Goal: Task Accomplishment & Management: Manage account settings

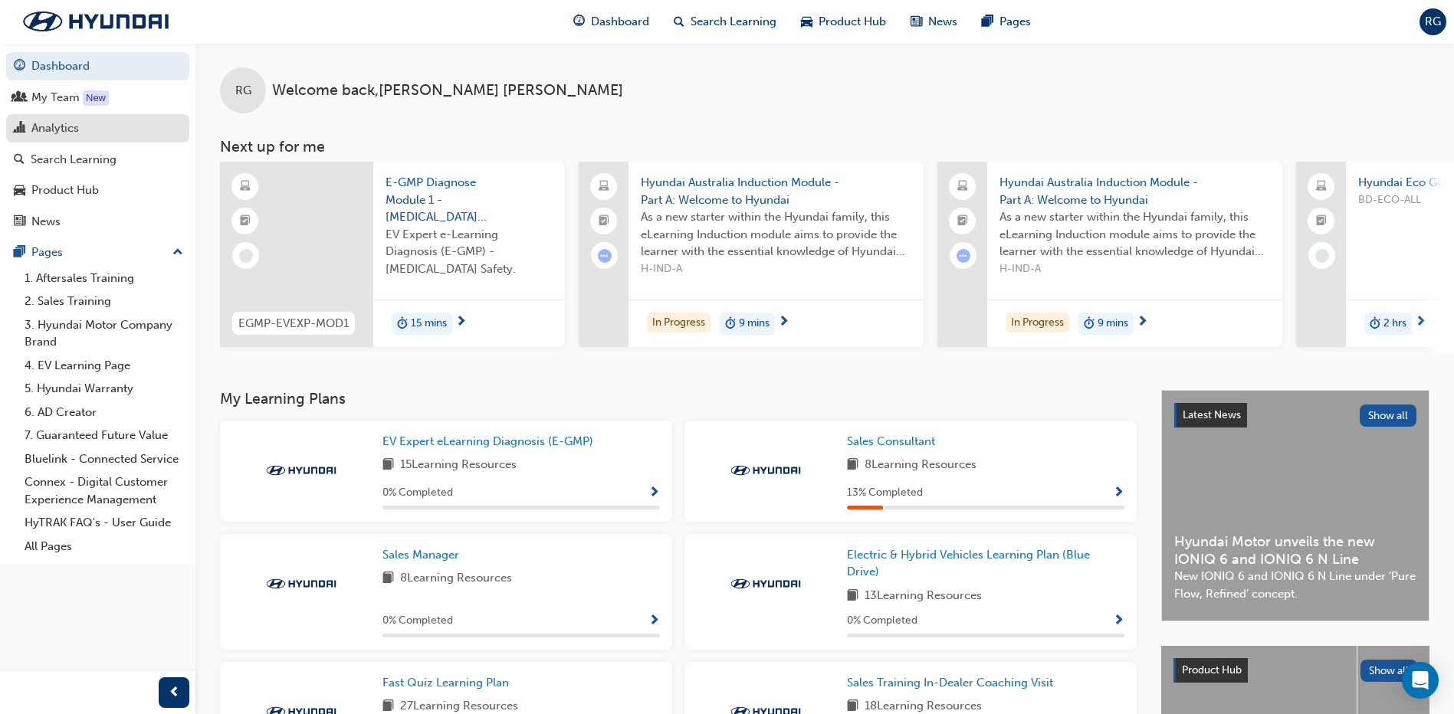
click at [55, 130] on div "Analytics" at bounding box center [55, 129] width 48 height 18
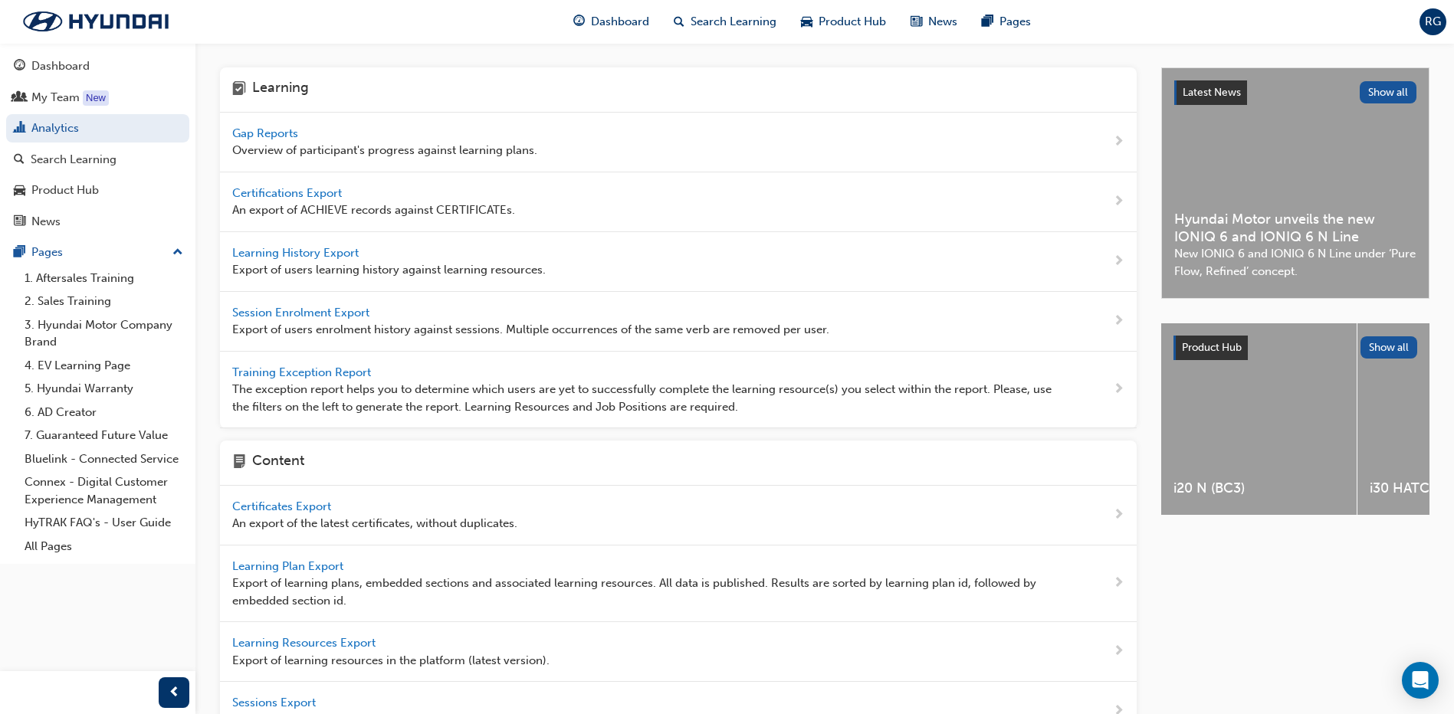
click at [277, 134] on span "Gap Reports" at bounding box center [266, 133] width 69 height 14
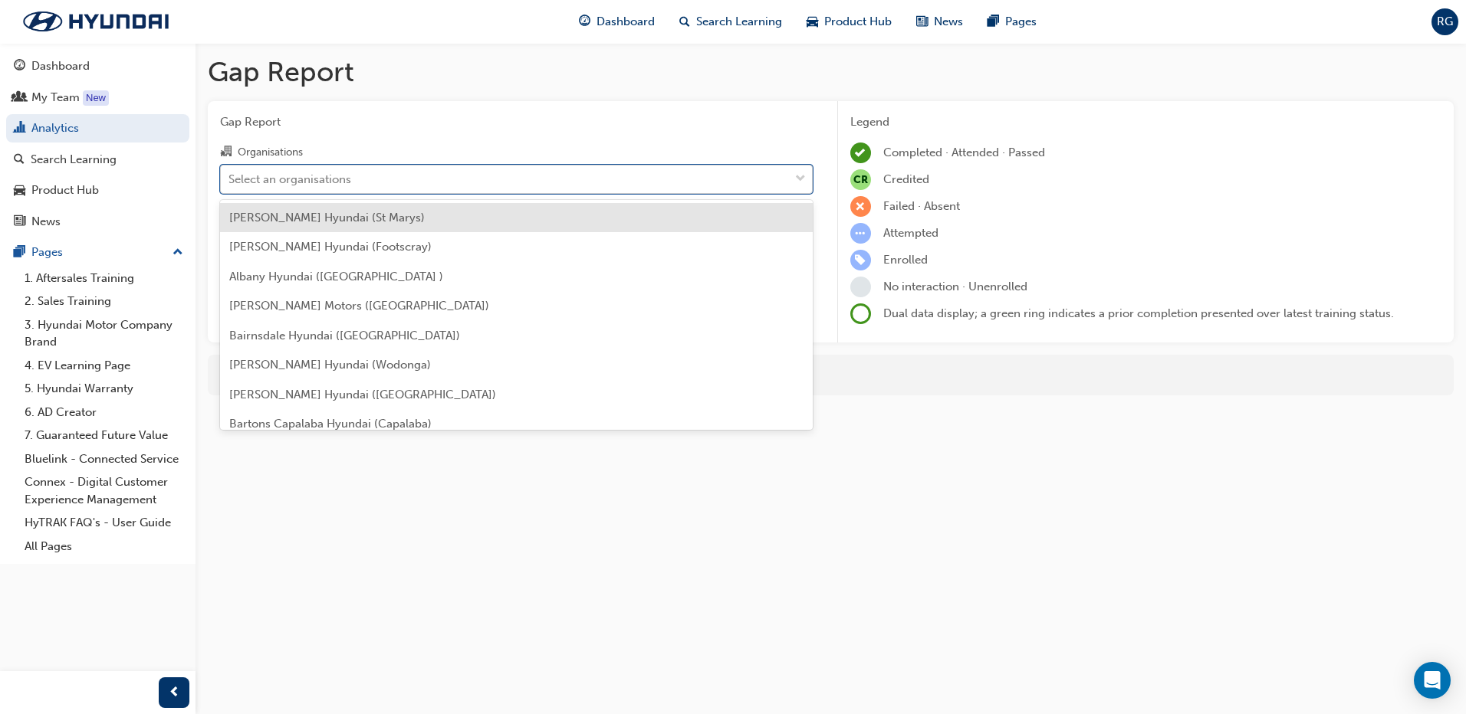
click at [401, 182] on div "Select an organisations" at bounding box center [505, 179] width 568 height 27
click at [230, 182] on input "Organisations option [PERSON_NAME] Hyundai (St Marys) focused, 1 of 182. 182 re…" at bounding box center [229, 178] width 2 height 13
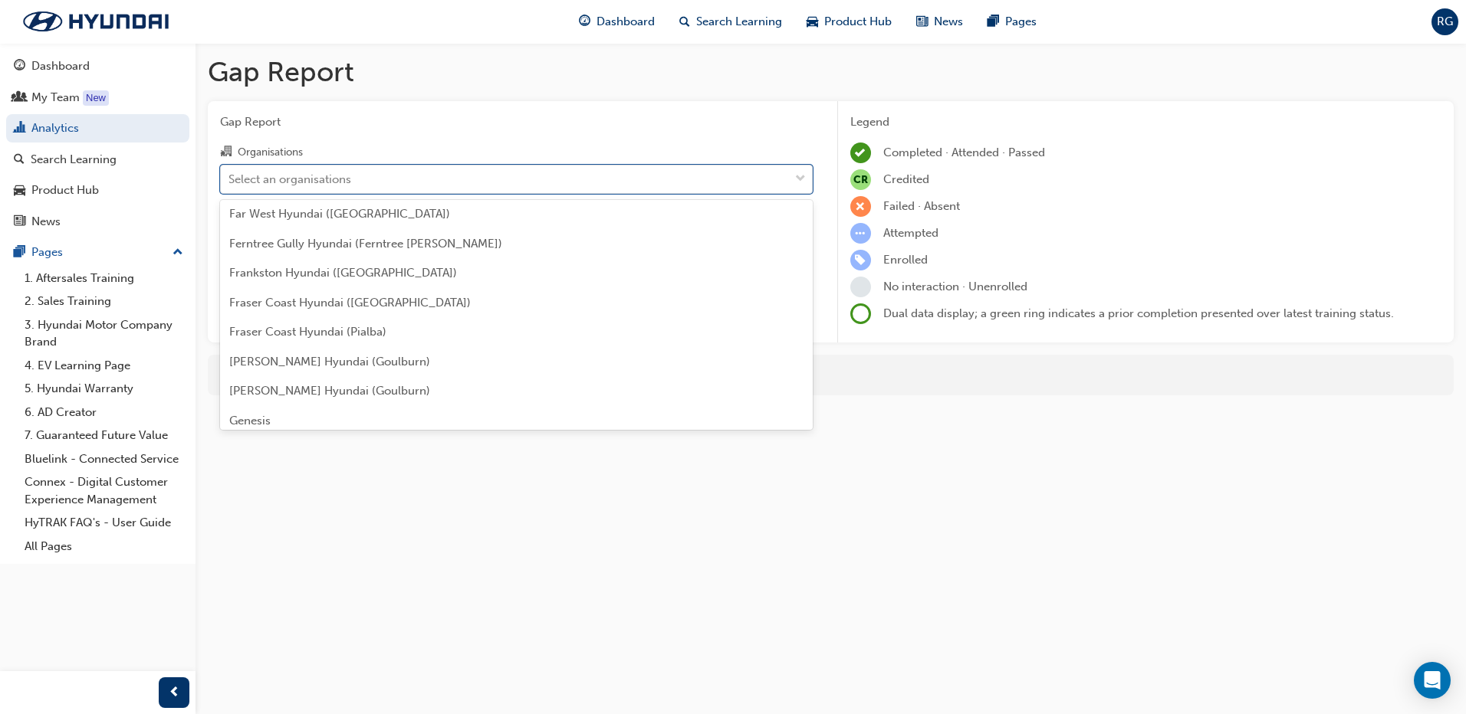
scroll to position [1380, 0]
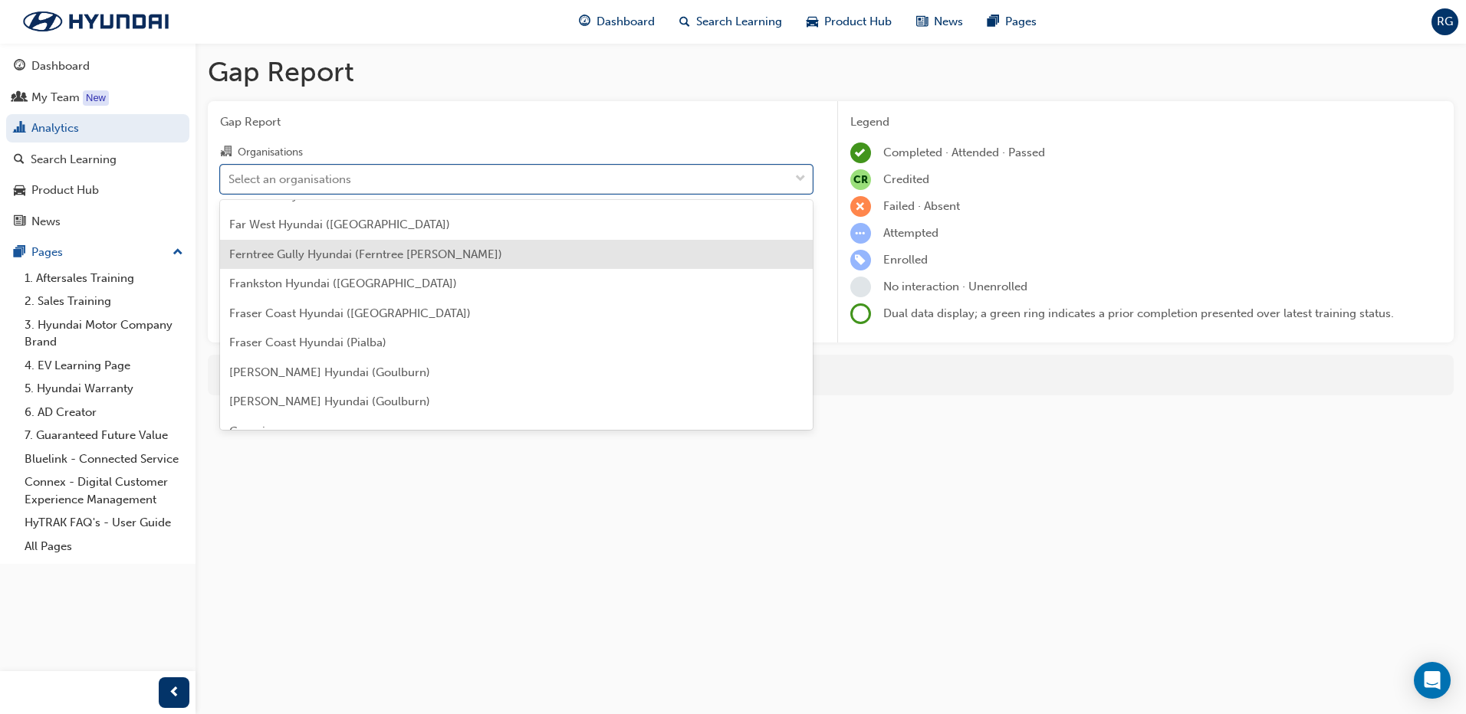
click at [311, 262] on div "Ferntree Gully Hyundai (Ferntree [PERSON_NAME])" at bounding box center [516, 255] width 593 height 30
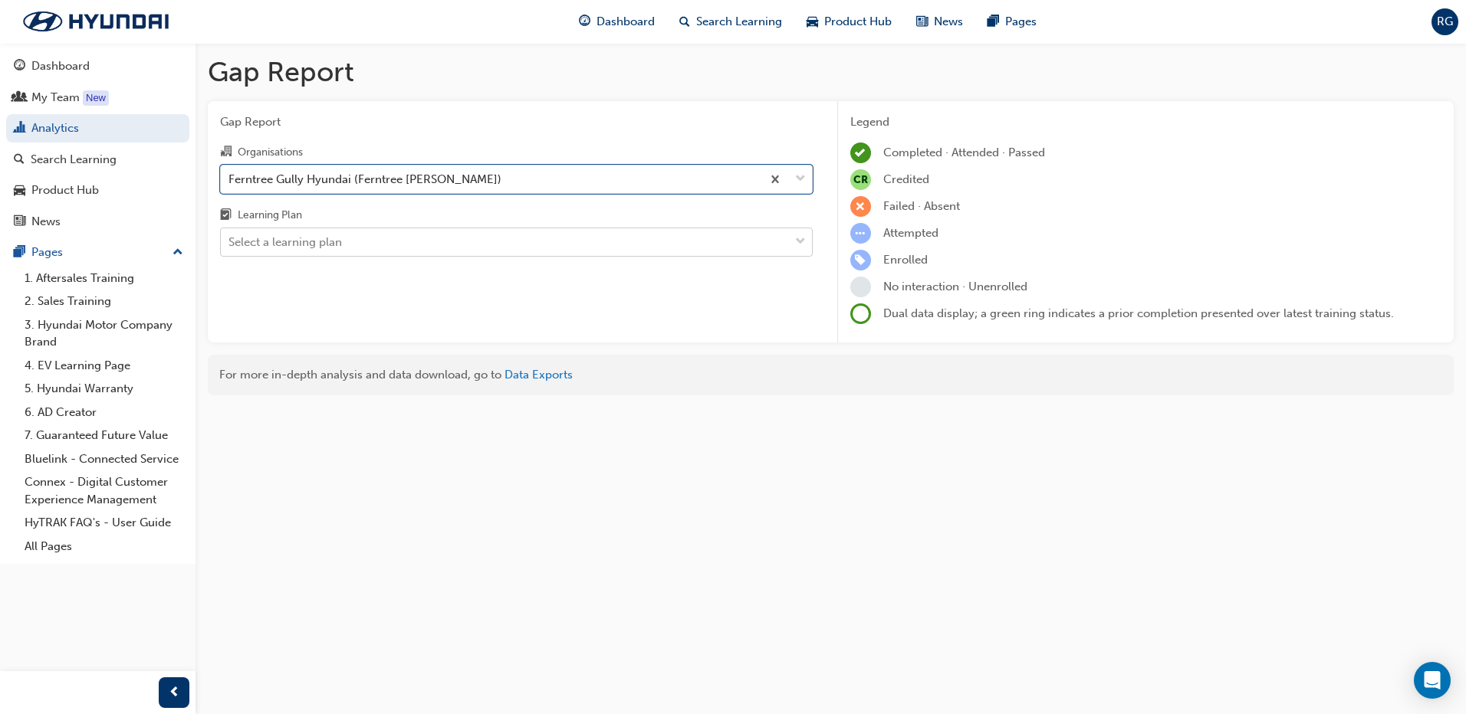
click at [336, 230] on div "Select a learning plan" at bounding box center [505, 242] width 568 height 27
click at [230, 235] on input "Learning Plan Select a learning plan" at bounding box center [229, 241] width 2 height 13
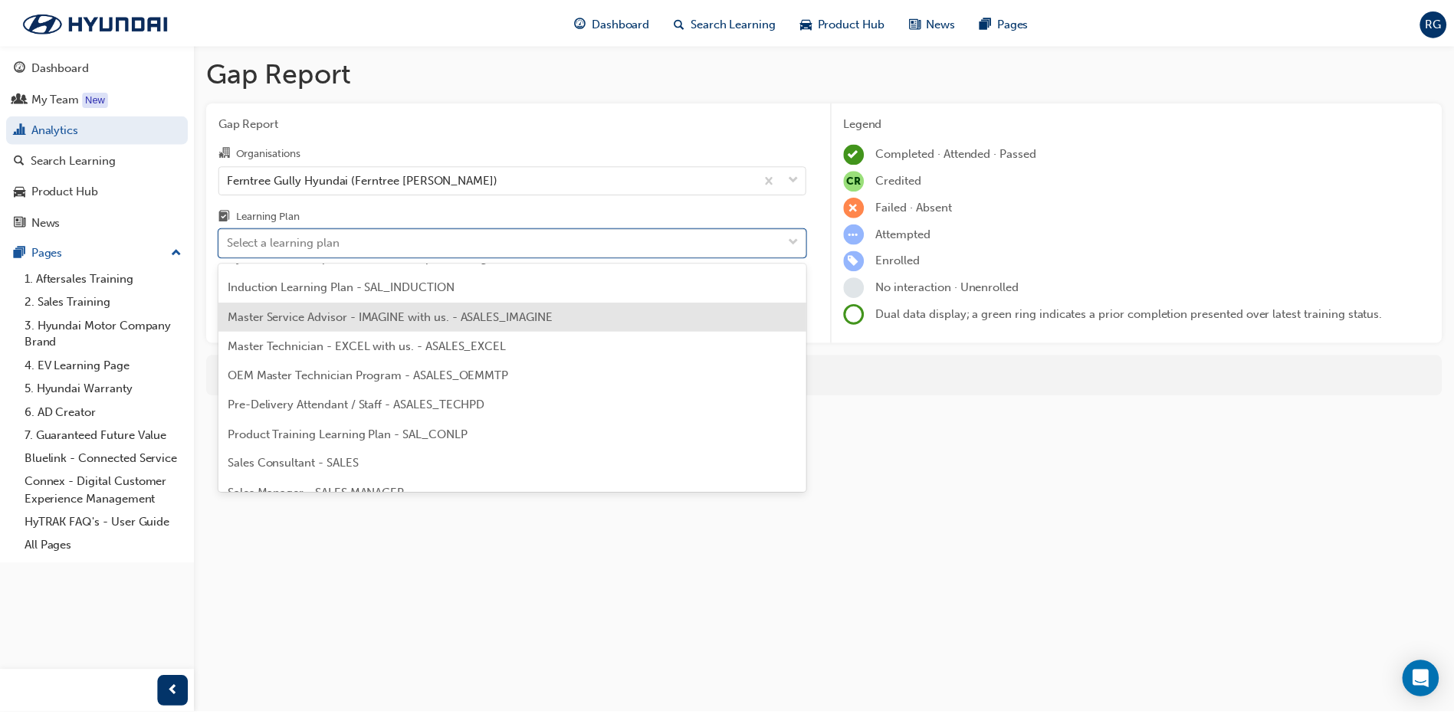
scroll to position [721, 0]
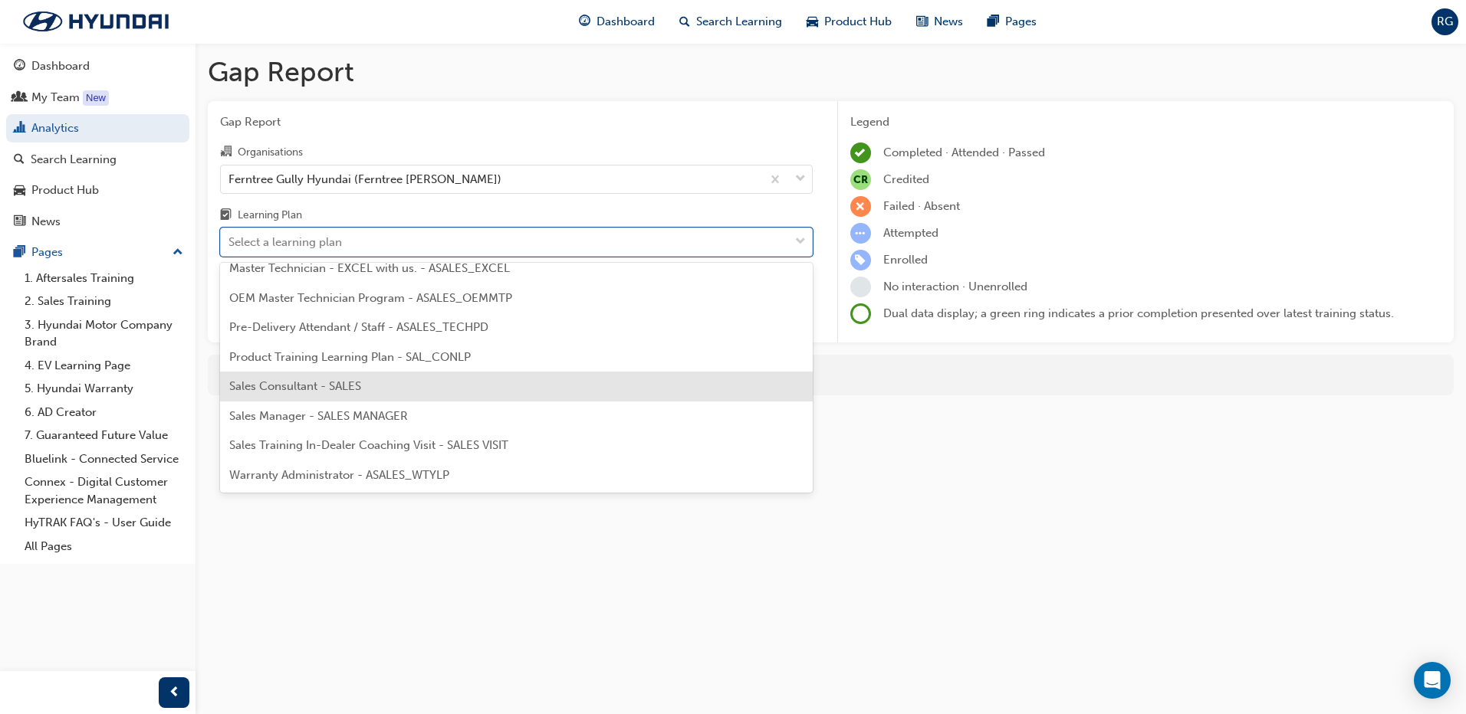
click at [346, 393] on div "Sales Consultant - SALES" at bounding box center [516, 387] width 593 height 30
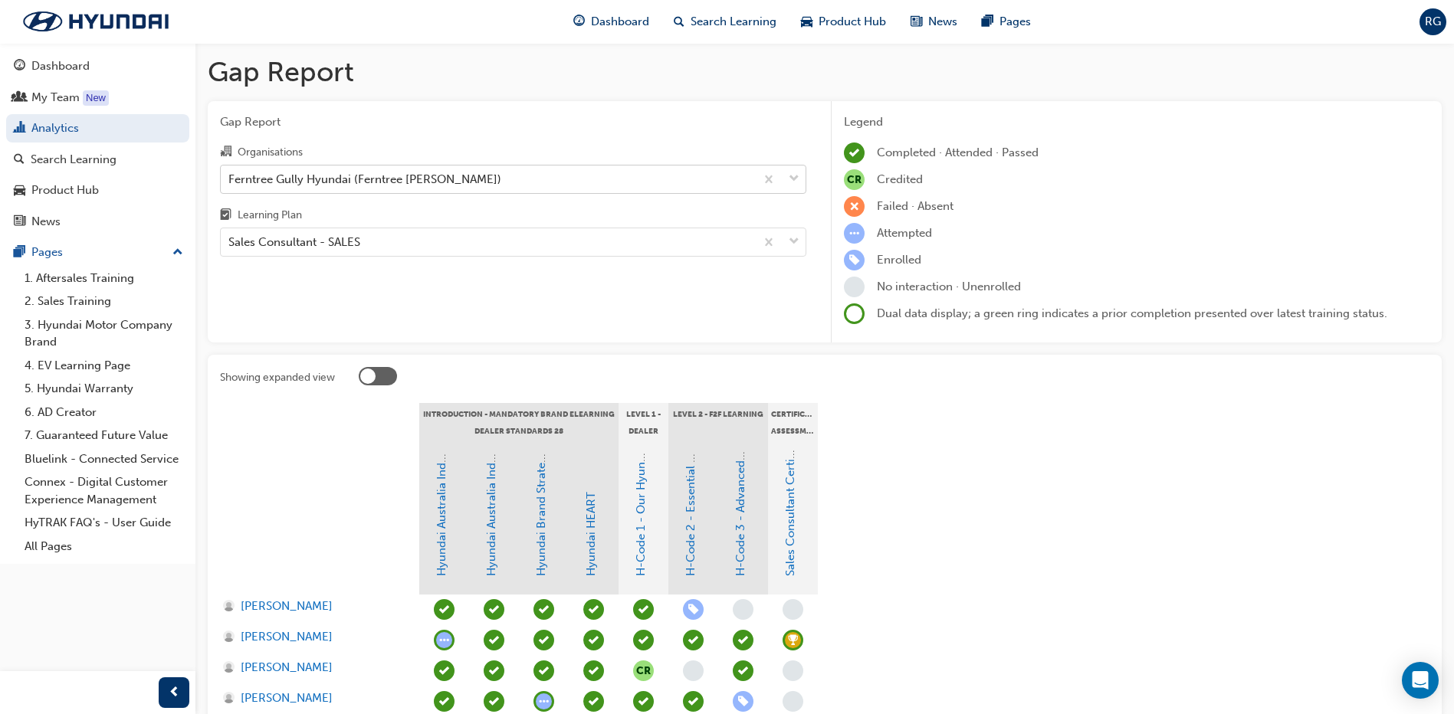
click at [426, 183] on div "Ferntree Gully Hyundai (Ferntree [PERSON_NAME])" at bounding box center [364, 179] width 273 height 18
click at [230, 183] on input "Organisations Ferntree Gully Hyundai (Ferntree [PERSON_NAME])" at bounding box center [229, 178] width 2 height 13
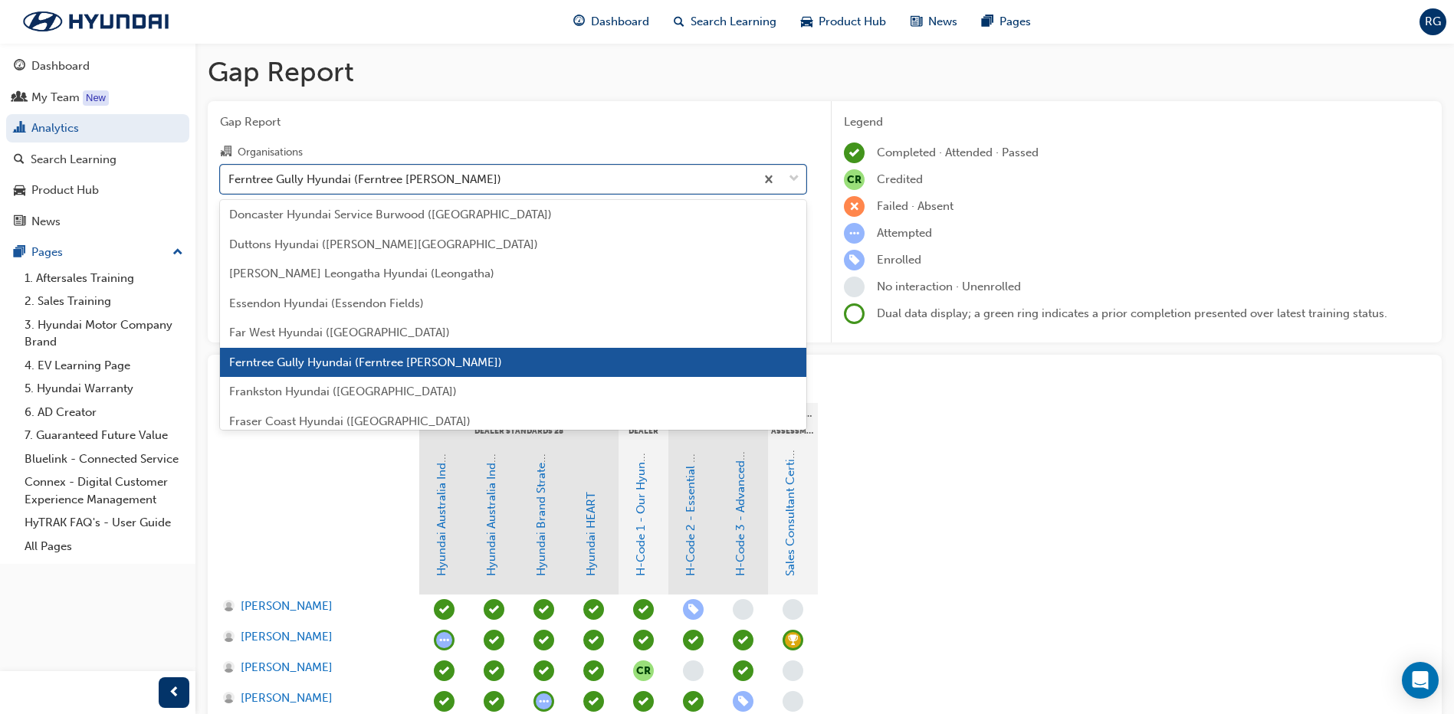
scroll to position [1306, 0]
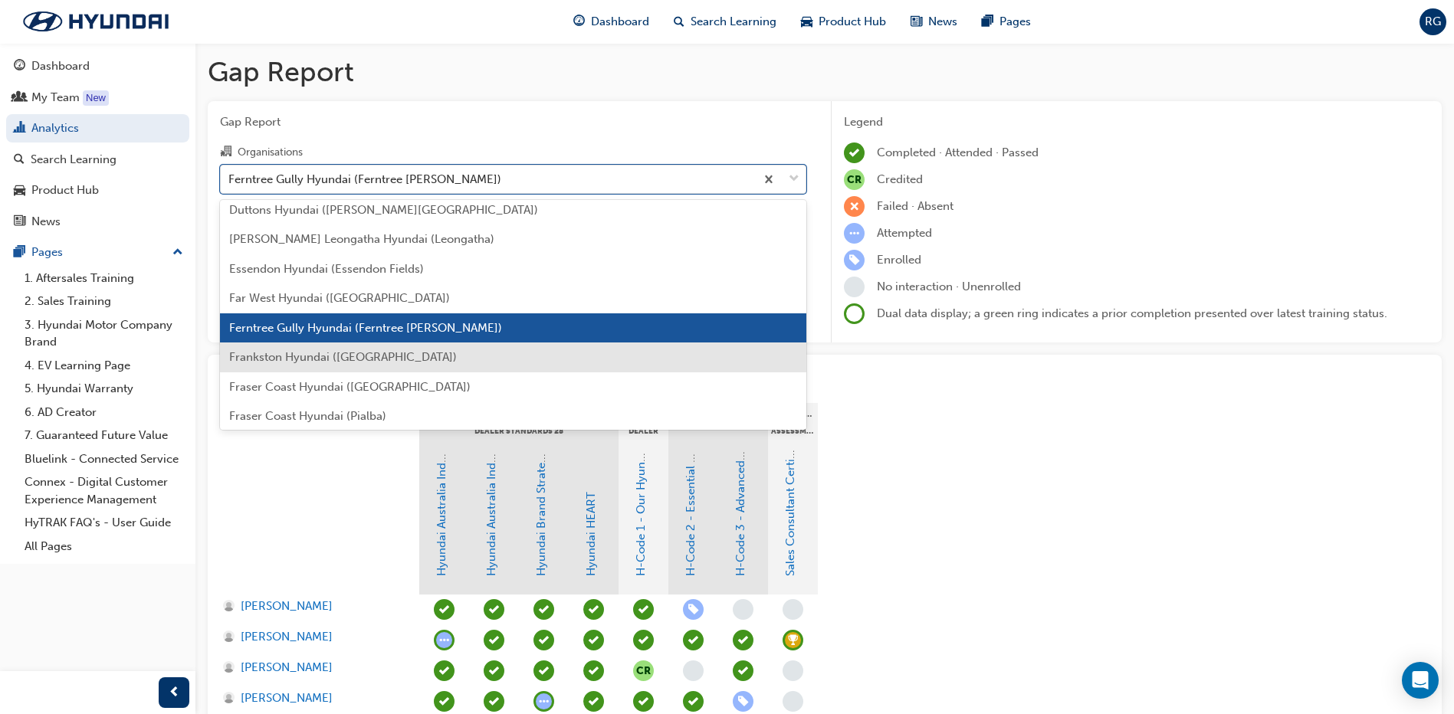
click at [343, 358] on span "Frankston Hyundai ([GEOGRAPHIC_DATA])" at bounding box center [343, 357] width 228 height 14
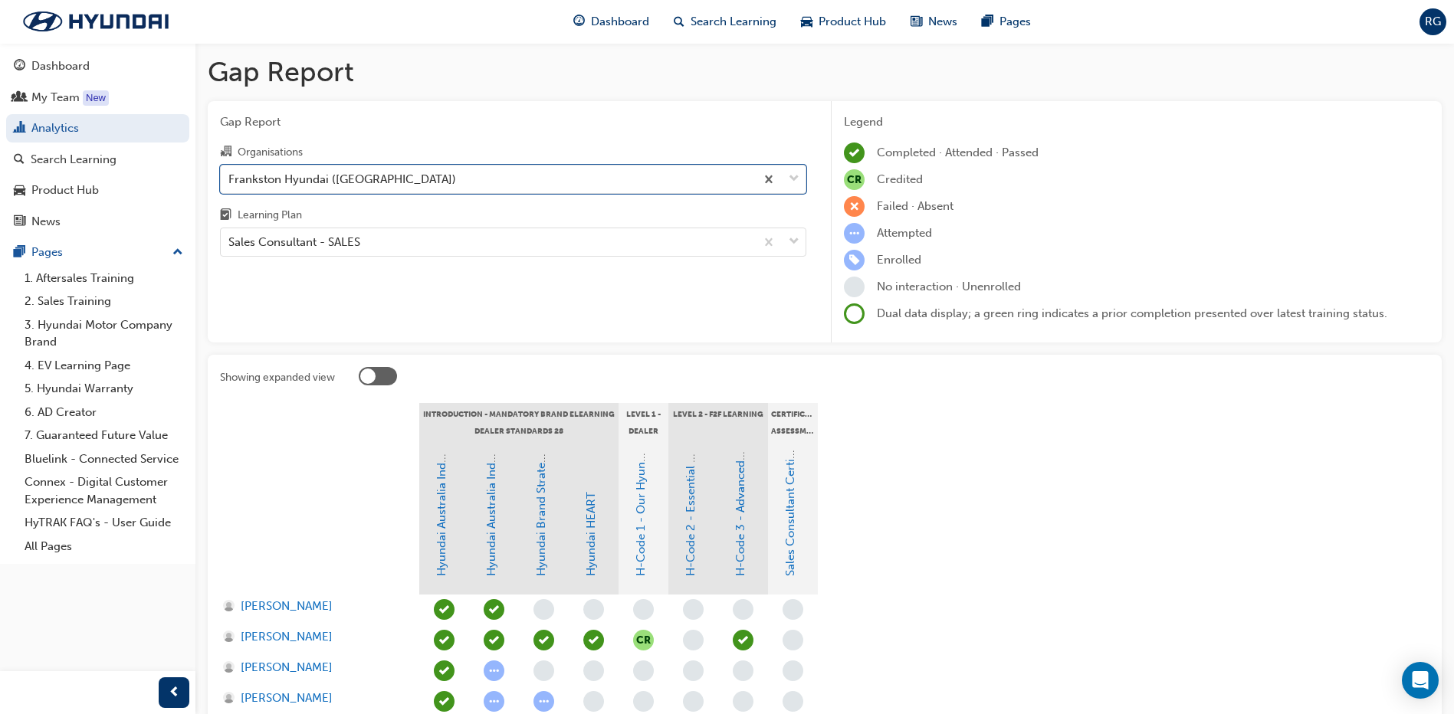
click at [325, 284] on div "Gap Report Organisations option Frankston Hyundai (Frankston), selected. 0 resu…" at bounding box center [513, 222] width 611 height 242
click at [414, 181] on div "Frankston Hyundai ([GEOGRAPHIC_DATA])" at bounding box center [488, 179] width 534 height 27
click at [230, 181] on input "Organisations Frankston Hyundai ([GEOGRAPHIC_DATA])" at bounding box center [229, 178] width 2 height 13
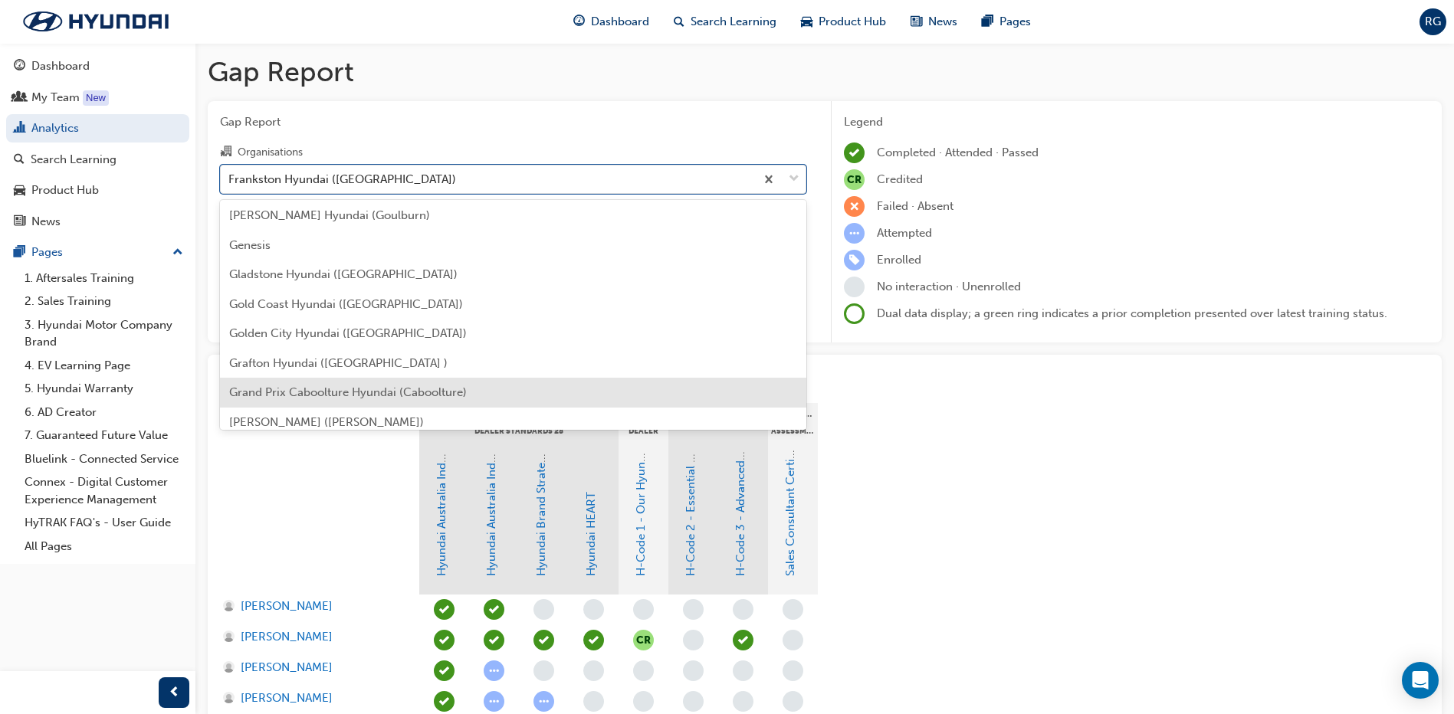
scroll to position [1643, 0]
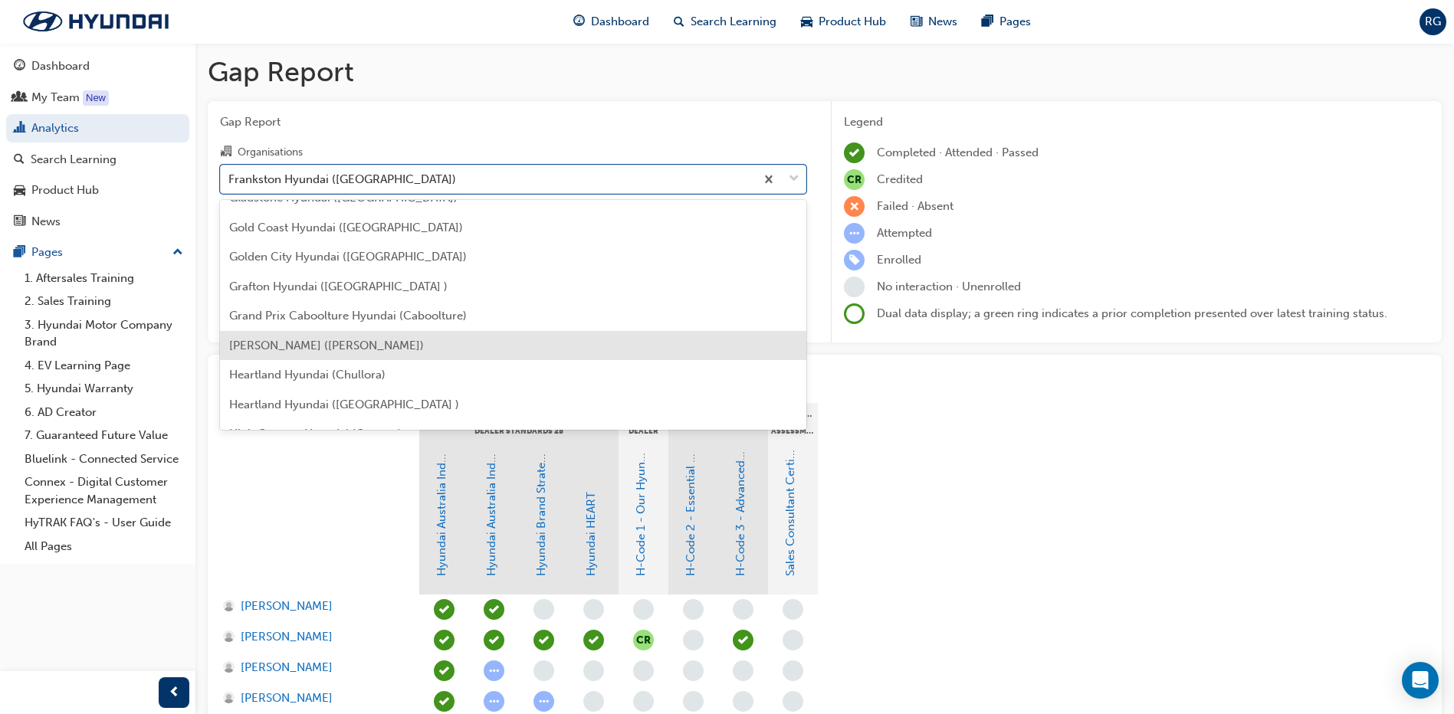
click at [305, 348] on span "[PERSON_NAME] ([PERSON_NAME])" at bounding box center [326, 346] width 195 height 14
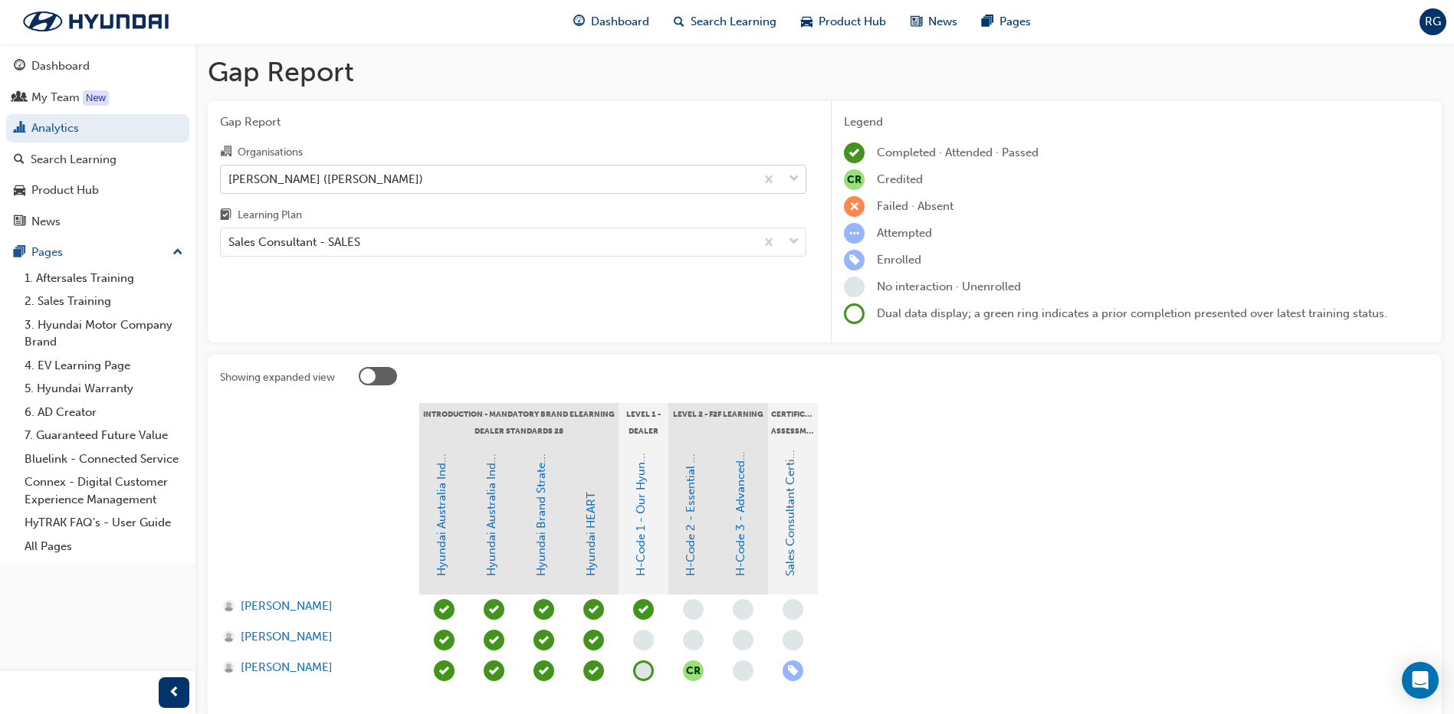
click at [402, 179] on div "[PERSON_NAME] ([PERSON_NAME])" at bounding box center [488, 179] width 534 height 27
click at [230, 179] on input "Organisations [PERSON_NAME] Hyundai ([GEOGRAPHIC_DATA])" at bounding box center [229, 178] width 2 height 13
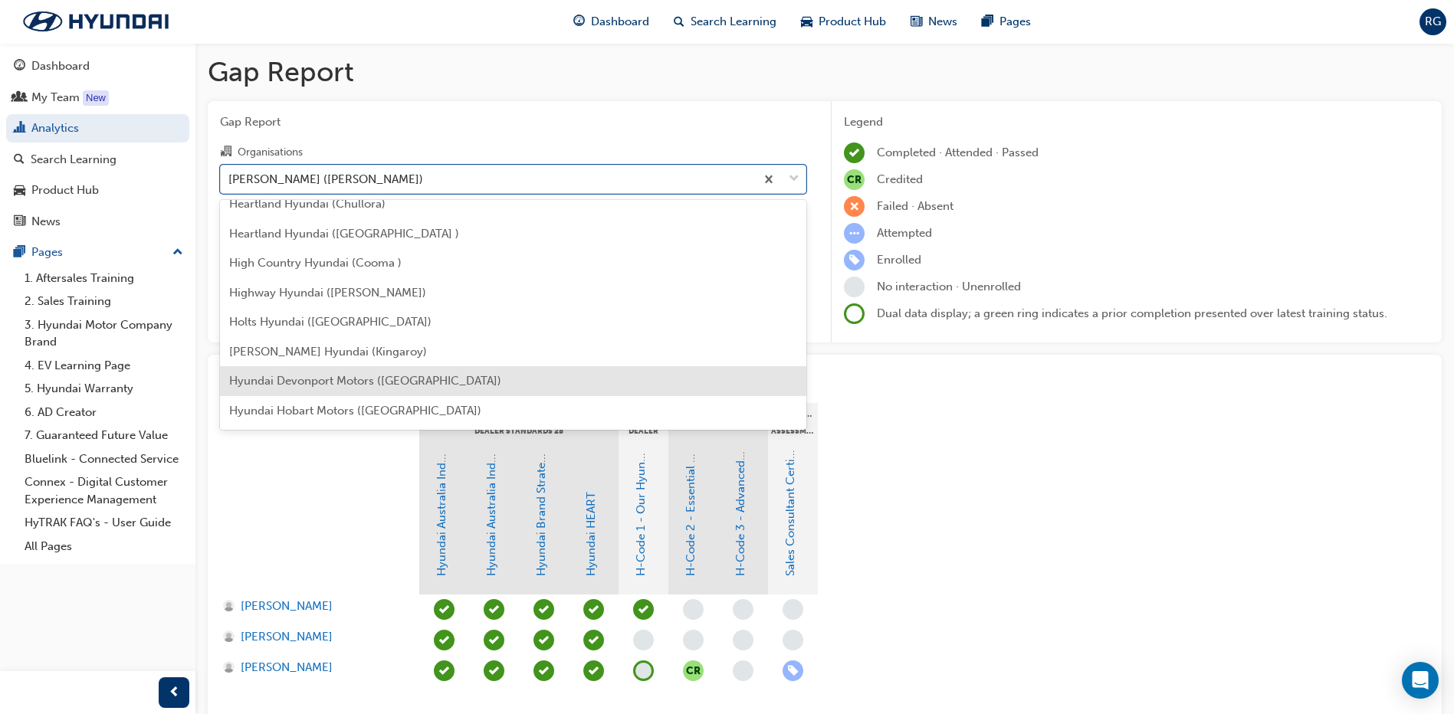
scroll to position [1890, 0]
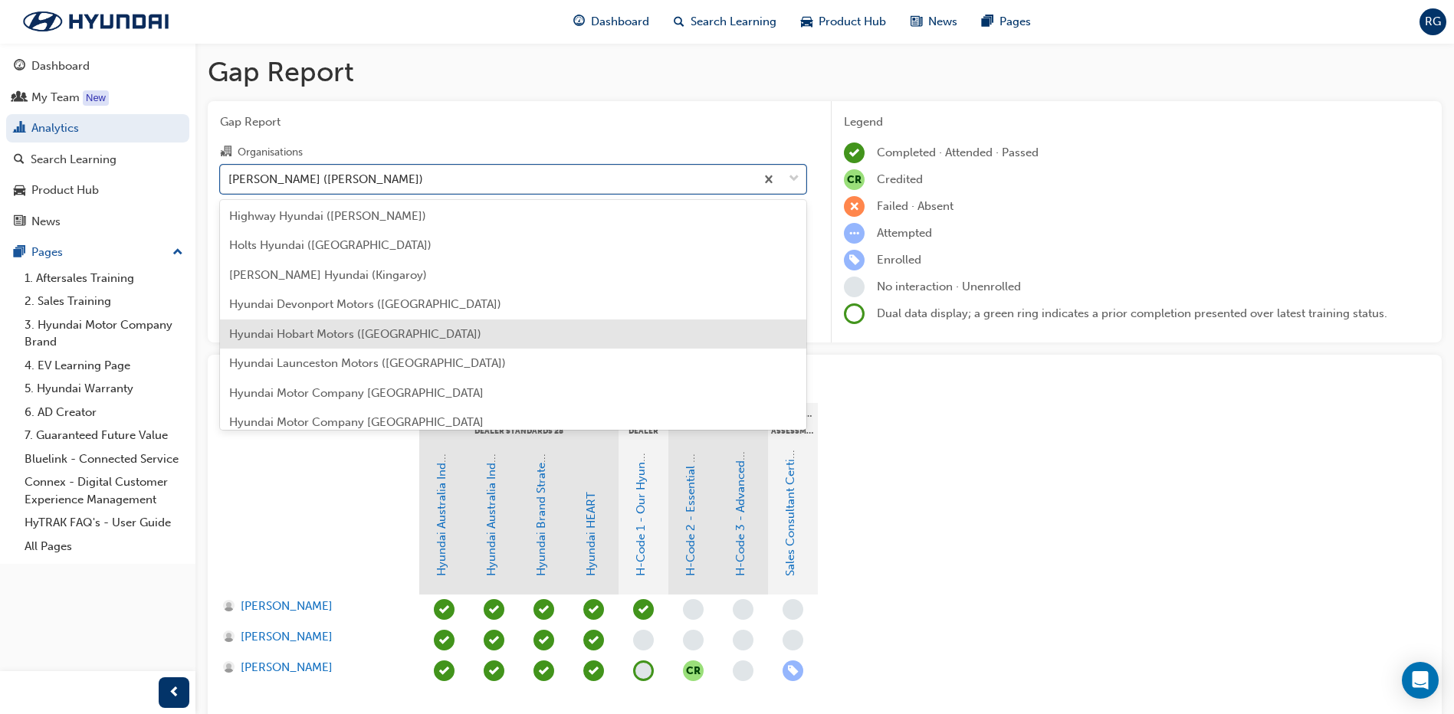
click at [357, 333] on span "Hyundai Hobart Motors ([GEOGRAPHIC_DATA])" at bounding box center [355, 334] width 252 height 14
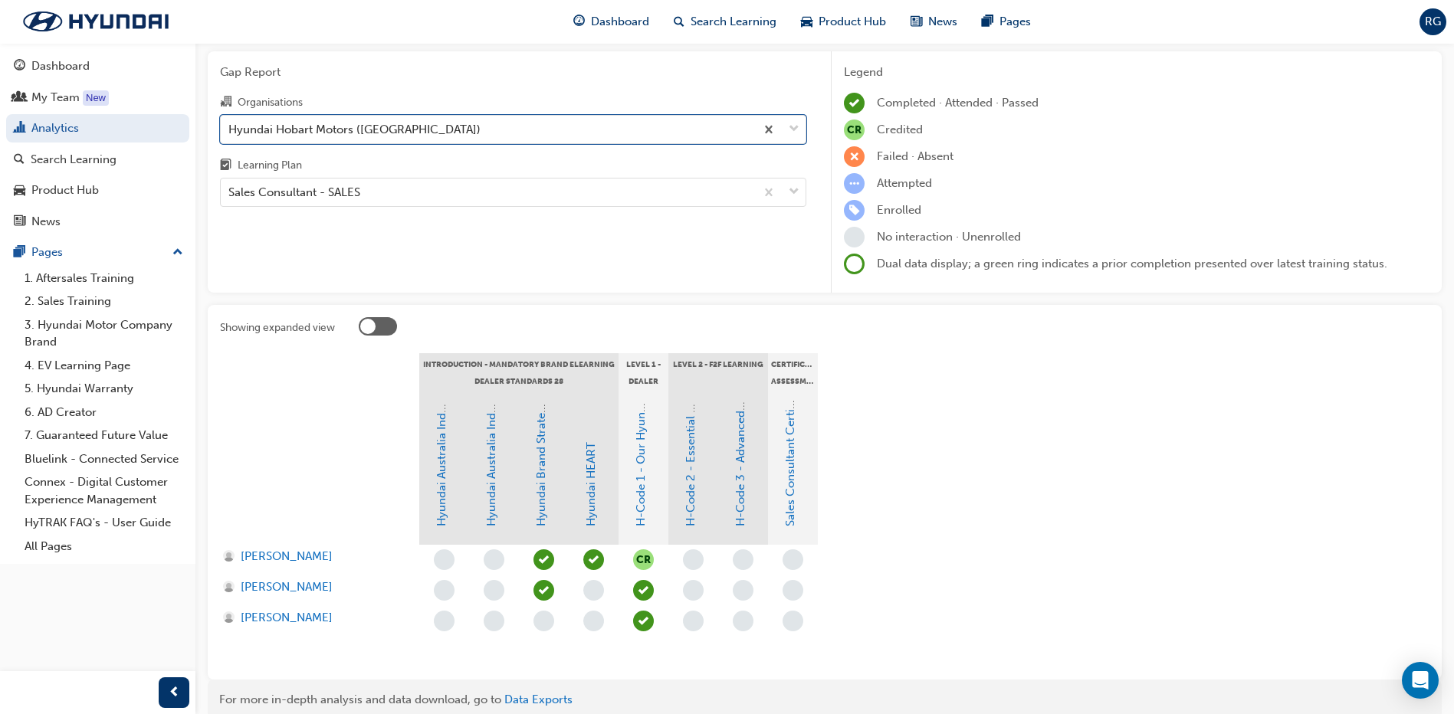
scroll to position [77, 0]
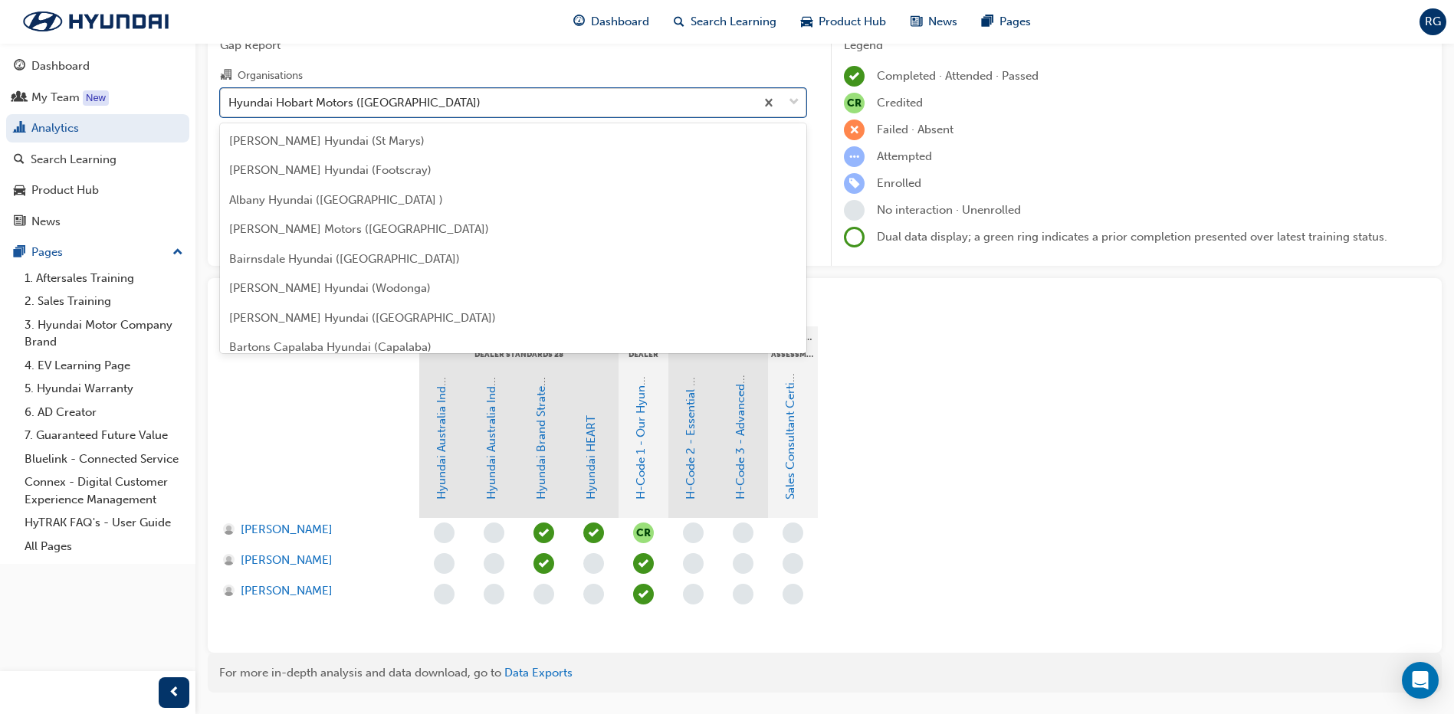
click at [459, 96] on div "Hyundai Hobart Motors ([GEOGRAPHIC_DATA])" at bounding box center [488, 102] width 534 height 27
click at [230, 96] on input "Organisations option Hyundai Hobart Motors ([GEOGRAPHIC_DATA]), selected. optio…" at bounding box center [229, 101] width 2 height 13
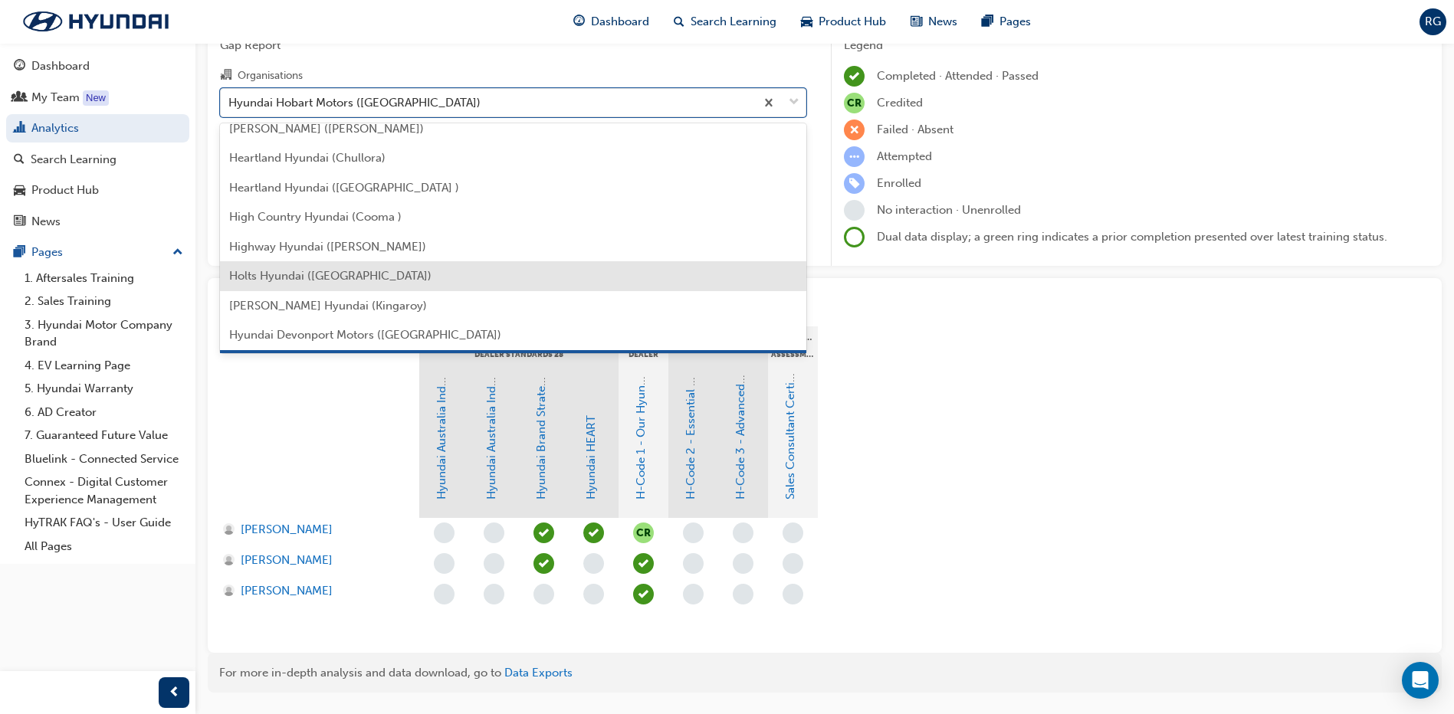
scroll to position [1820, 0]
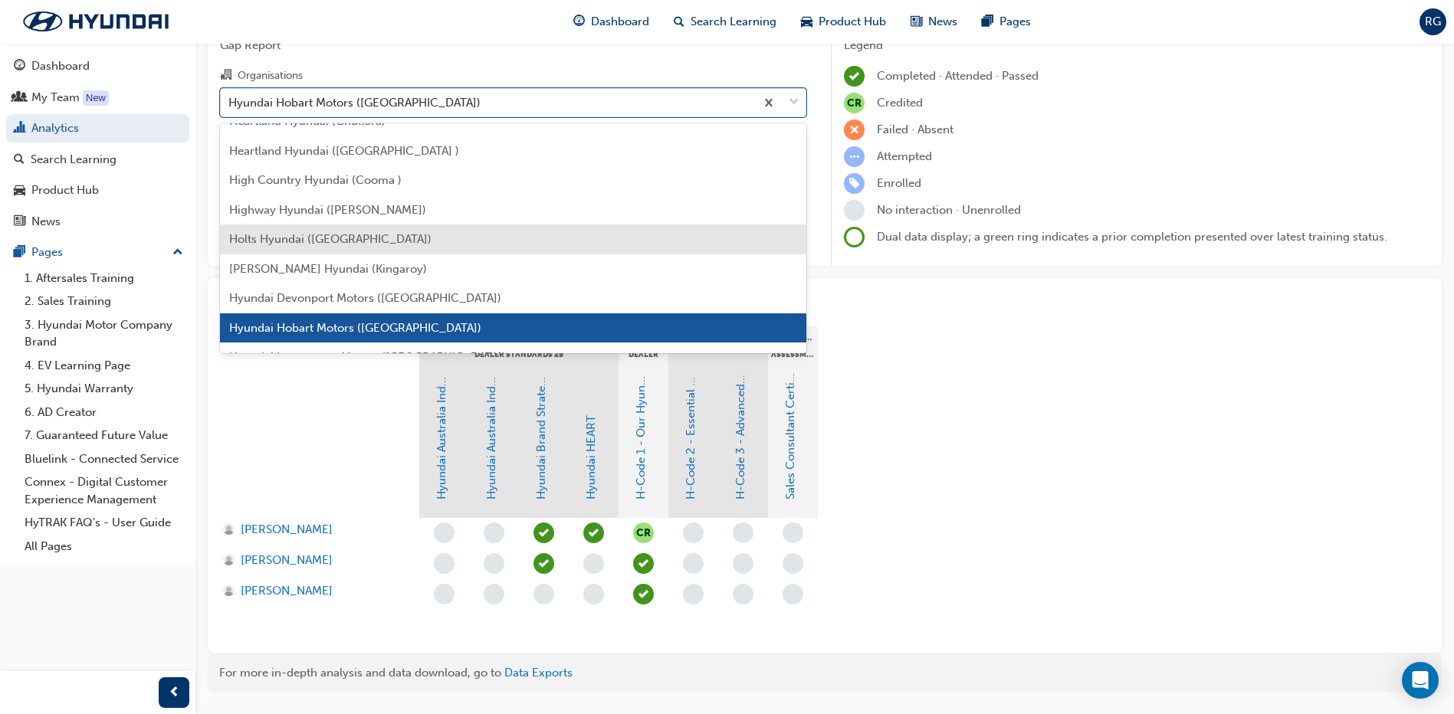
click at [320, 245] on span "Holts Hyundai ([GEOGRAPHIC_DATA])" at bounding box center [330, 239] width 202 height 14
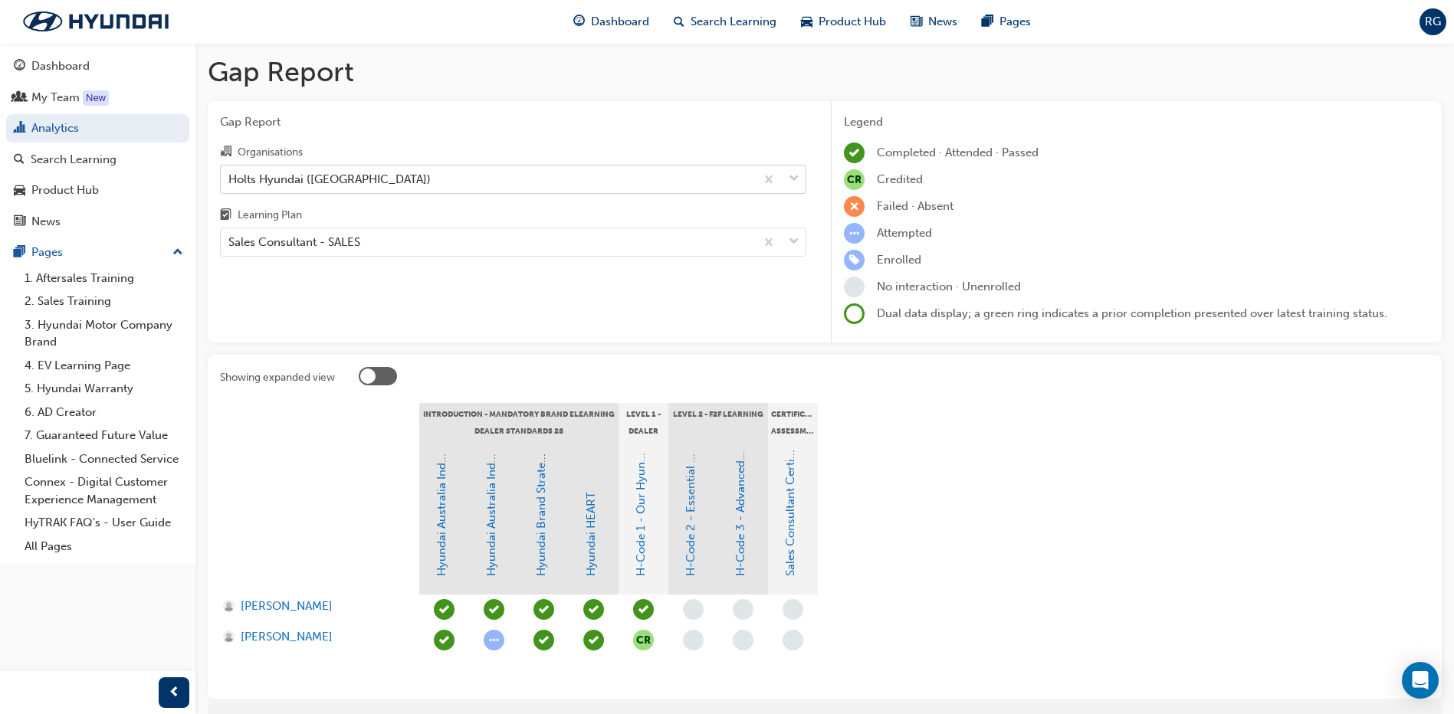
click at [427, 191] on div "Holts Hyundai ([GEOGRAPHIC_DATA])" at bounding box center [488, 179] width 534 height 27
click at [230, 185] on input "Organisations Holts Hyundai ([GEOGRAPHIC_DATA])" at bounding box center [229, 178] width 2 height 13
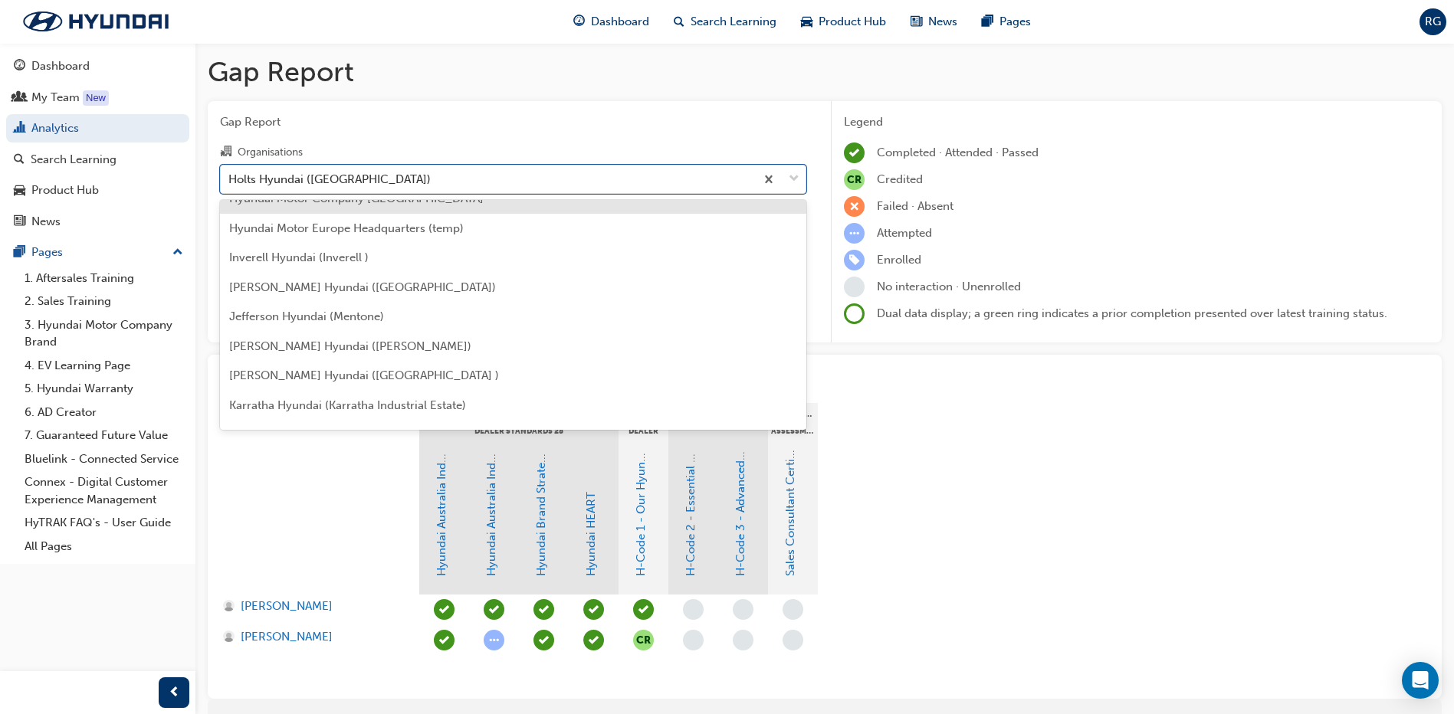
scroll to position [2115, 0]
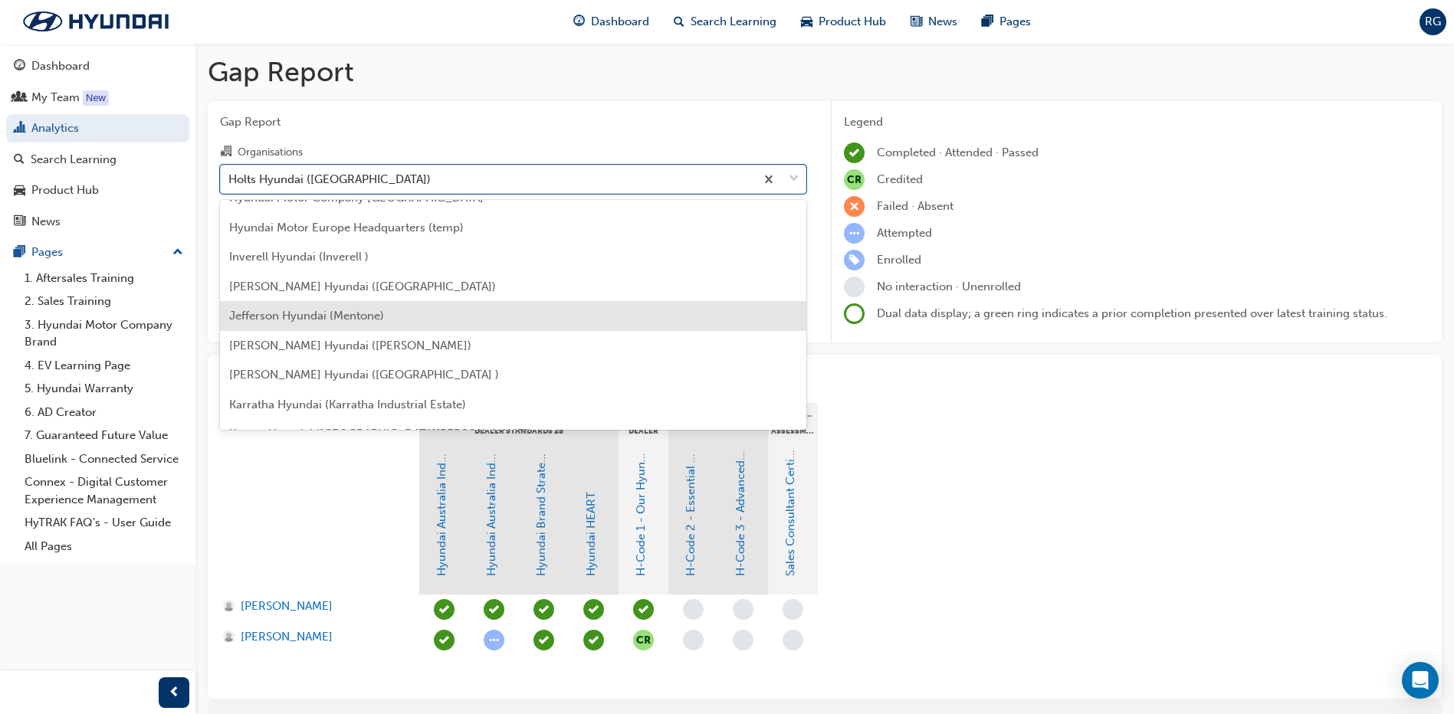
click at [370, 322] on span "Jefferson Hyundai (Mentone)" at bounding box center [306, 316] width 155 height 14
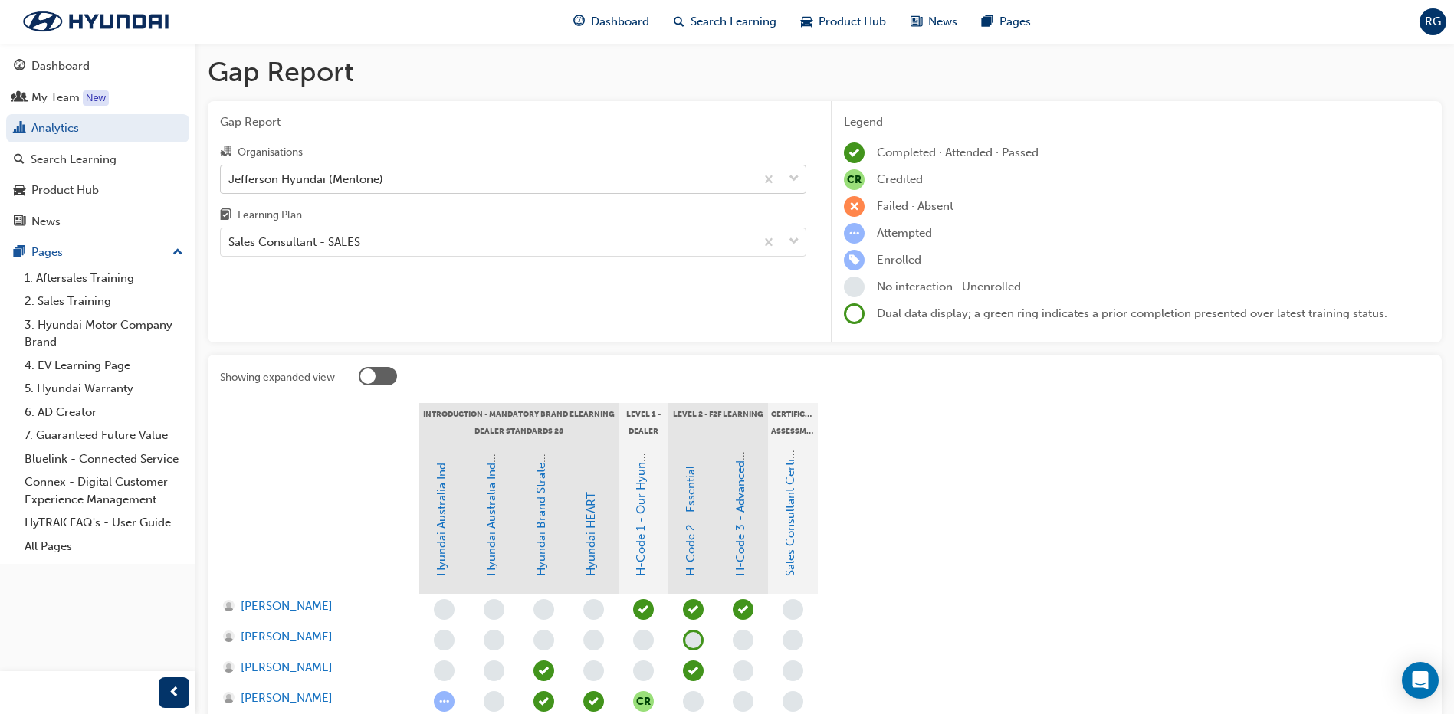
click at [422, 177] on div "Jefferson Hyundai (Mentone)" at bounding box center [488, 179] width 534 height 27
click at [230, 177] on input "Organisations Jefferson Hyundai (Mentone)" at bounding box center [229, 178] width 2 height 13
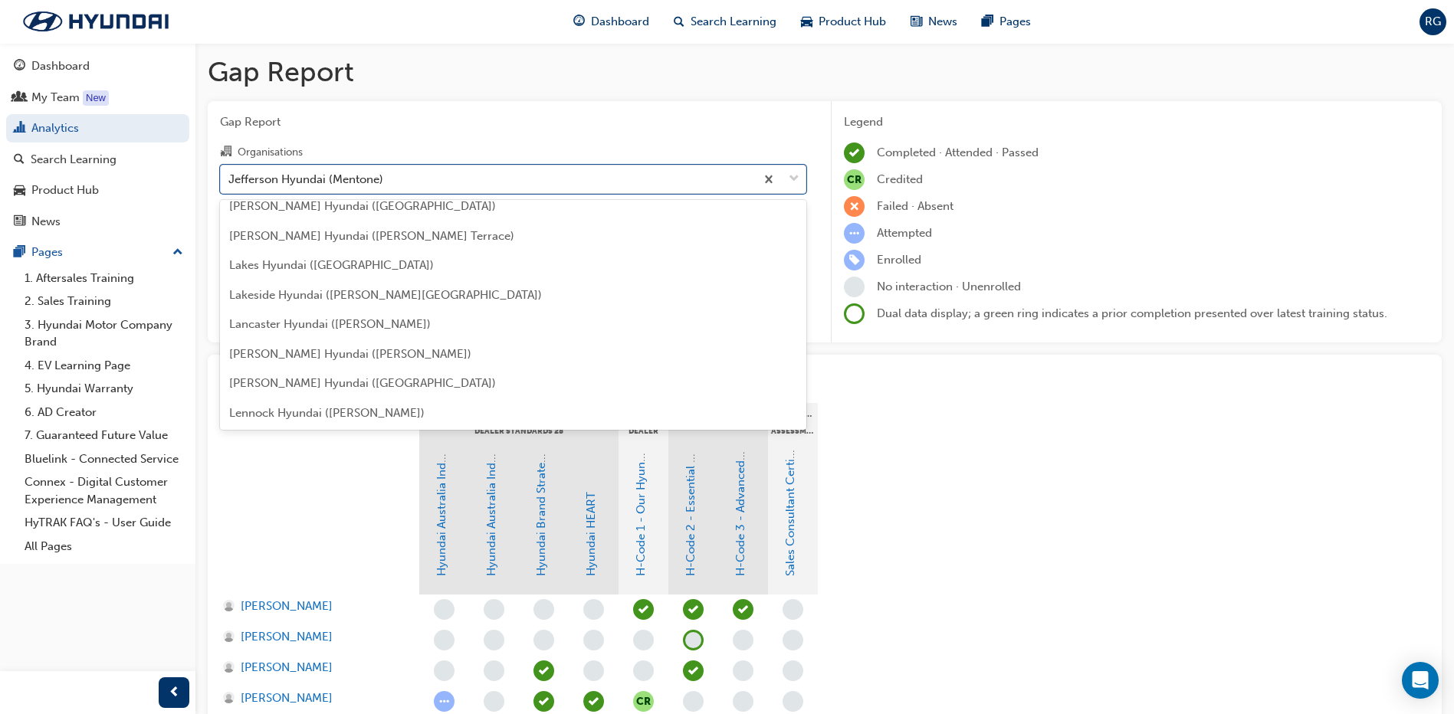
scroll to position [2410, 0]
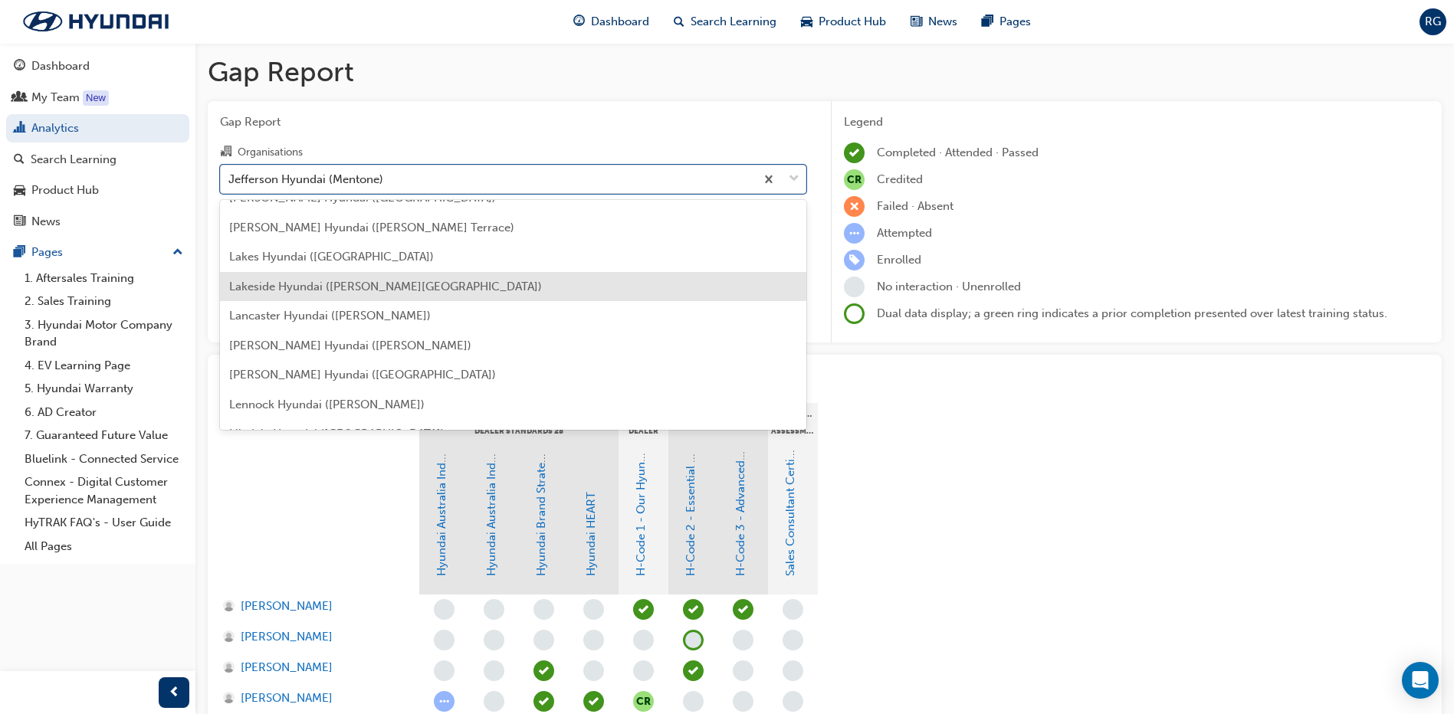
click at [279, 291] on span "Lakeside Hyundai ([PERSON_NAME][GEOGRAPHIC_DATA])" at bounding box center [385, 287] width 313 height 14
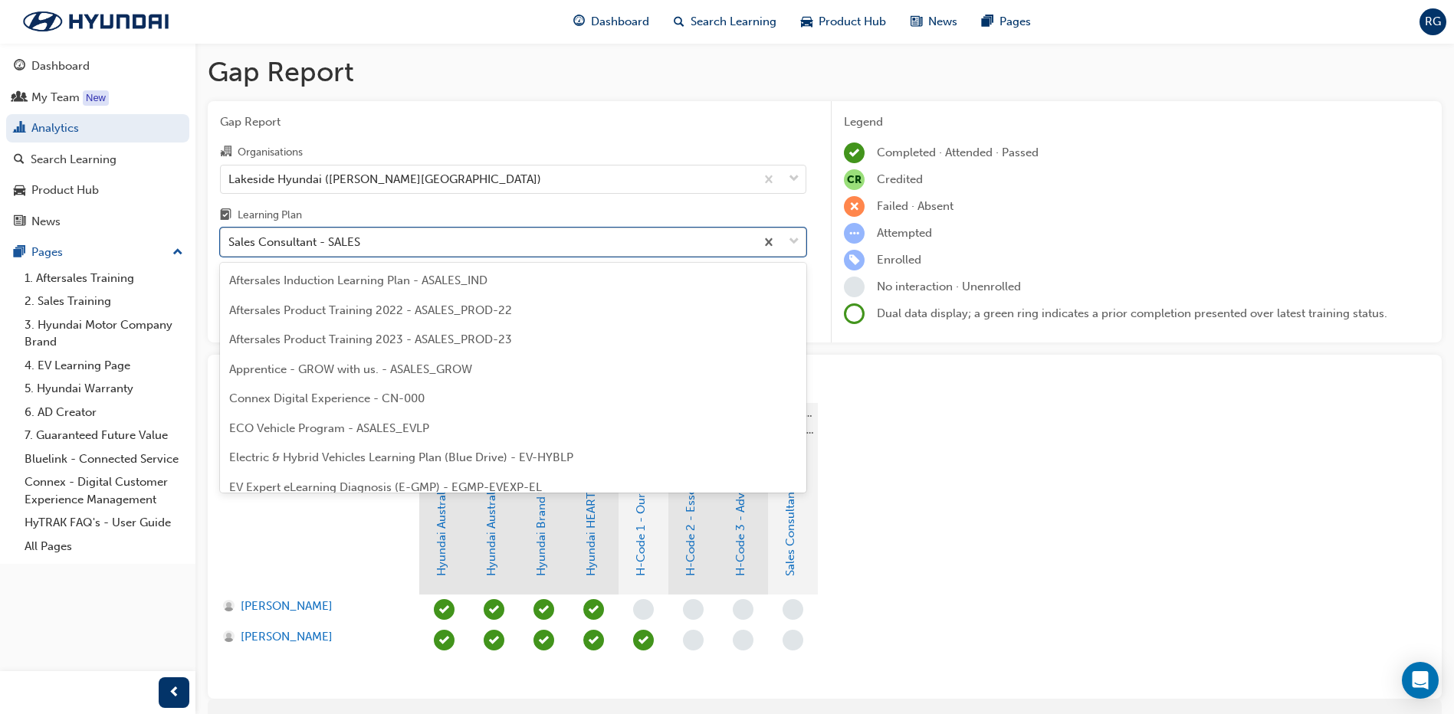
click at [368, 245] on div "Sales Consultant - SALES" at bounding box center [488, 242] width 534 height 27
click at [230, 245] on input "Learning Plan option Sales Consultant - SALES, selected. option Sales Consultan…" at bounding box center [229, 241] width 2 height 13
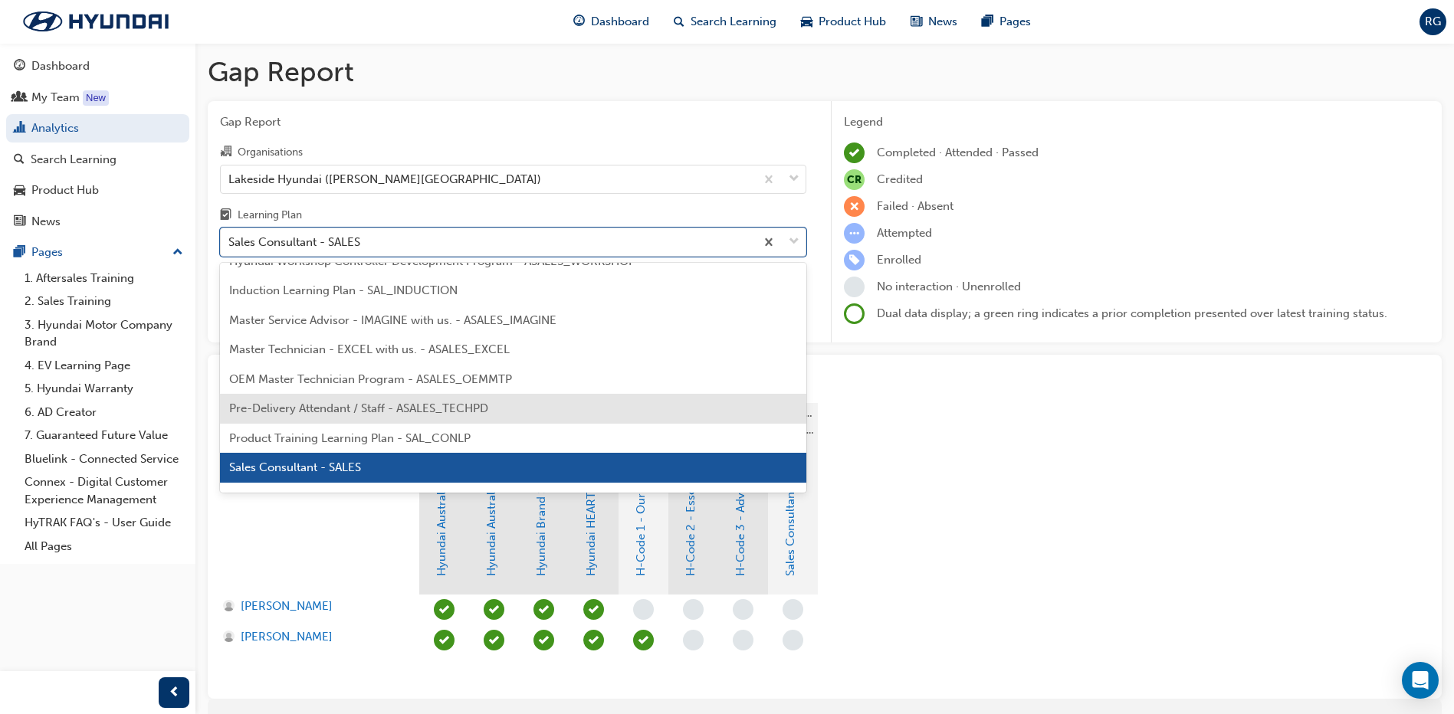
scroll to position [721, 0]
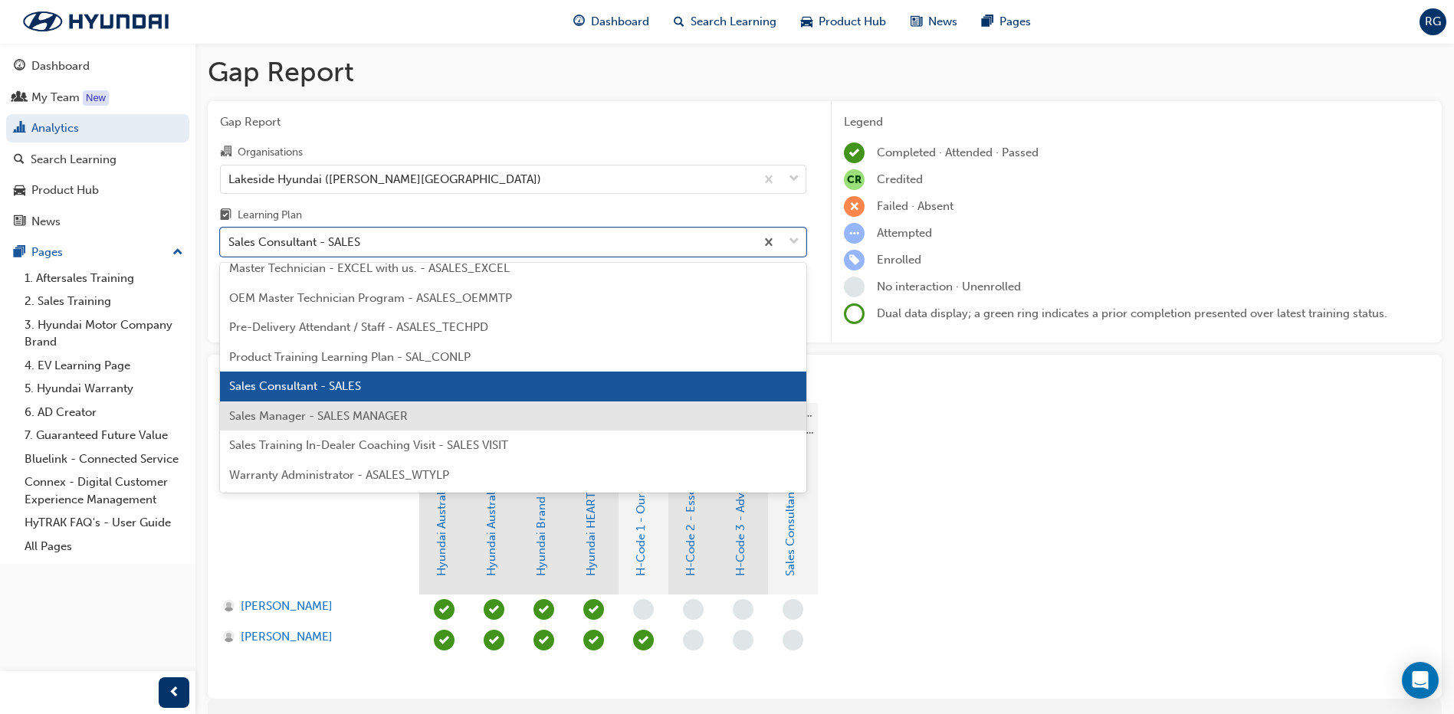
click at [362, 412] on span "Sales Manager - SALES MANAGER" at bounding box center [318, 416] width 179 height 14
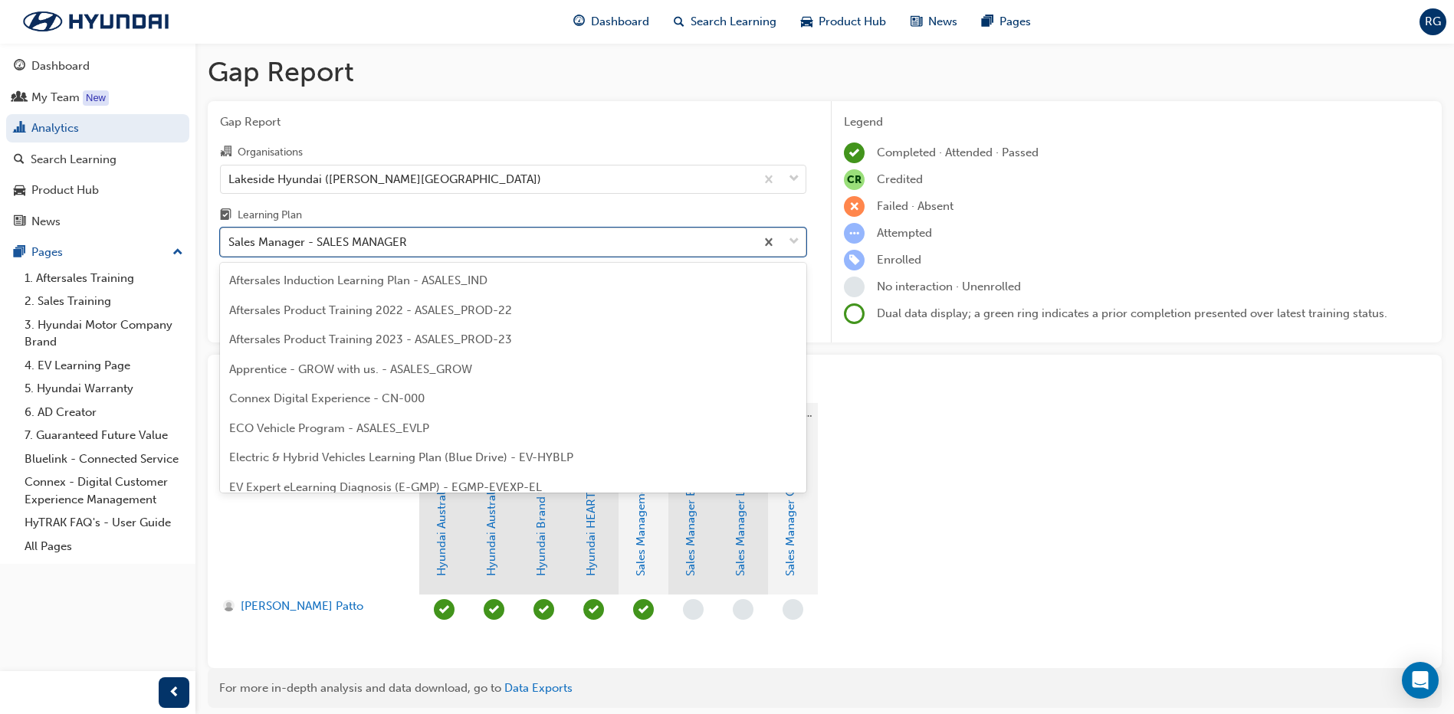
click at [484, 241] on div "Sales Manager - SALES MANAGER" at bounding box center [488, 242] width 534 height 27
click at [230, 241] on input "Learning Plan option Sales Manager - SALES MANAGER, selected. option Sales Mana…" at bounding box center [229, 241] width 2 height 13
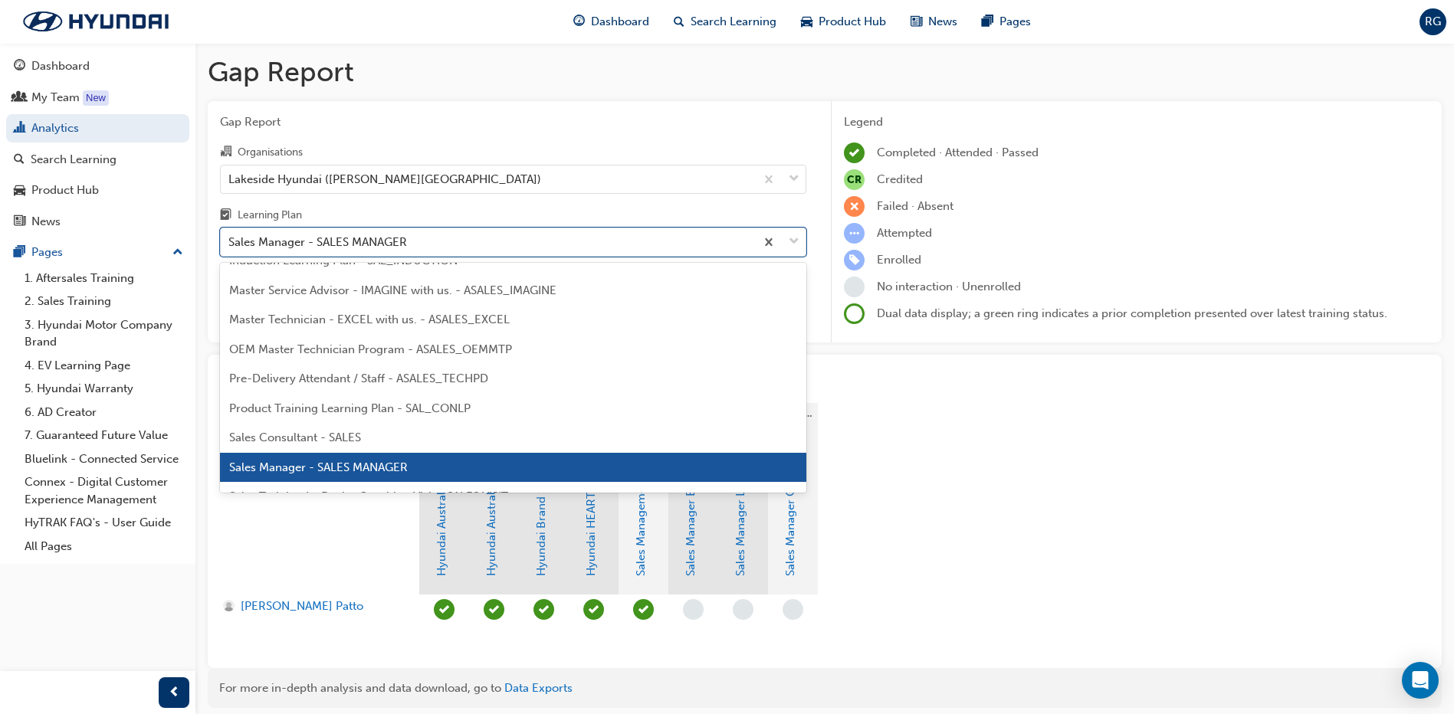
scroll to position [721, 0]
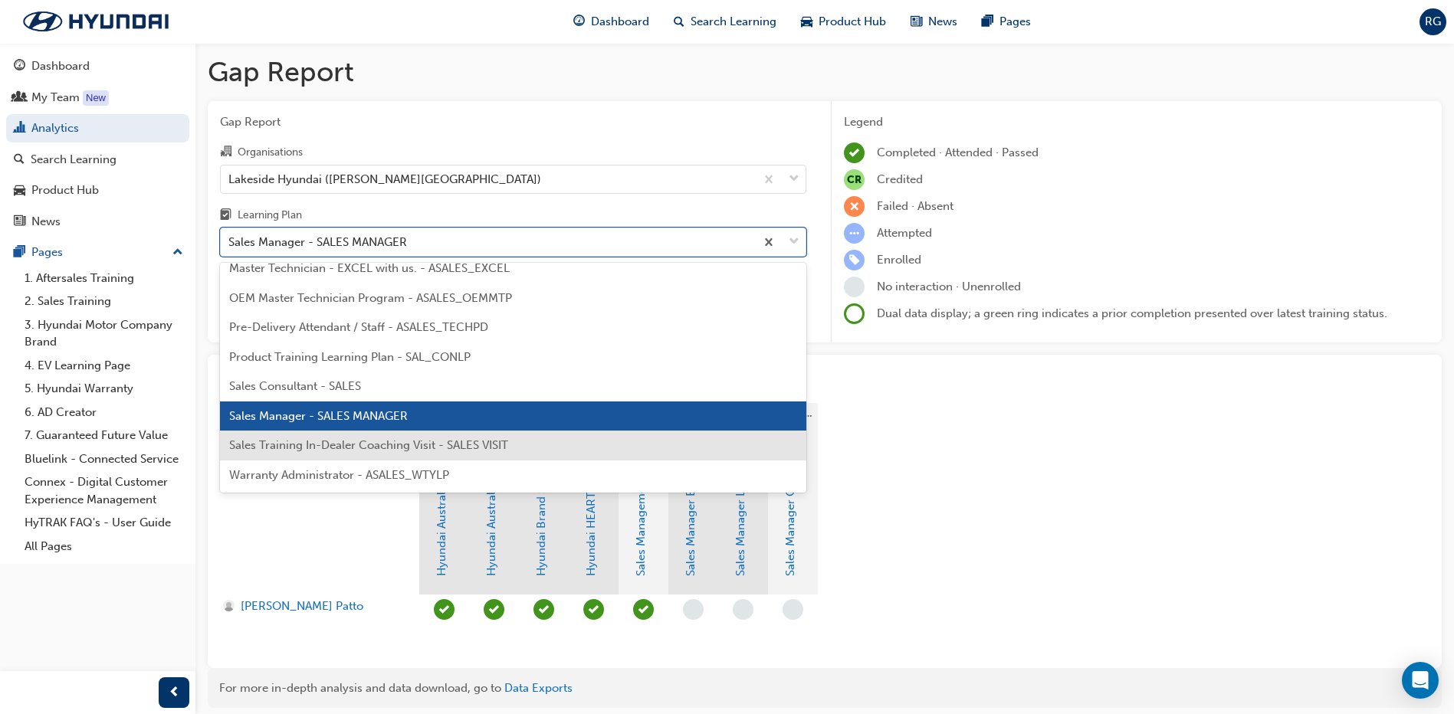
click at [415, 437] on div "Sales Training In-Dealer Coaching Visit - SALES VISIT" at bounding box center [513, 446] width 586 height 30
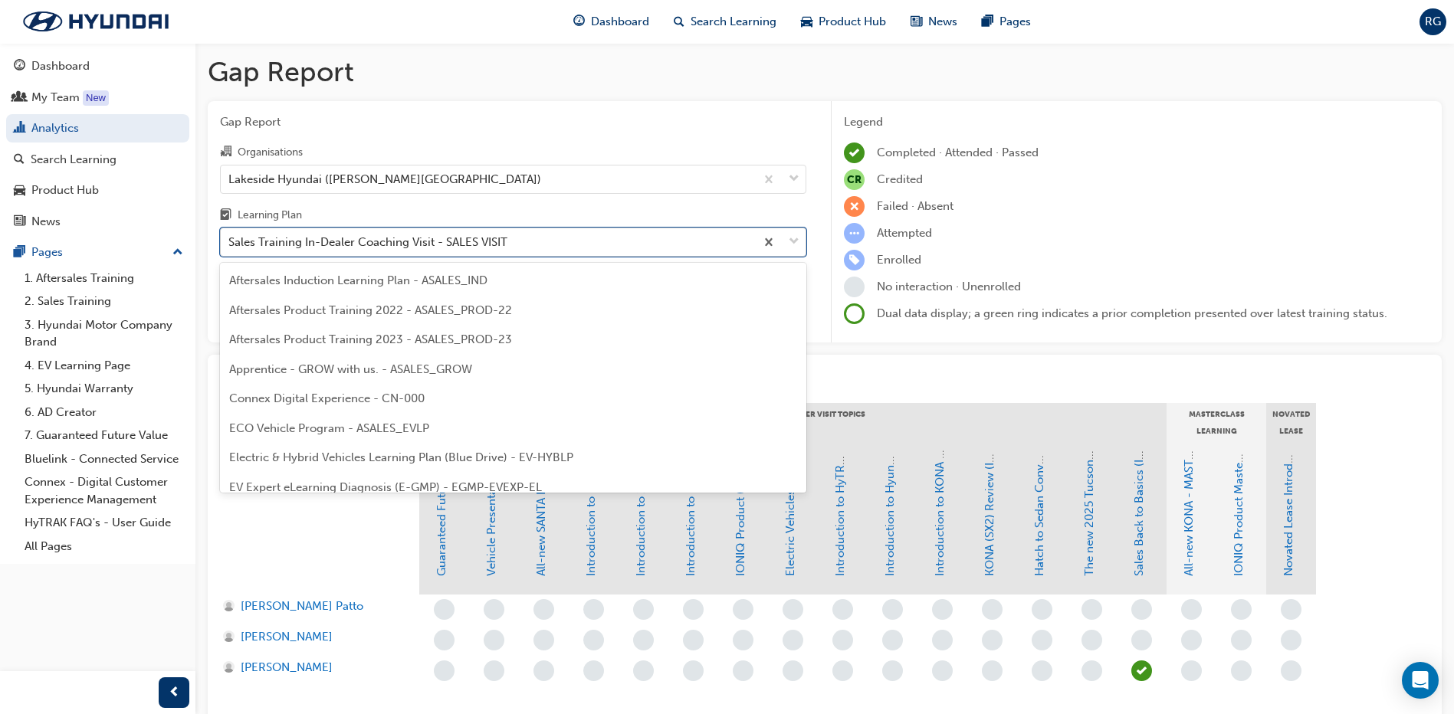
click at [484, 241] on div "Sales Training In-Dealer Coaching Visit - SALES VISIT" at bounding box center [367, 243] width 279 height 18
click at [230, 241] on input "Learning Plan option Sales Training In-Dealer Coaching Visit - SALES VISIT, sel…" at bounding box center [229, 241] width 2 height 13
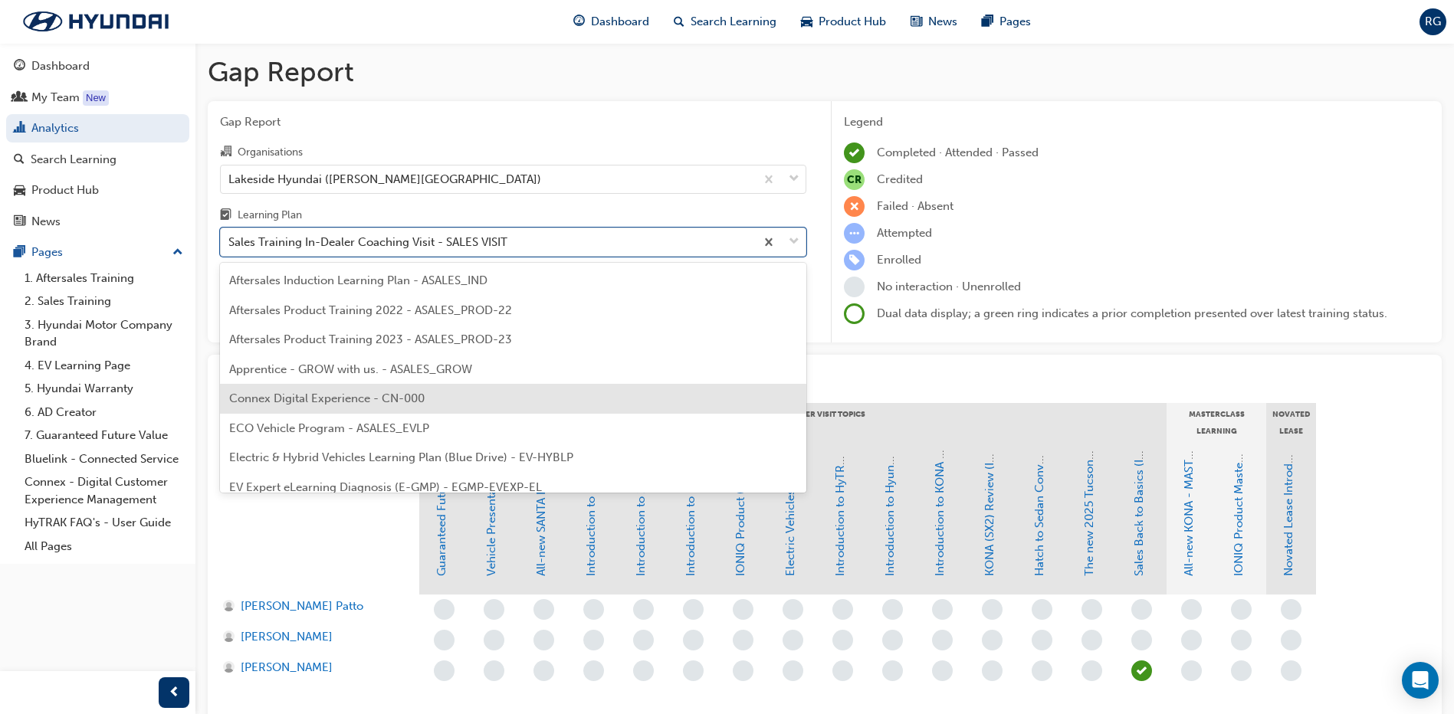
click at [271, 398] on span "Connex Digital Experience - CN-000" at bounding box center [326, 399] width 195 height 14
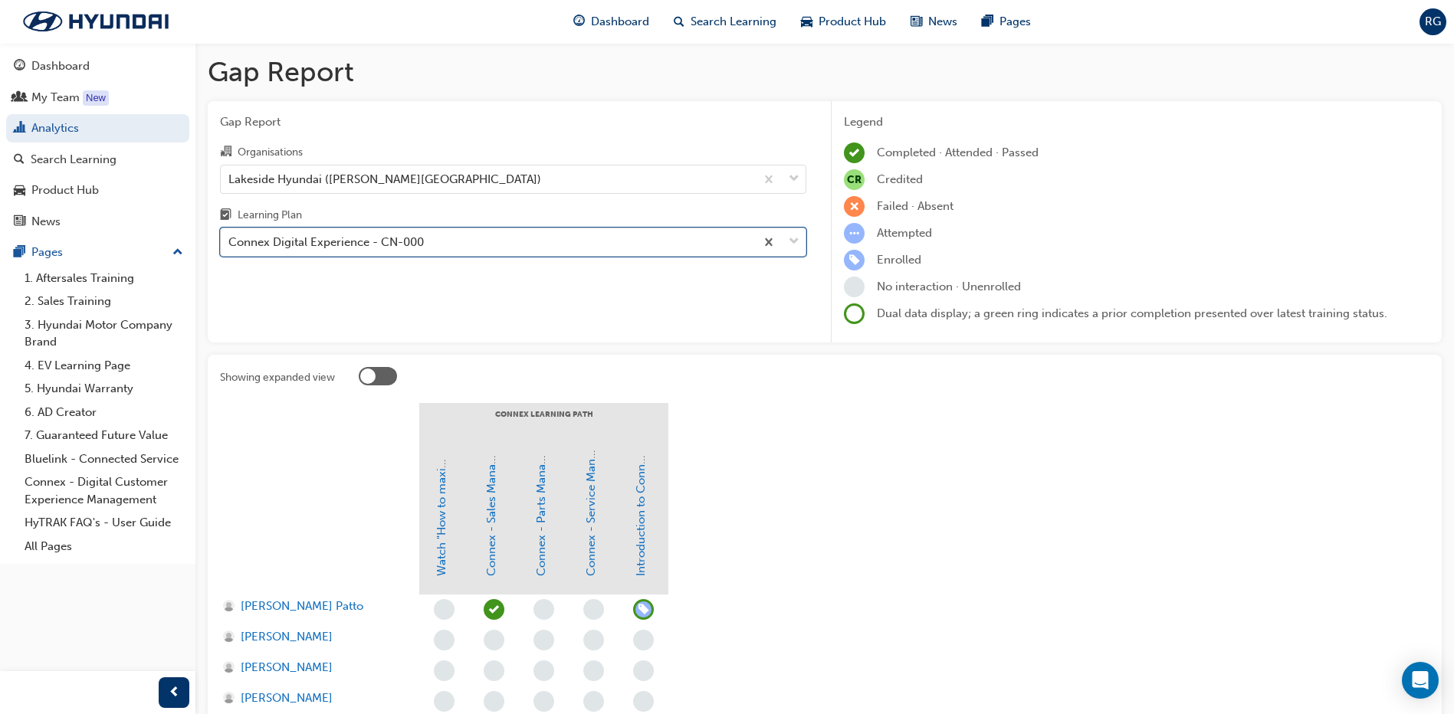
click at [447, 250] on div "Connex Digital Experience - CN-000" at bounding box center [488, 242] width 534 height 27
click at [230, 248] on input "Learning Plan option Connex Digital Experience - CN-000, selected. 0 results av…" at bounding box center [229, 241] width 2 height 13
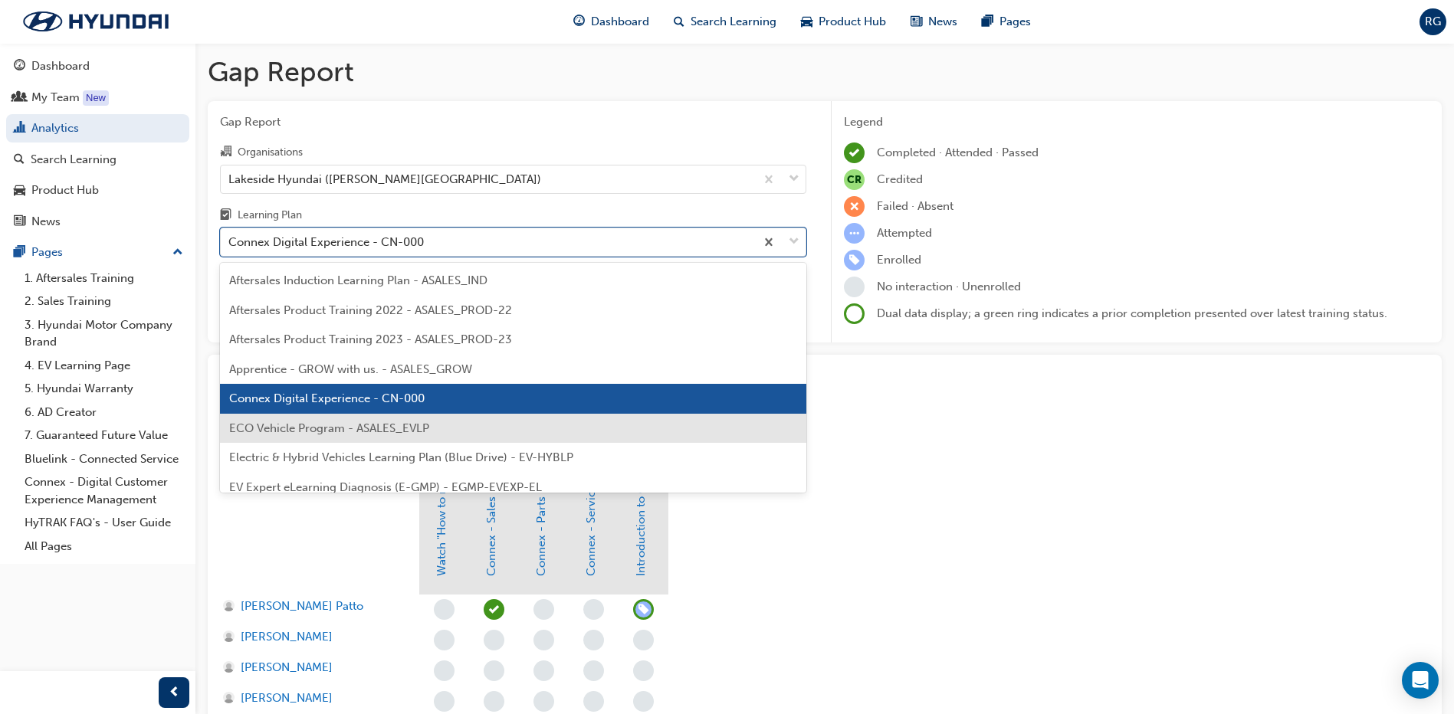
scroll to position [77, 0]
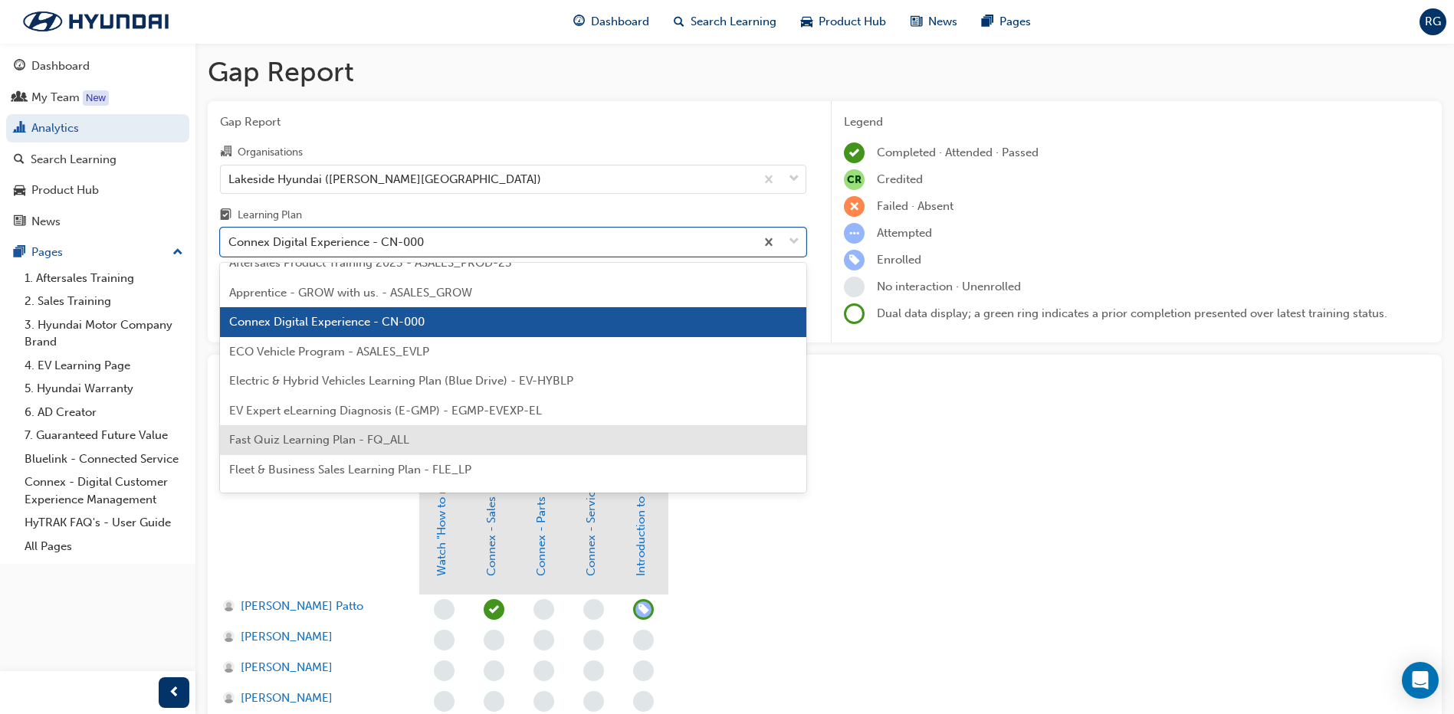
click at [316, 445] on span "Fast Quiz Learning Plan - FQ_ALL" at bounding box center [319, 440] width 180 height 14
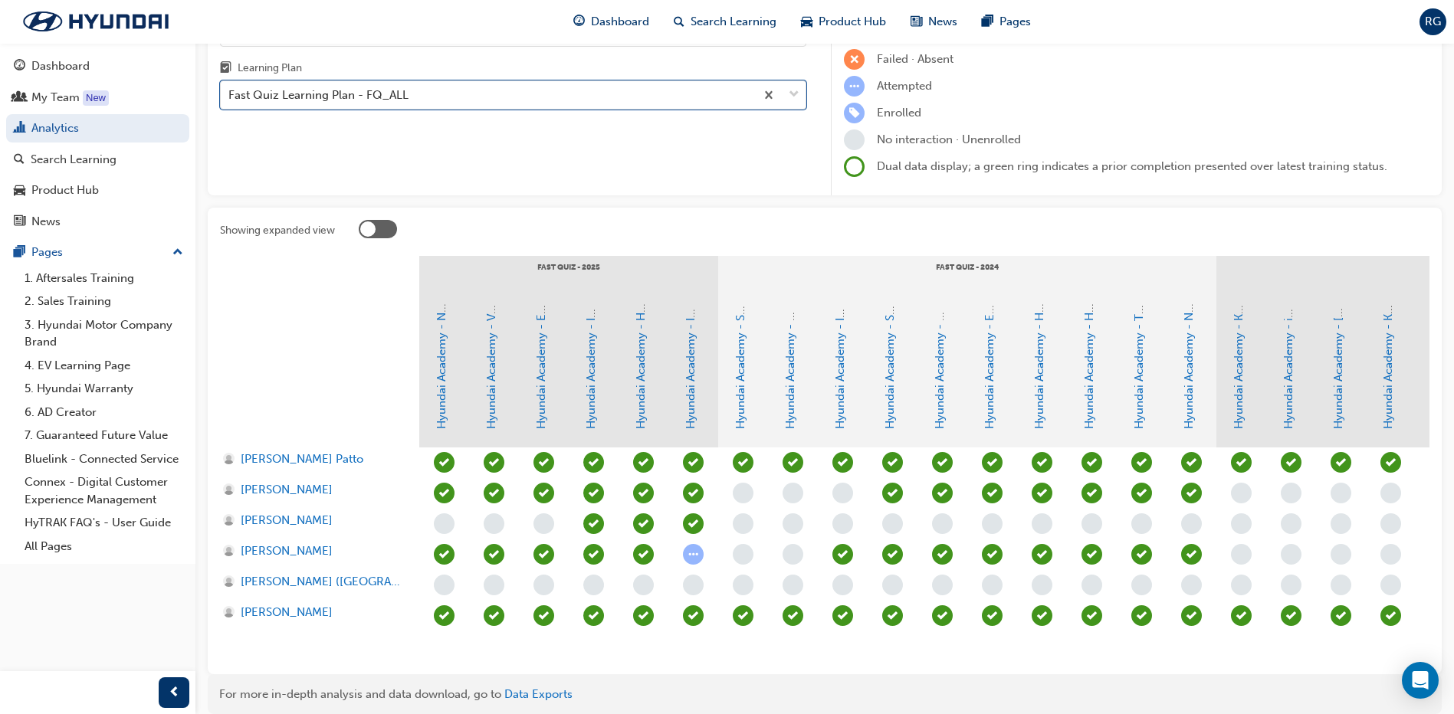
scroll to position [153, 0]
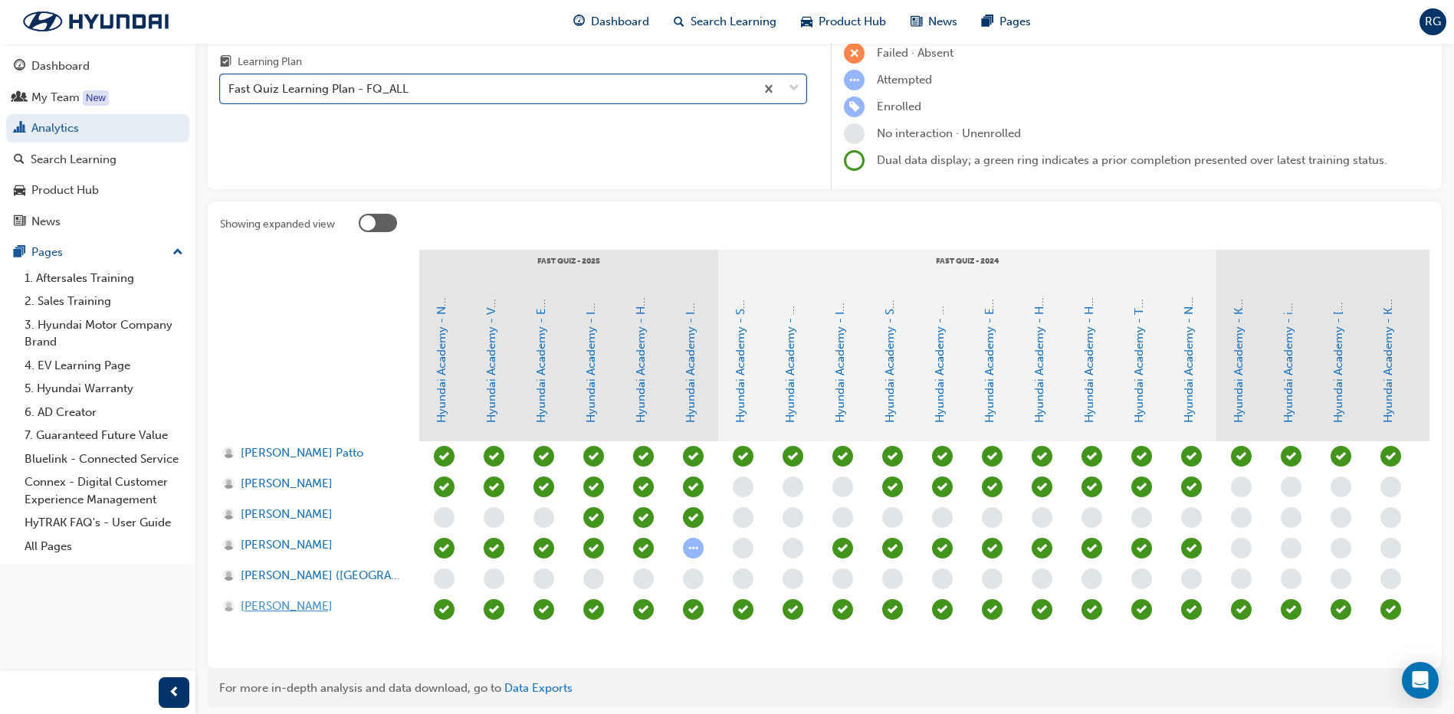
click at [251, 605] on span "[PERSON_NAME]" at bounding box center [287, 607] width 92 height 18
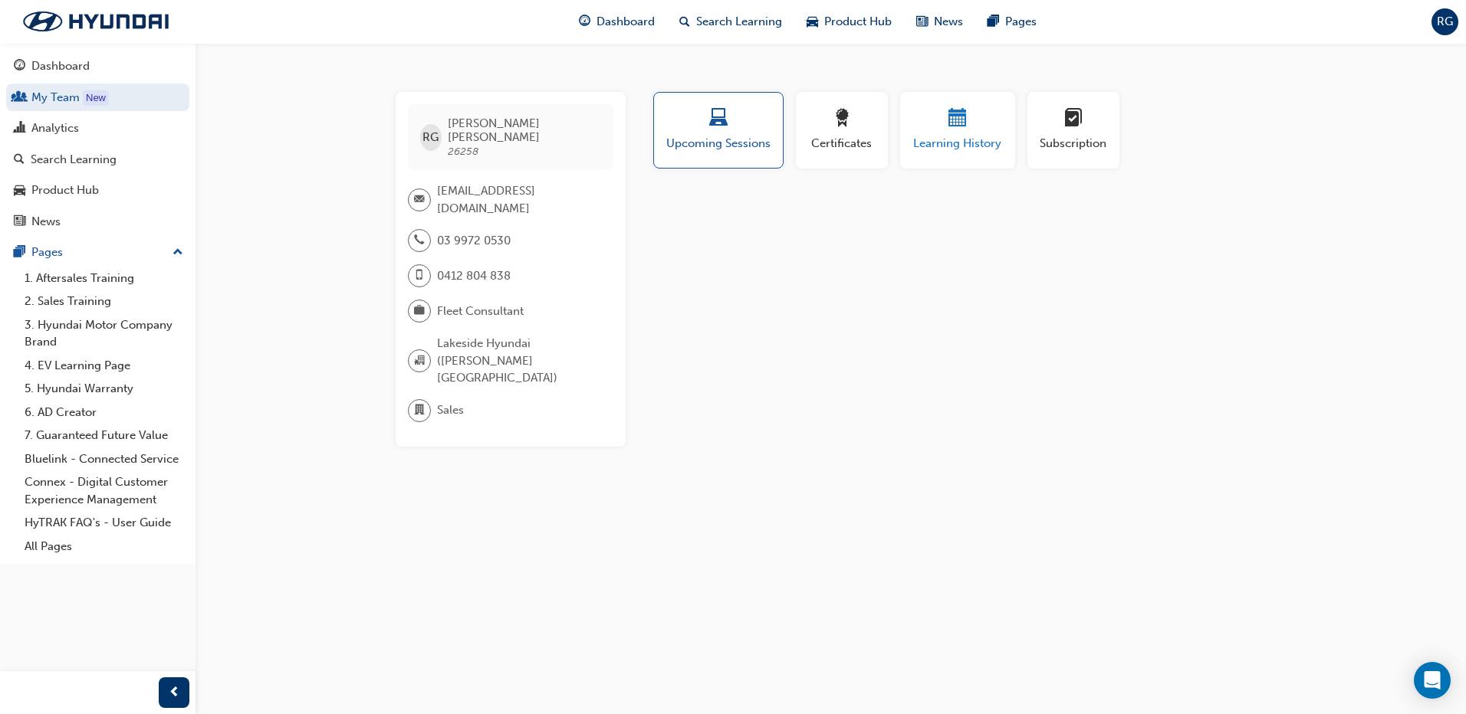
click at [951, 126] on span "calendar-icon" at bounding box center [957, 119] width 18 height 21
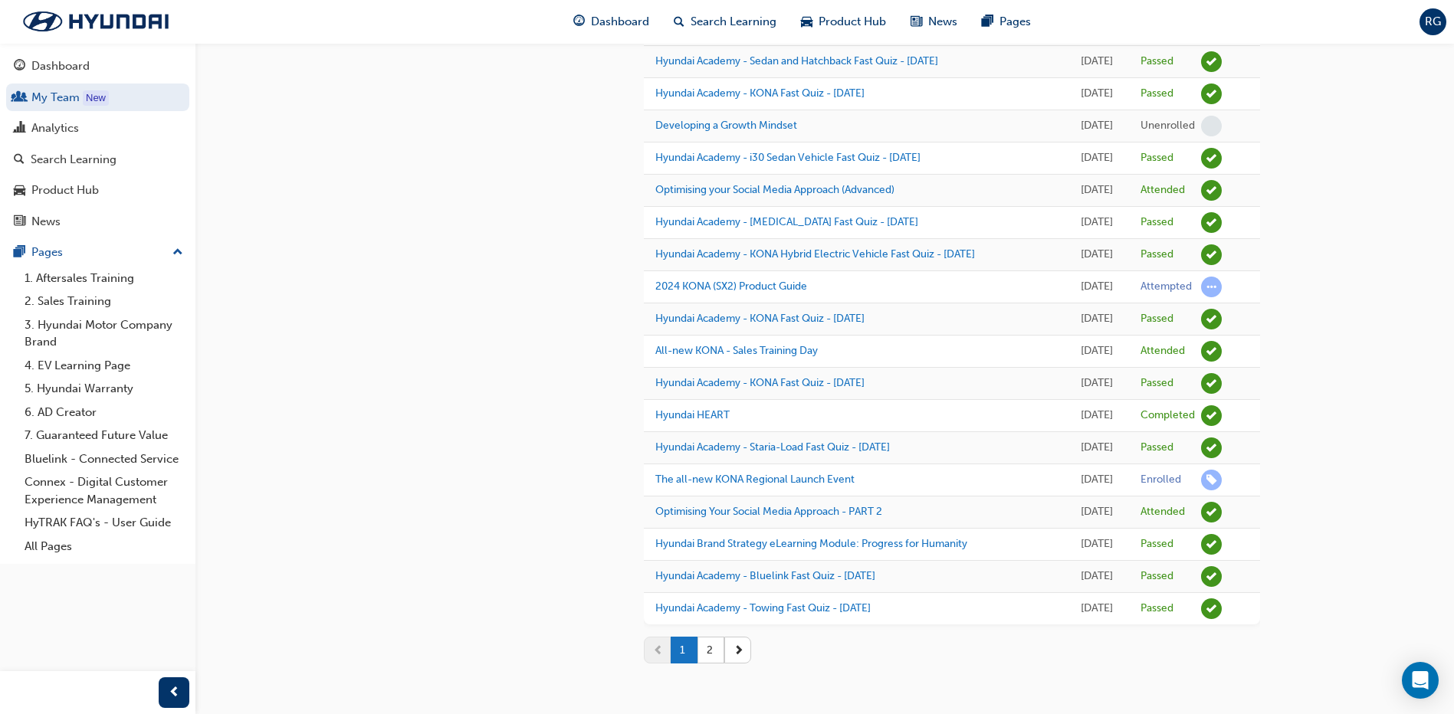
scroll to position [1329, 0]
click at [711, 645] on button "2" at bounding box center [711, 650] width 27 height 27
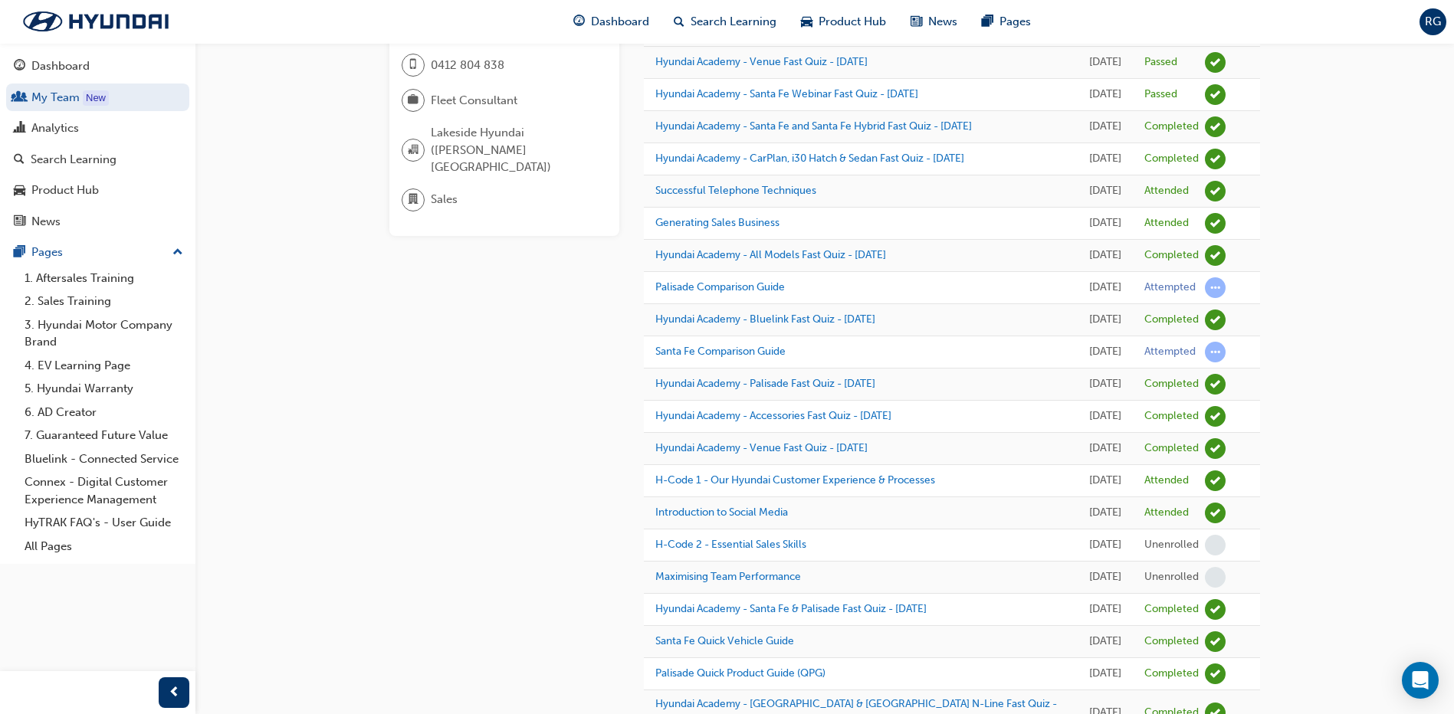
scroll to position [6, 0]
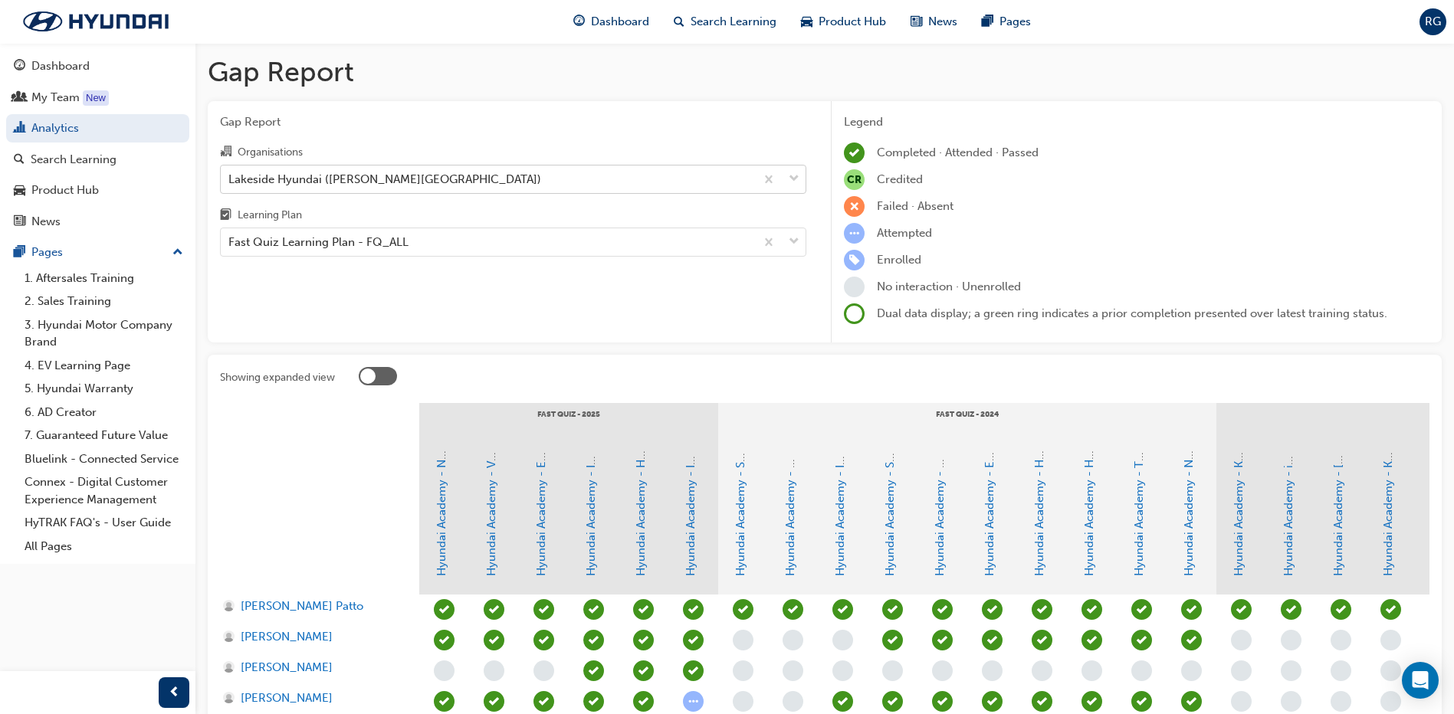
click at [465, 176] on div "Lakeside Hyundai ([PERSON_NAME][GEOGRAPHIC_DATA])" at bounding box center [488, 179] width 534 height 27
click at [230, 176] on input "Organisations Lakeside Hyundai ([PERSON_NAME][GEOGRAPHIC_DATA])" at bounding box center [229, 178] width 2 height 13
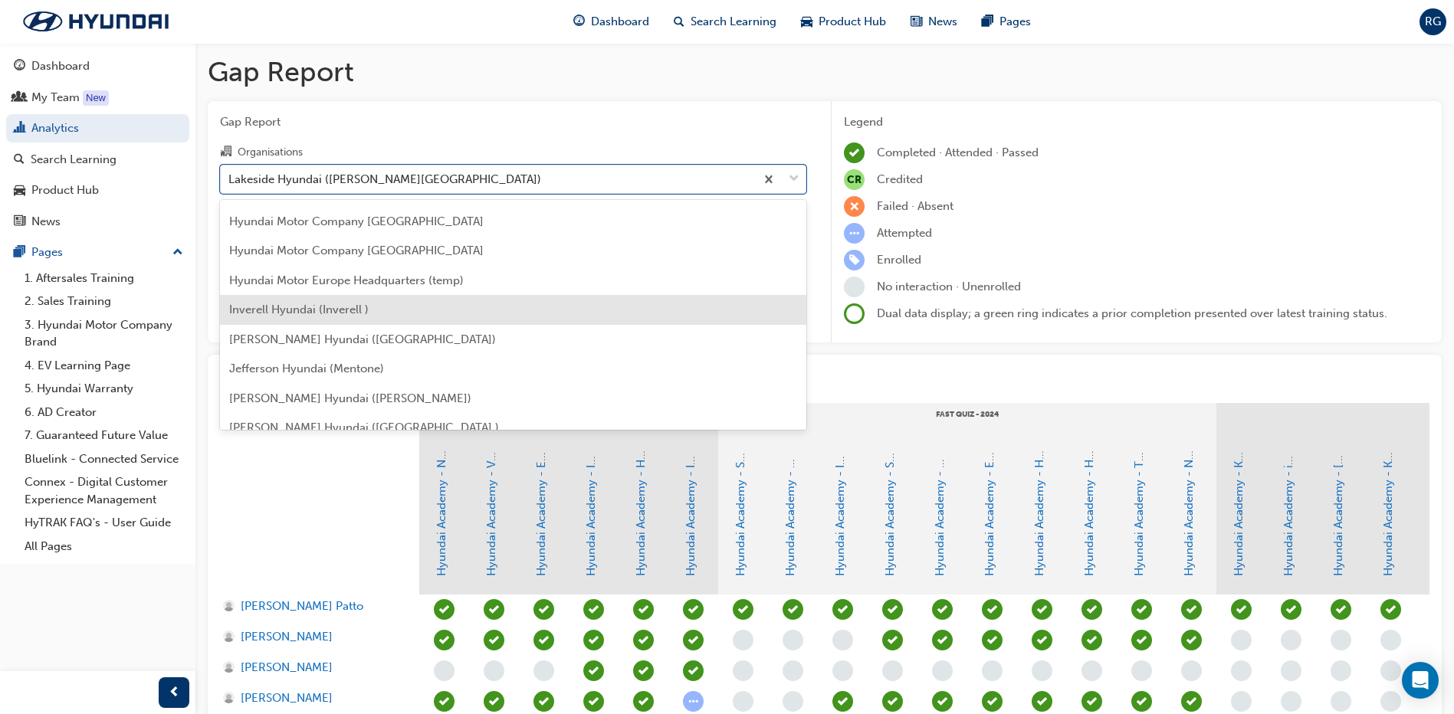
scroll to position [1985, 0]
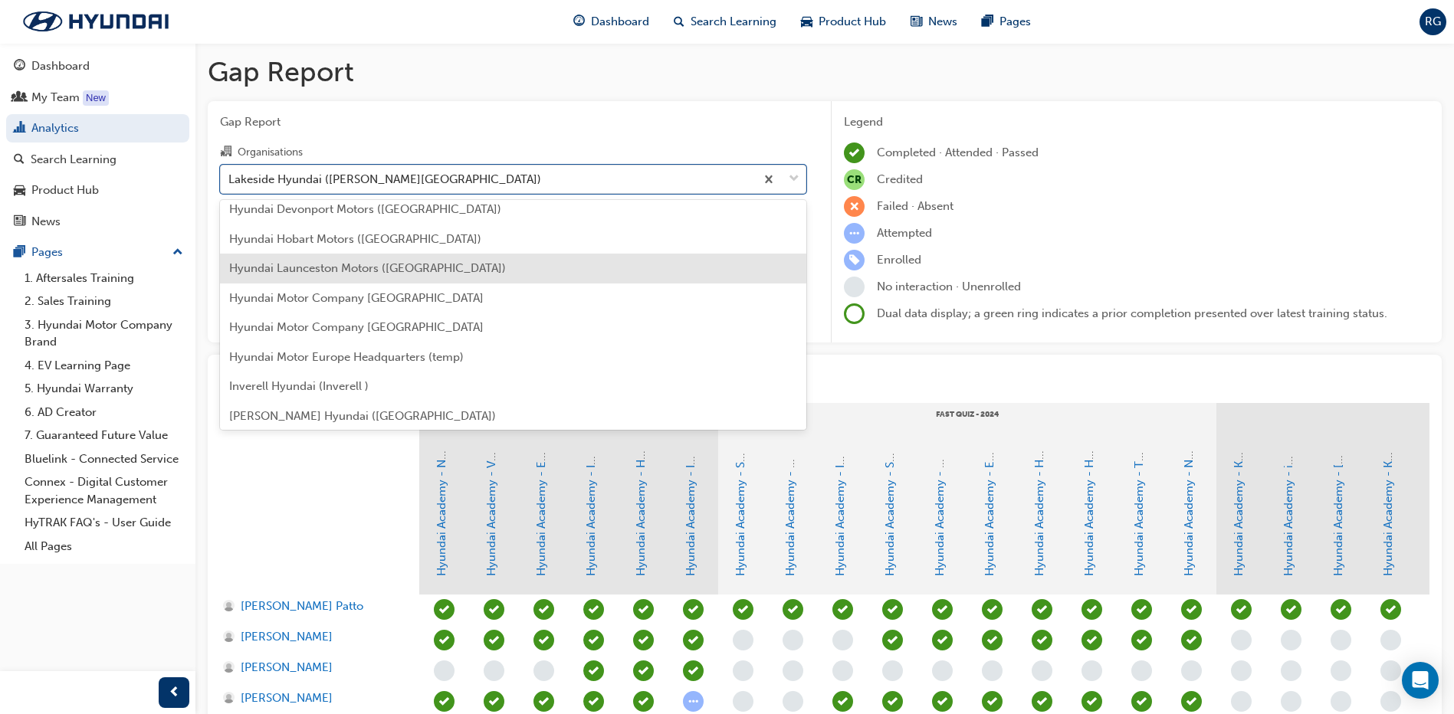
click at [350, 265] on span "Hyundai Launceston Motors ([GEOGRAPHIC_DATA])" at bounding box center [367, 268] width 277 height 14
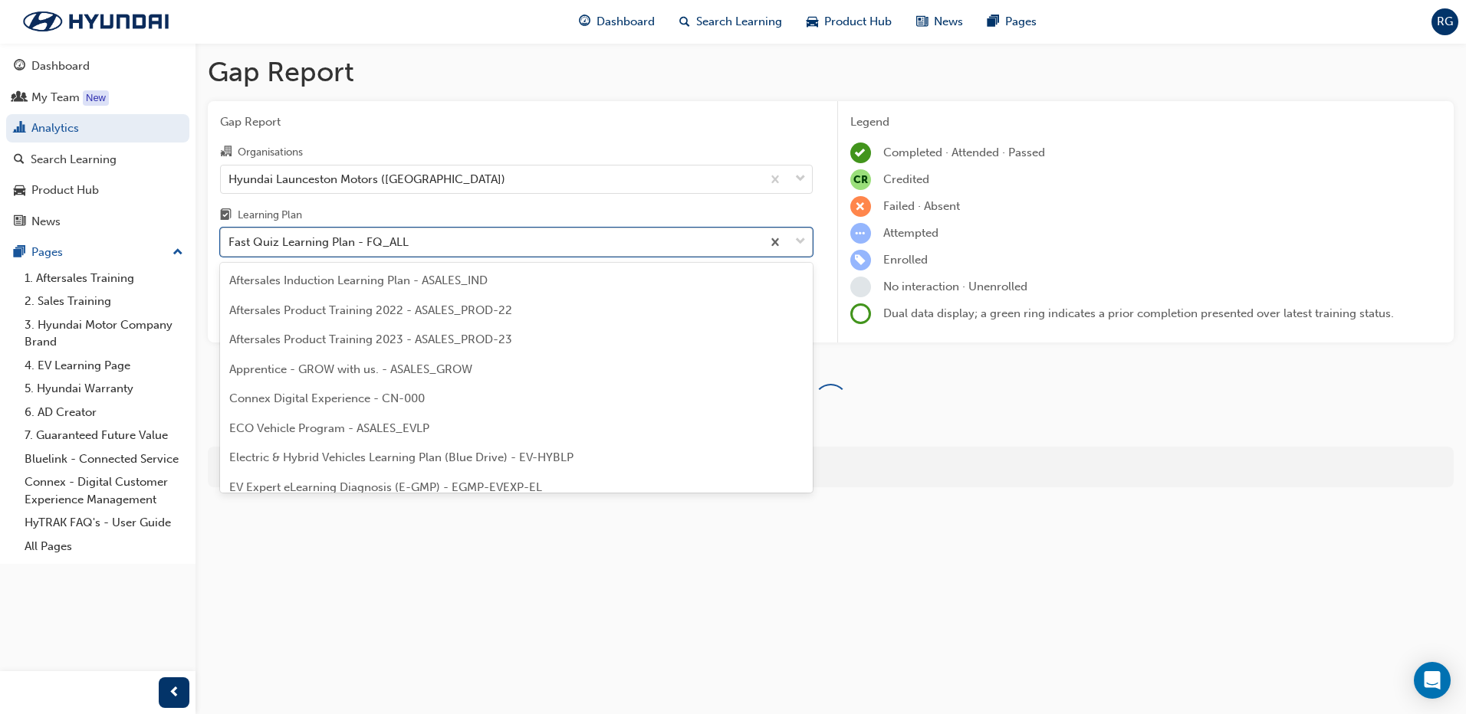
click at [441, 245] on div "Fast Quiz Learning Plan - FQ_ALL" at bounding box center [491, 242] width 540 height 27
click at [230, 245] on input "Learning Plan option Fast Quiz Learning Plan - FQ_ALL focused, 9 of 32. 32 resu…" at bounding box center [229, 241] width 2 height 13
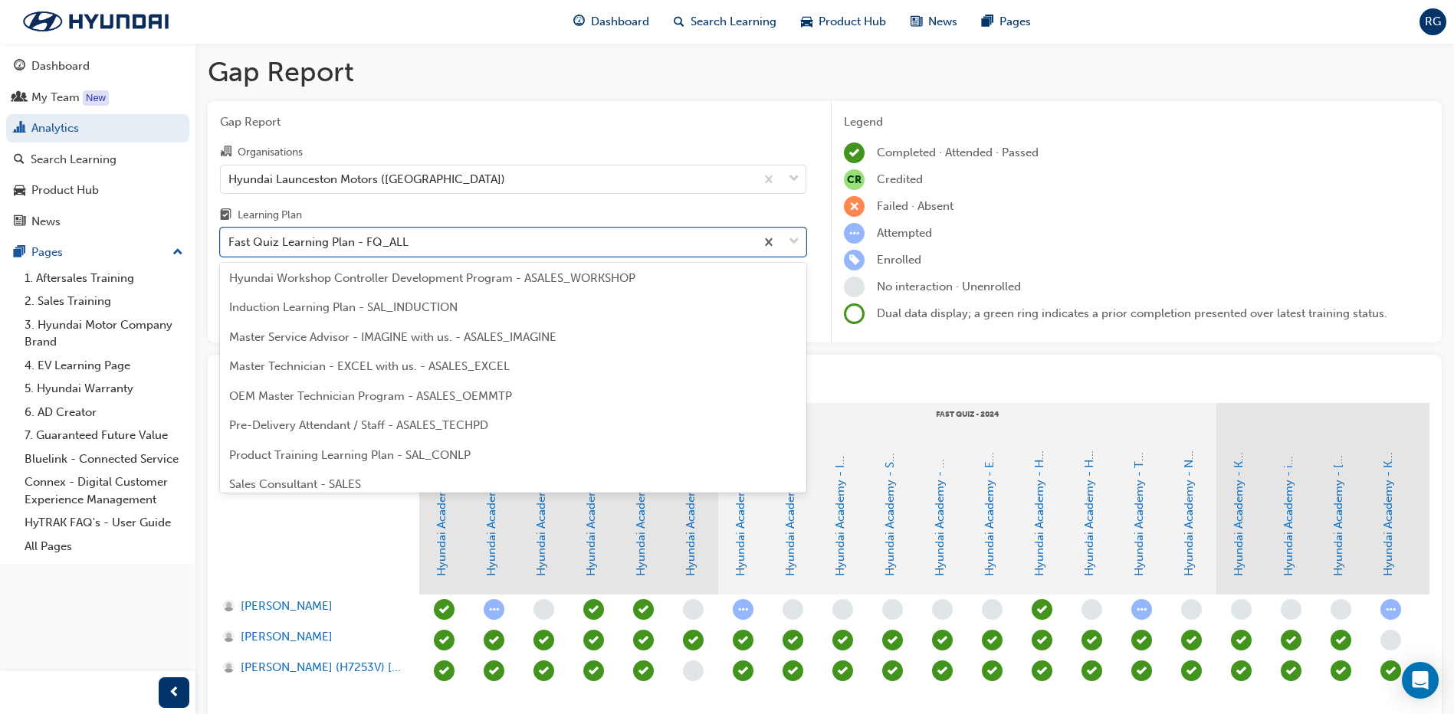
scroll to position [721, 0]
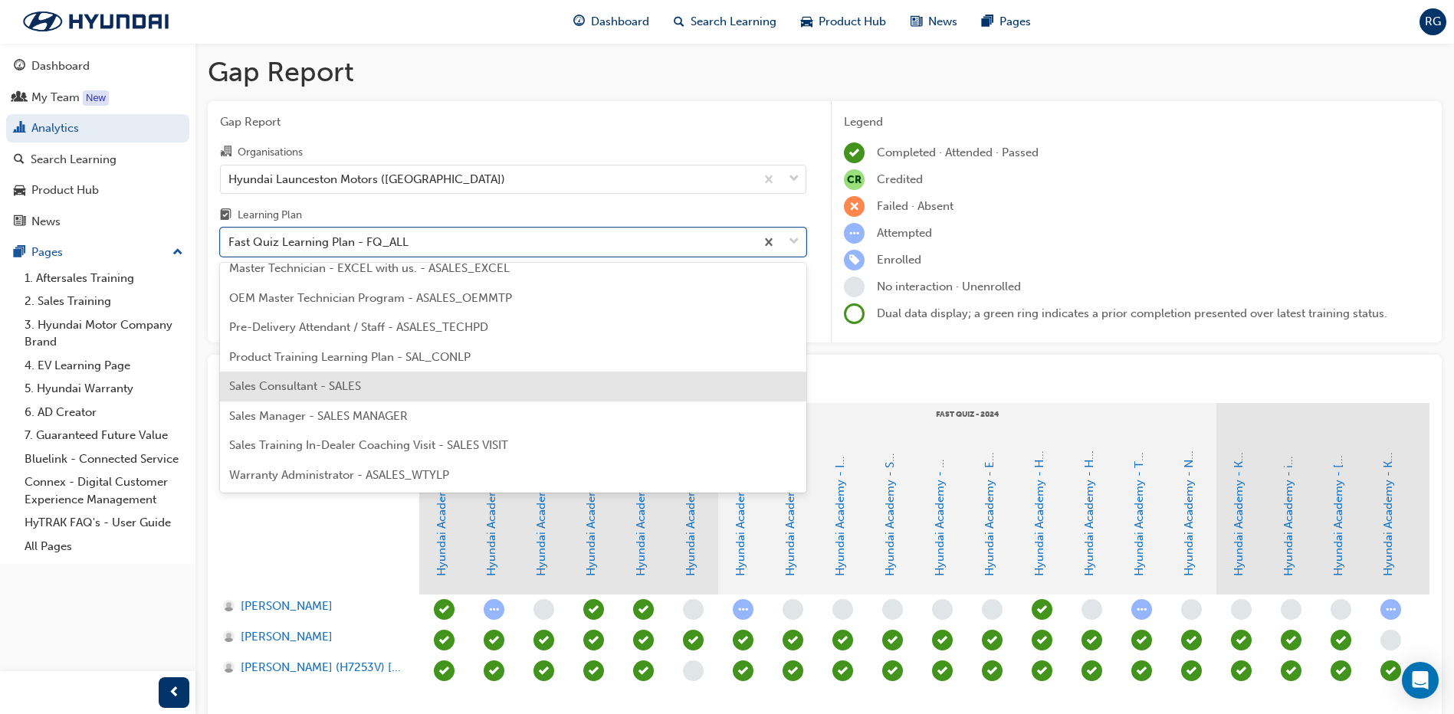
click at [351, 379] on span "Sales Consultant - SALES" at bounding box center [295, 386] width 132 height 14
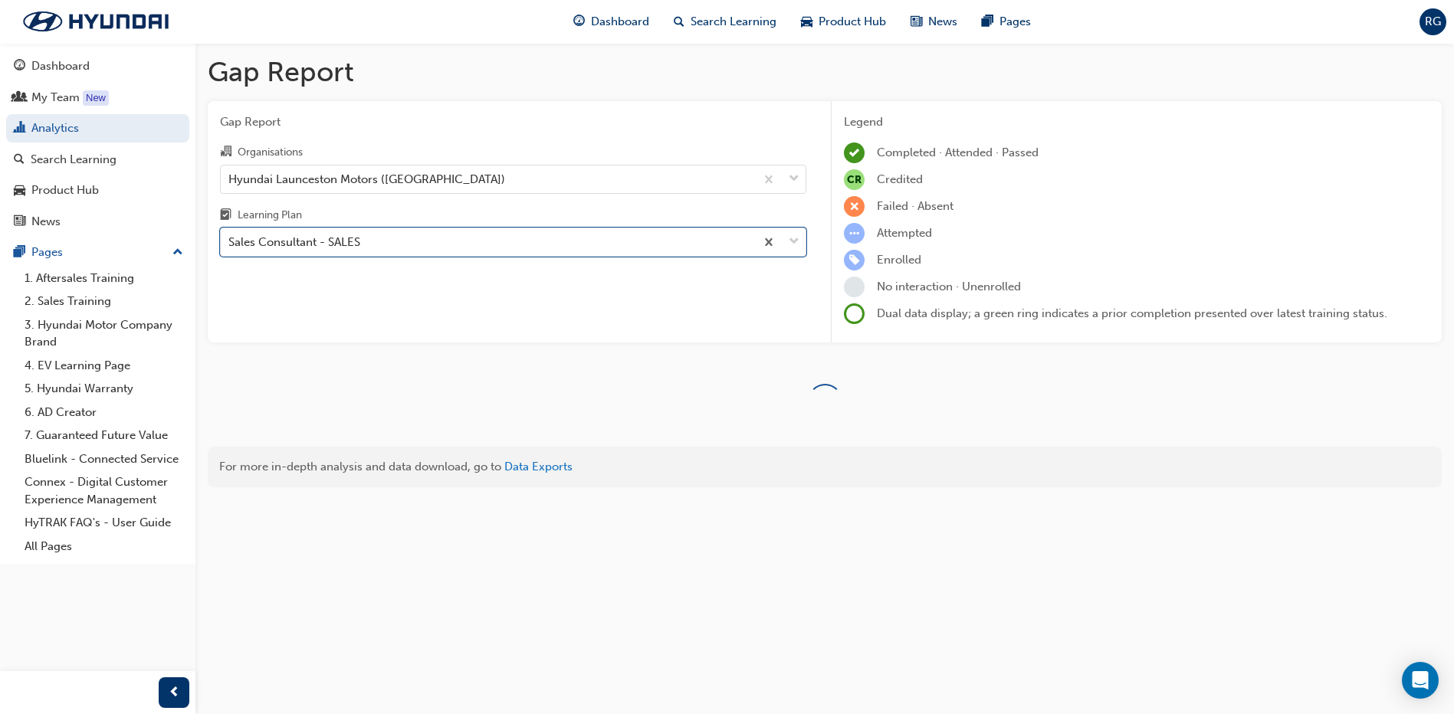
click at [387, 304] on div "Gap Report Organisations Hyundai Launceston Motors (Launceston) Learning Plan o…" at bounding box center [513, 222] width 611 height 242
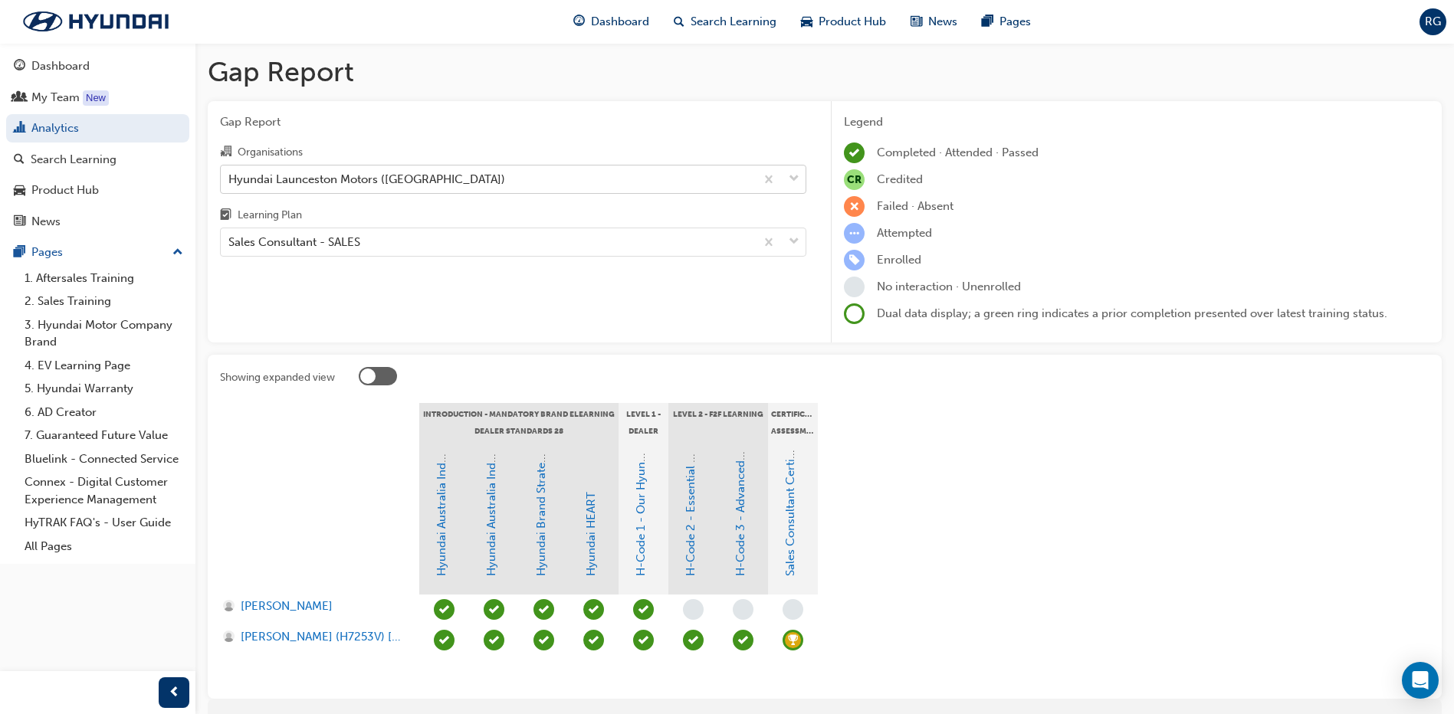
drag, startPoint x: 442, startPoint y: 181, endPoint x: 447, endPoint y: 193, distance: 13.1
click at [442, 180] on div "Hyundai Launceston Motors ([GEOGRAPHIC_DATA])" at bounding box center [366, 179] width 277 height 18
click at [230, 180] on input "Organisations Hyundai Launceston Motors ([GEOGRAPHIC_DATA])" at bounding box center [229, 178] width 2 height 13
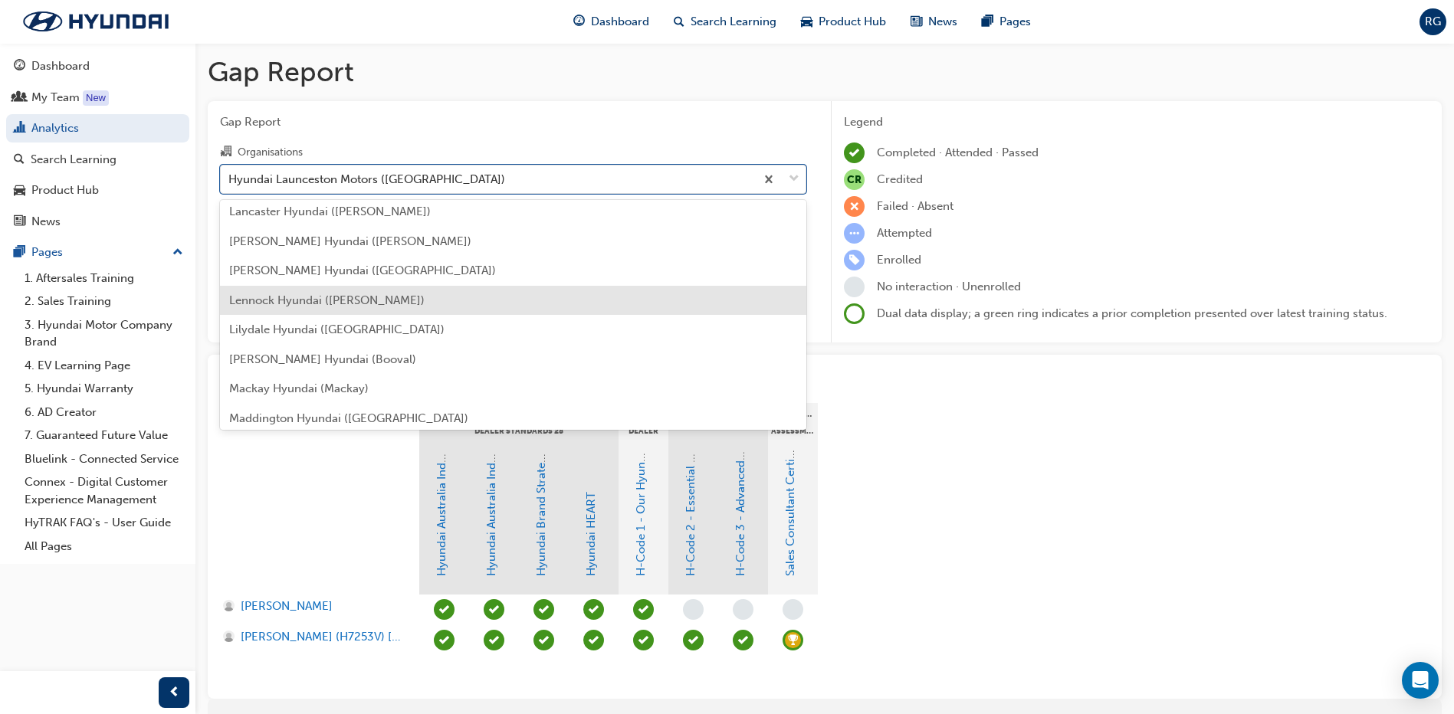
scroll to position [2540, 0]
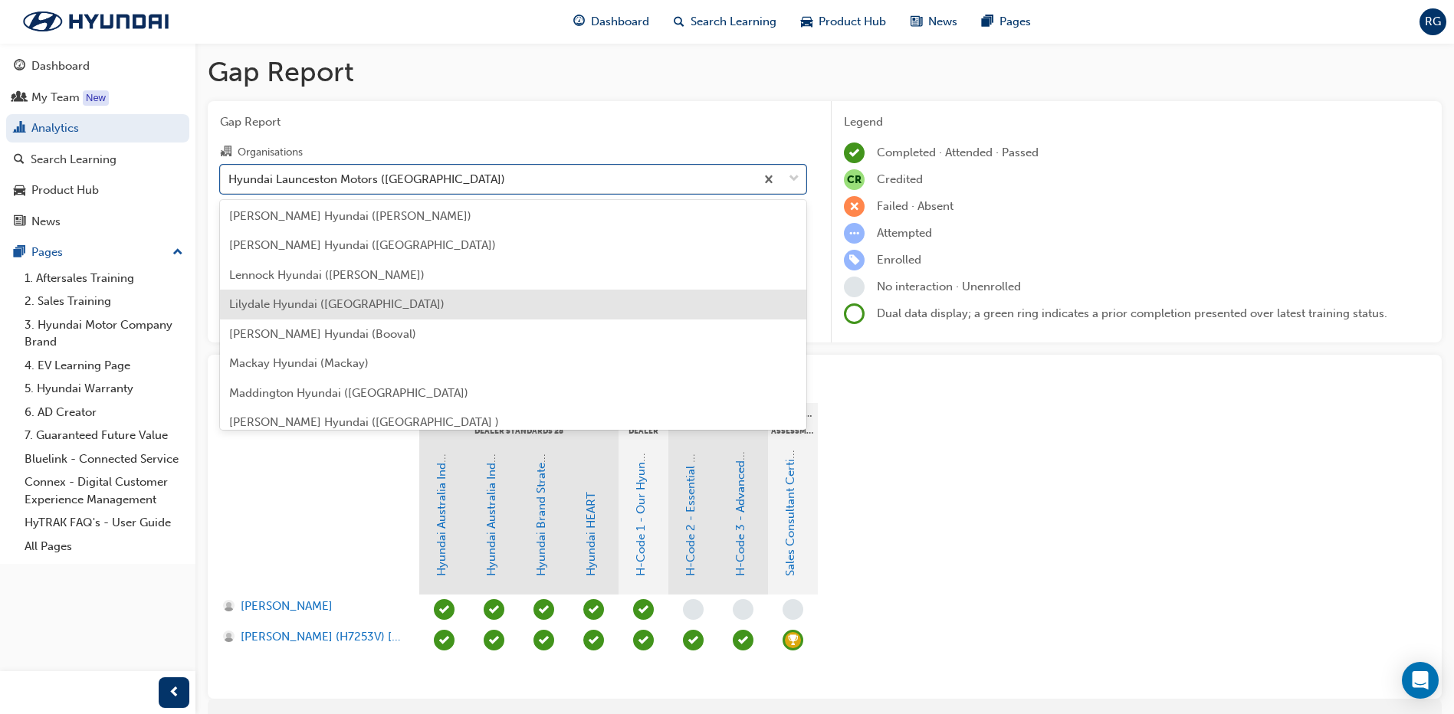
click at [291, 306] on span "Lilydale Hyundai ([GEOGRAPHIC_DATA])" at bounding box center [336, 304] width 215 height 14
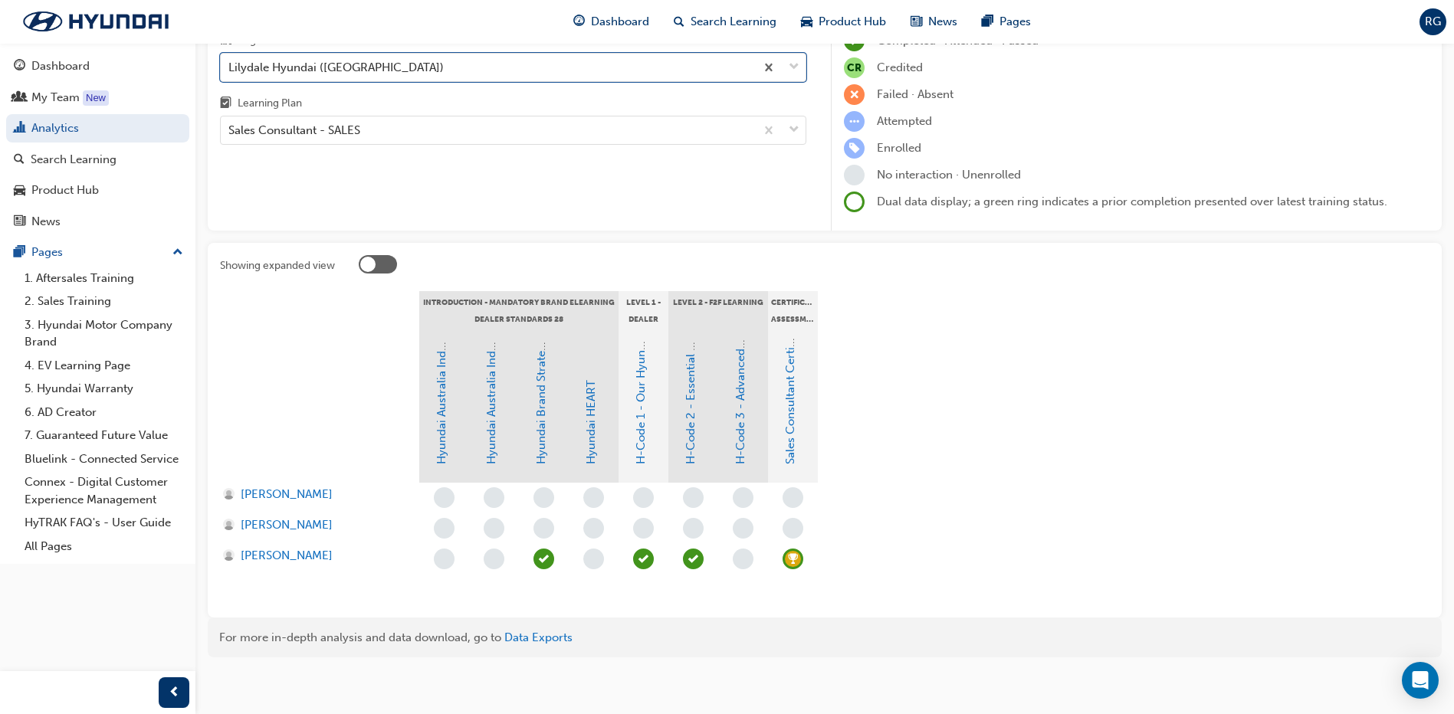
scroll to position [118, 0]
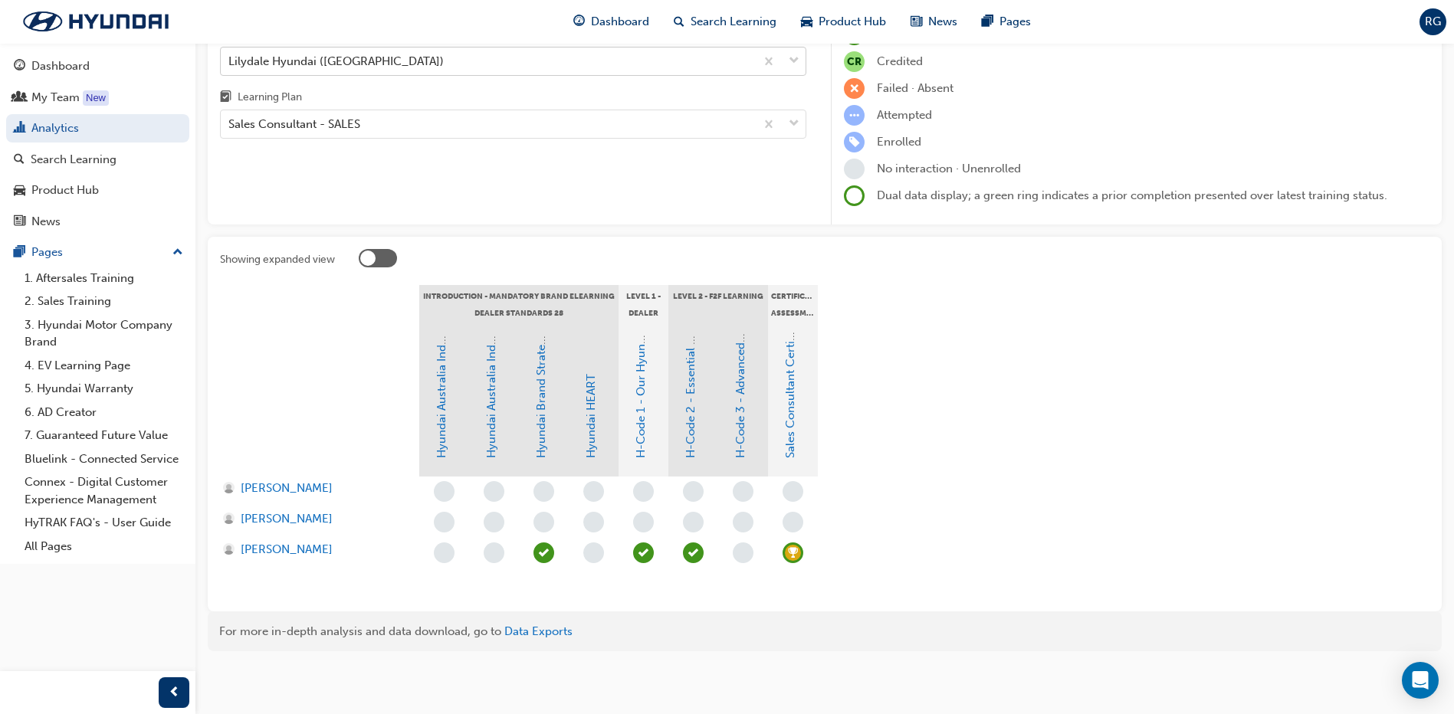
click at [379, 54] on div "Lilydale Hyundai ([GEOGRAPHIC_DATA])" at bounding box center [488, 61] width 534 height 27
click at [230, 54] on input "Organisations Lilydale Hyundai ([GEOGRAPHIC_DATA])" at bounding box center [229, 60] width 2 height 13
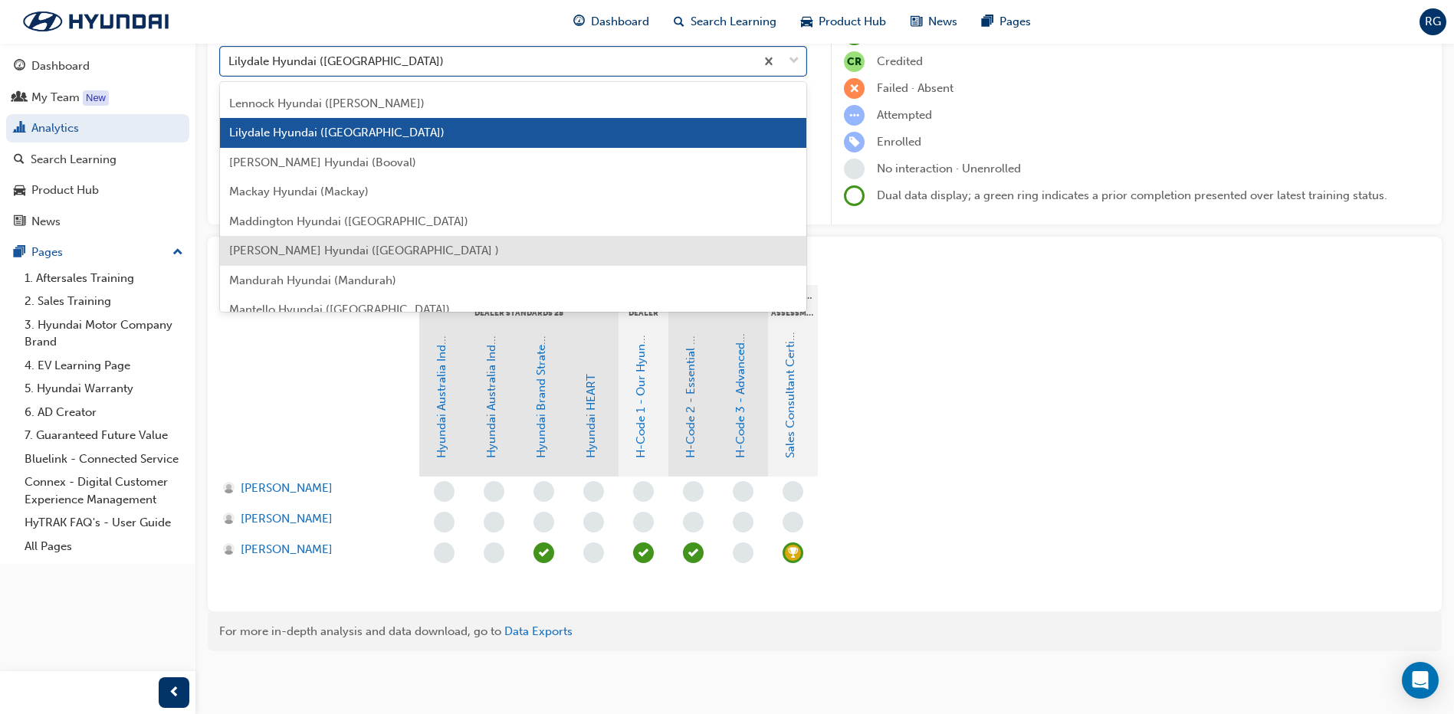
scroll to position [2670, 0]
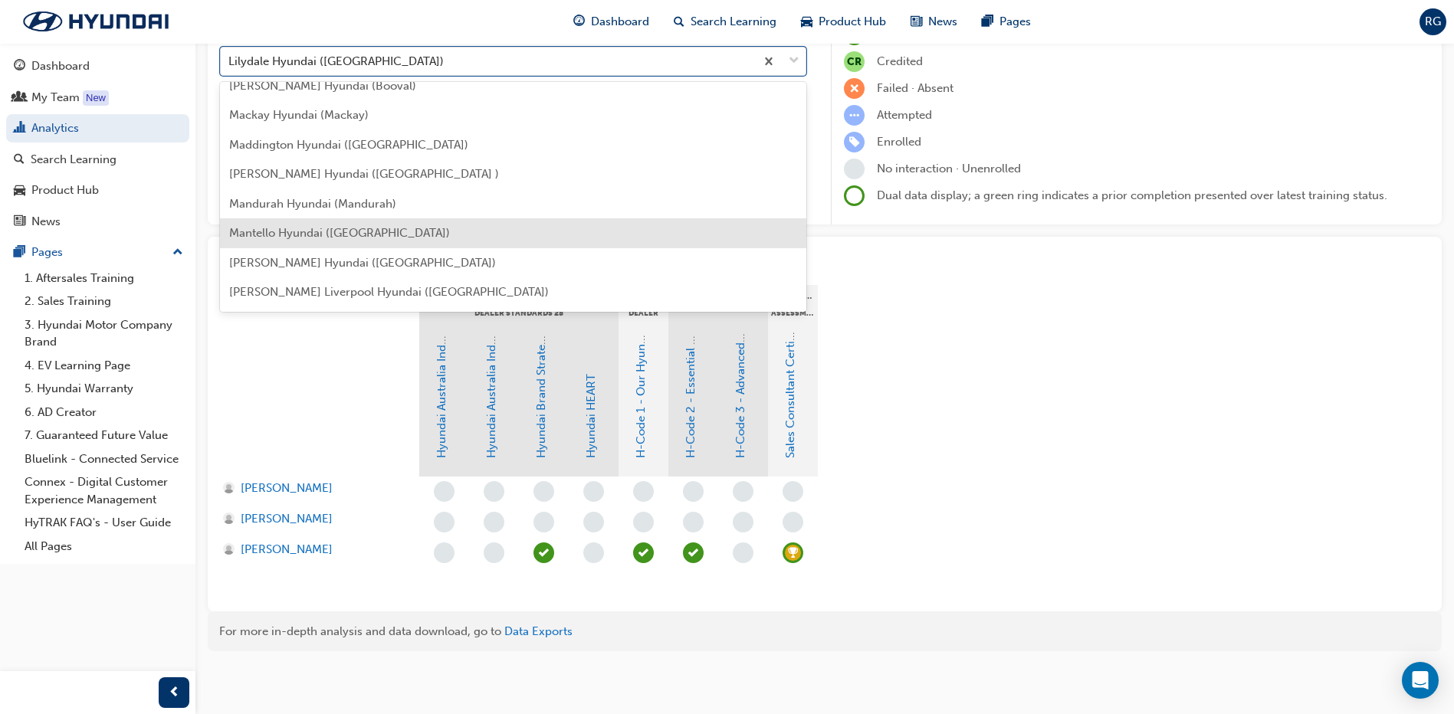
click at [300, 239] on span "Mantello Hyundai ([GEOGRAPHIC_DATA])" at bounding box center [339, 233] width 221 height 14
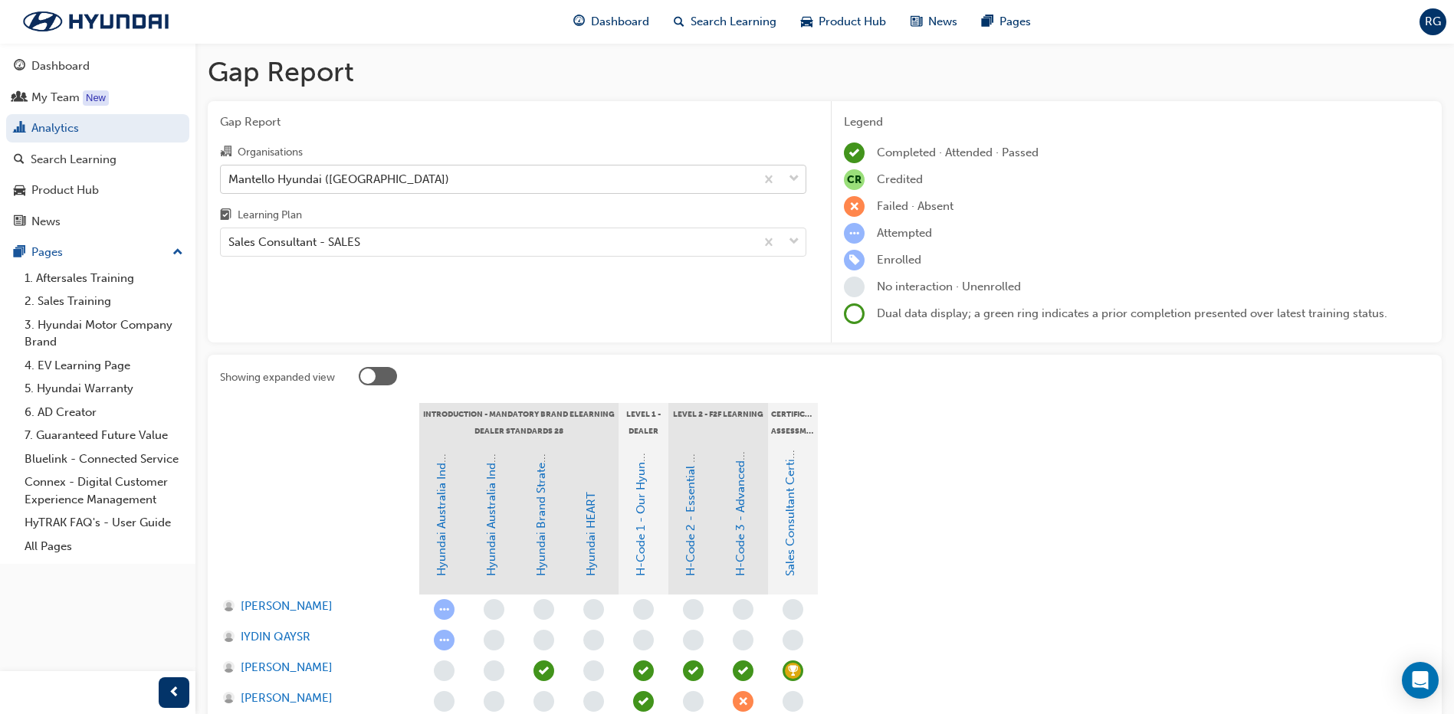
drag, startPoint x: 491, startPoint y: 181, endPoint x: 484, endPoint y: 190, distance: 11.5
click at [491, 181] on div "Mantello Hyundai ([GEOGRAPHIC_DATA])" at bounding box center [488, 179] width 534 height 27
click at [230, 181] on input "Organisations Mantello Hyundai ([GEOGRAPHIC_DATA])" at bounding box center [229, 178] width 2 height 13
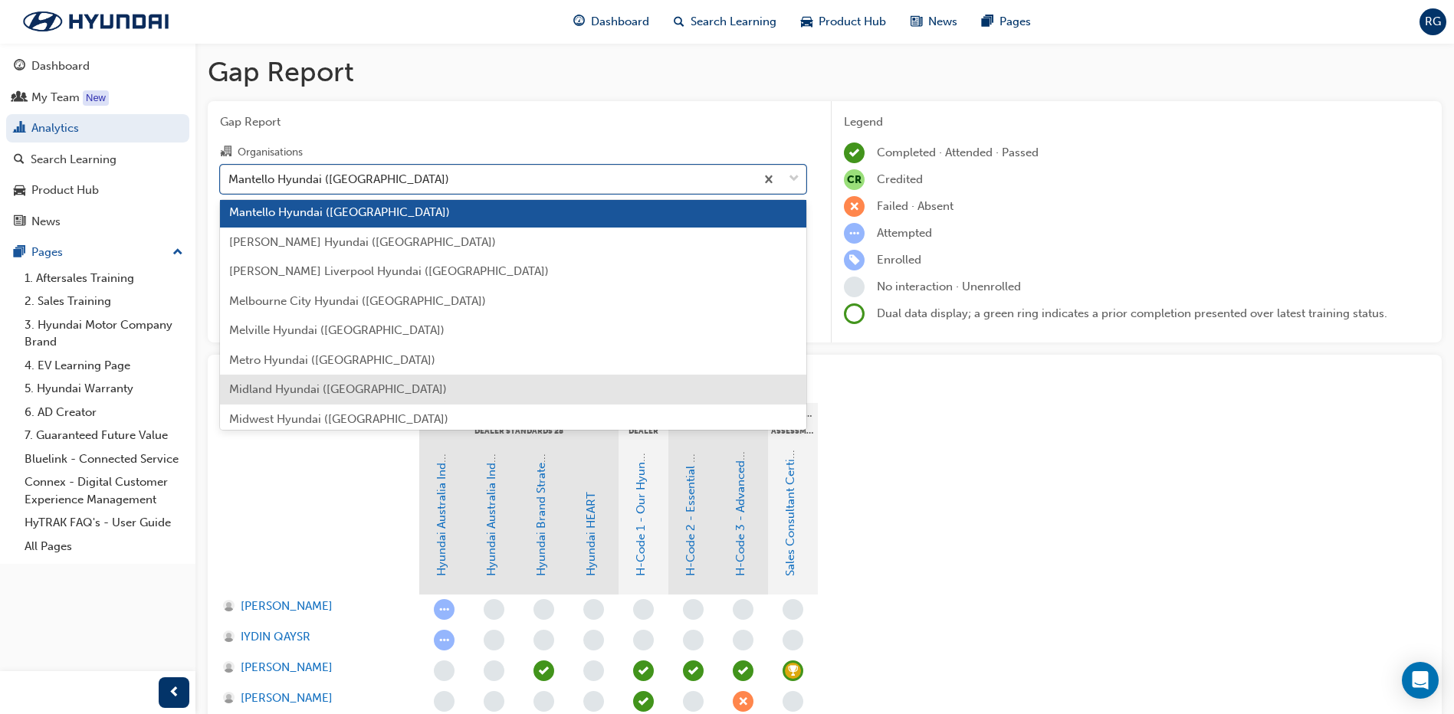
scroll to position [2847, 0]
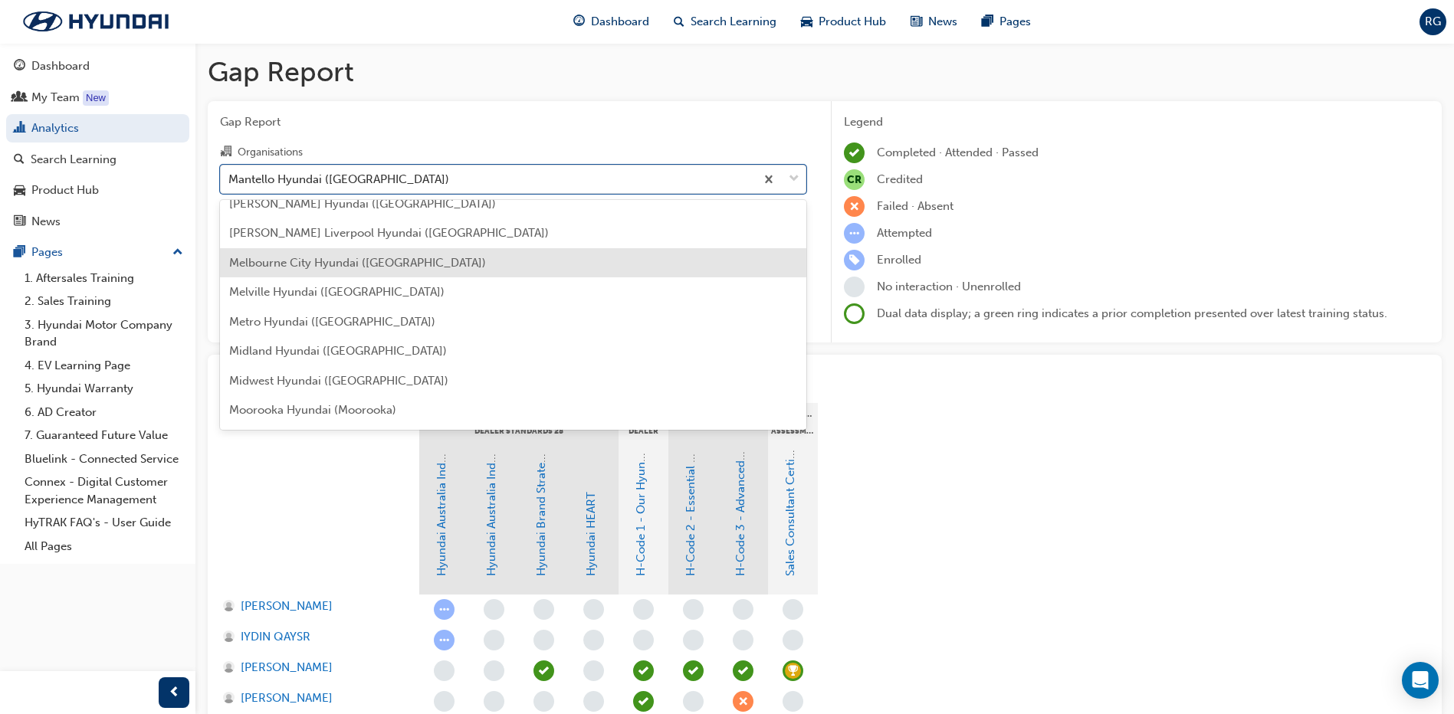
click at [332, 259] on span "Melbourne City Hyundai ([GEOGRAPHIC_DATA])" at bounding box center [357, 263] width 257 height 14
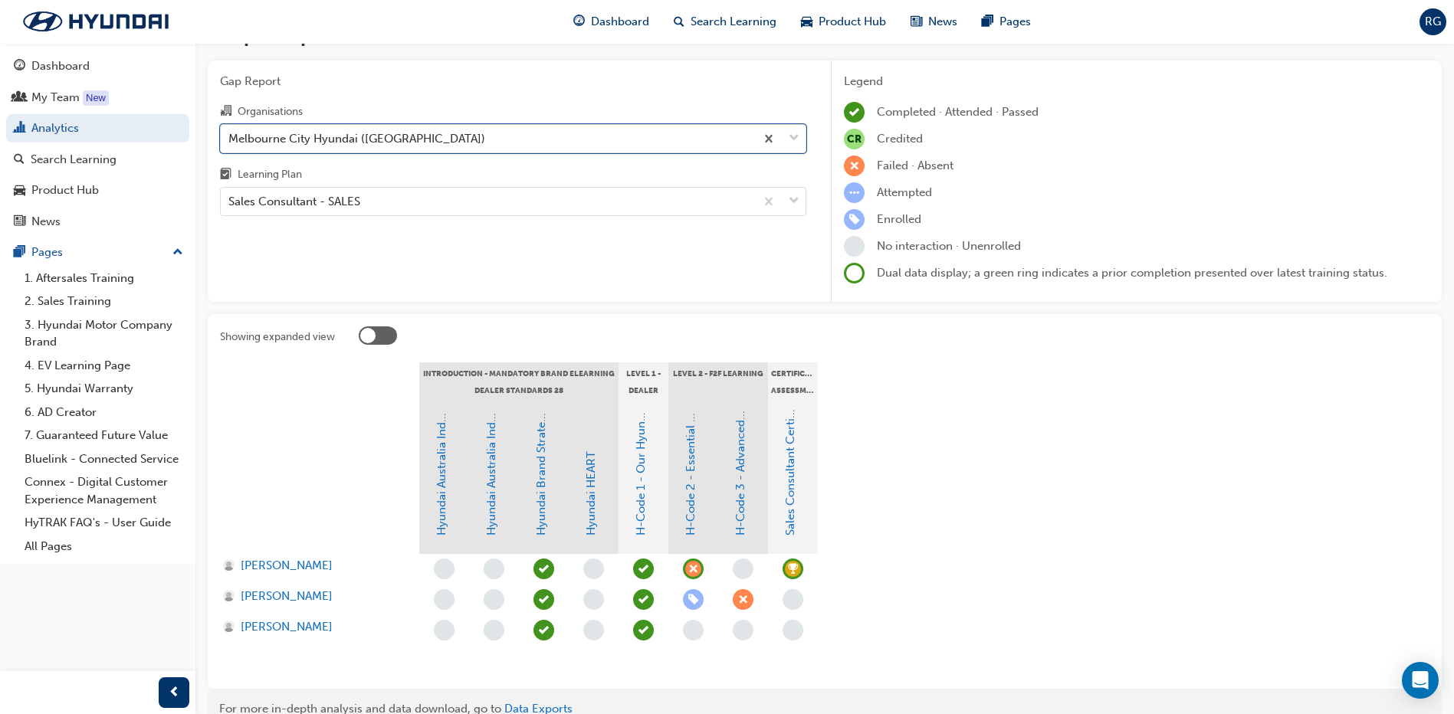
scroll to position [77, 0]
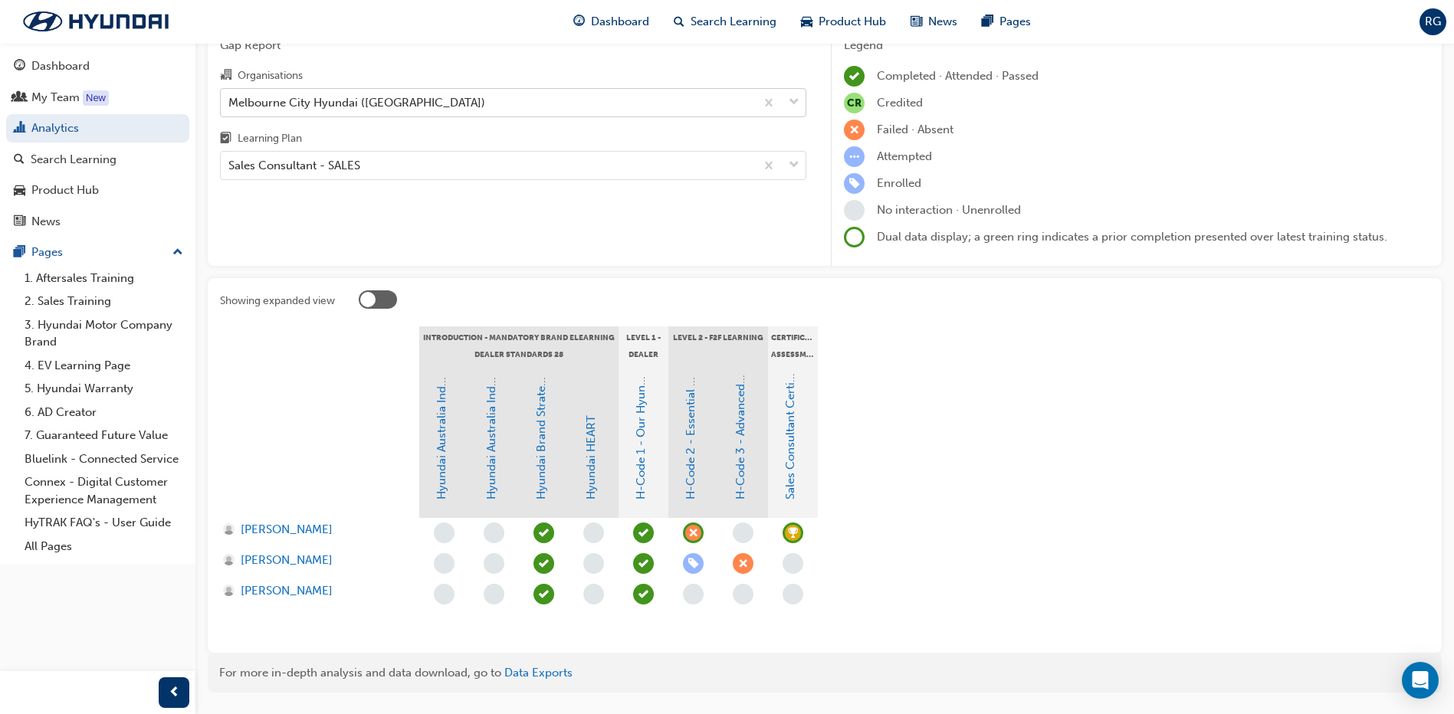
click at [384, 102] on div "Melbourne City Hyundai ([GEOGRAPHIC_DATA])" at bounding box center [356, 103] width 257 height 18
click at [230, 102] on input "Organisations [GEOGRAPHIC_DATA] Hyundai ([GEOGRAPHIC_DATA])" at bounding box center [229, 101] width 2 height 13
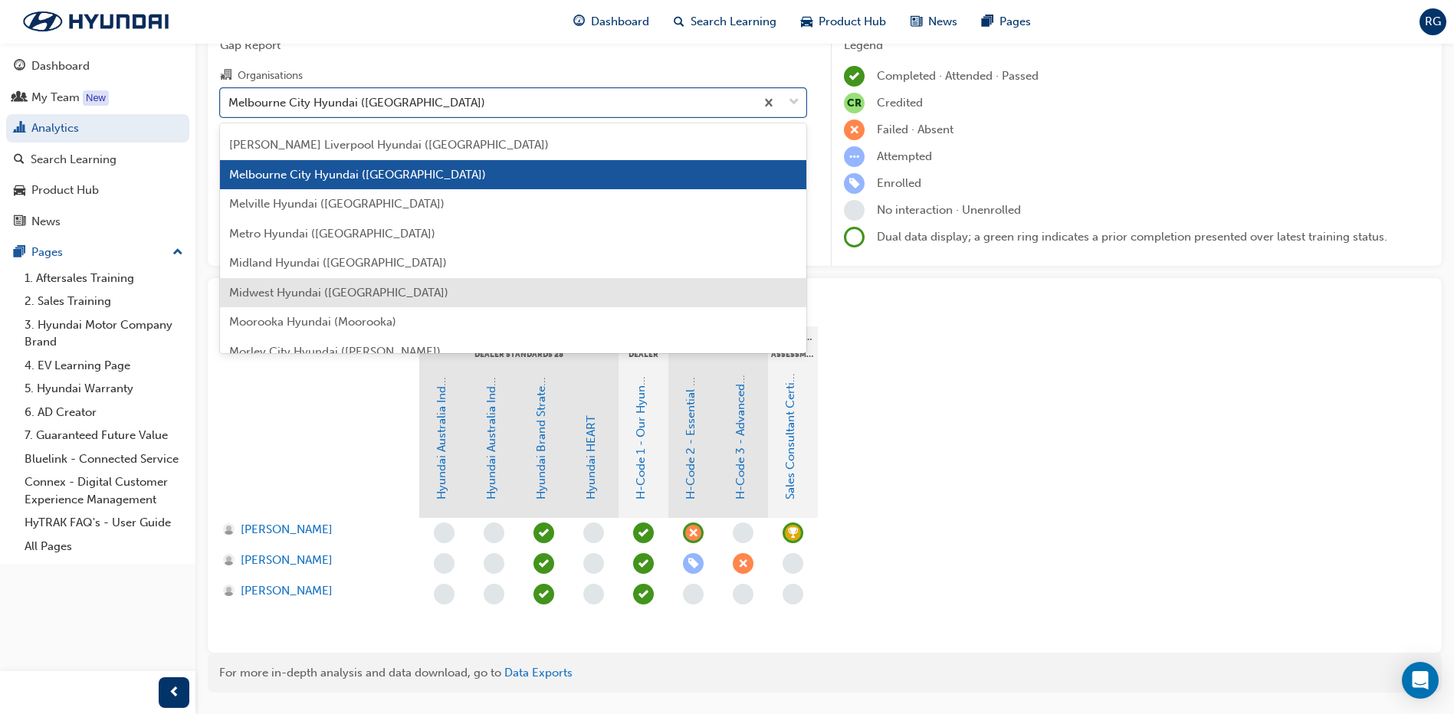
scroll to position [2935, 0]
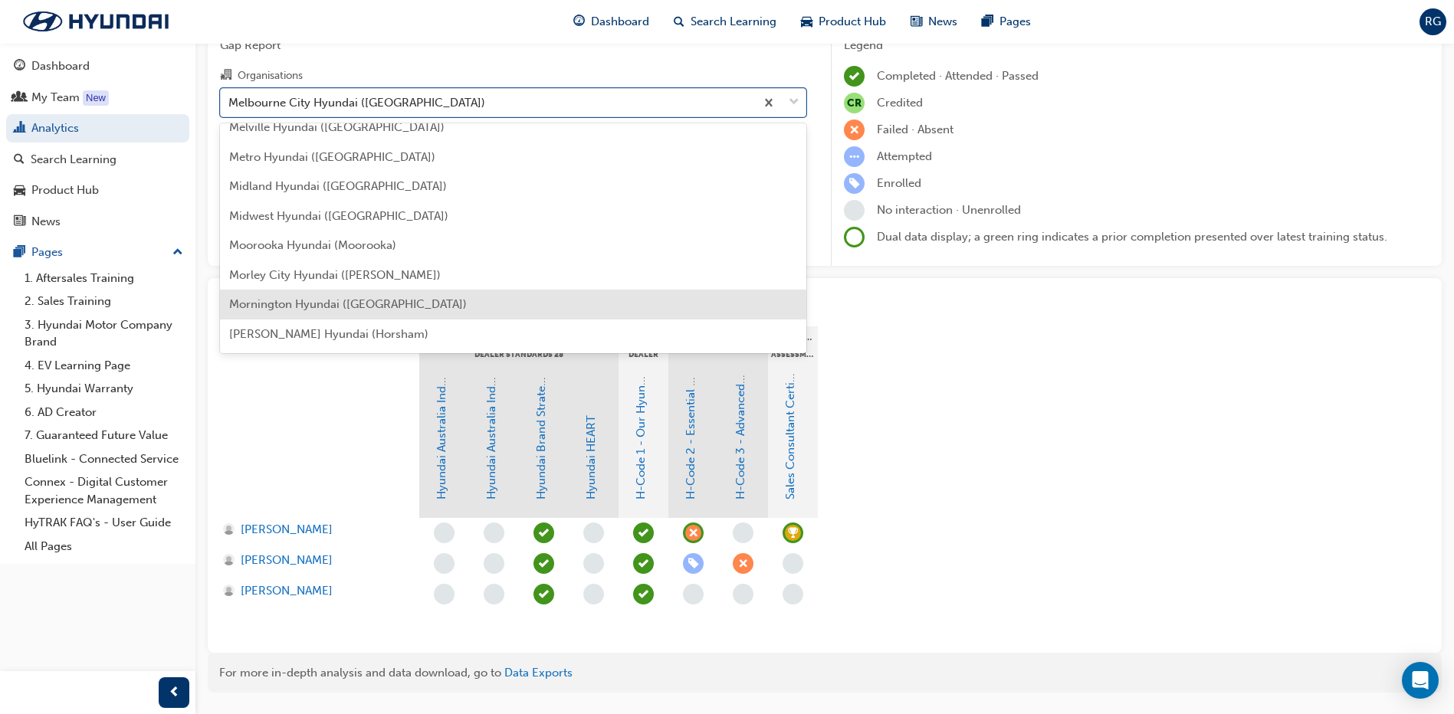
click at [258, 302] on span "Mornington Hyundai ([GEOGRAPHIC_DATA])" at bounding box center [348, 304] width 238 height 14
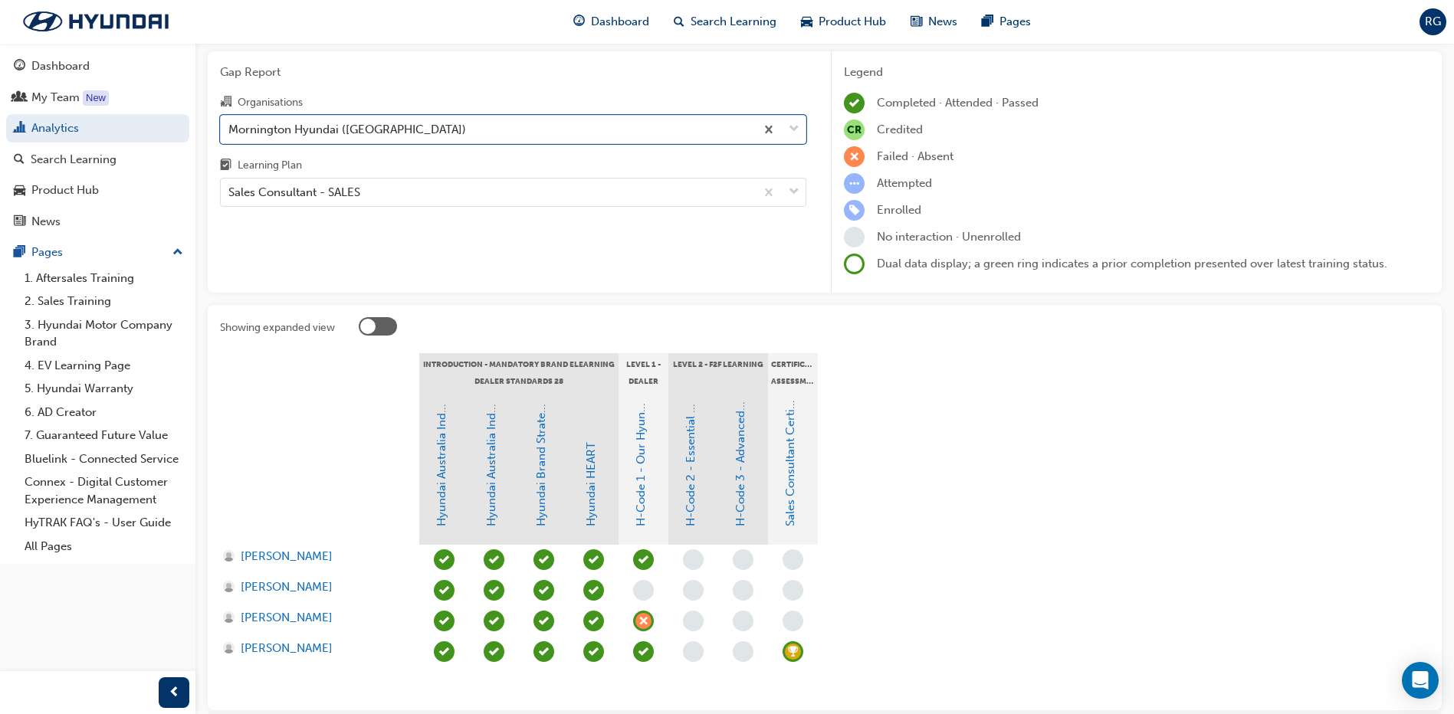
scroll to position [77, 0]
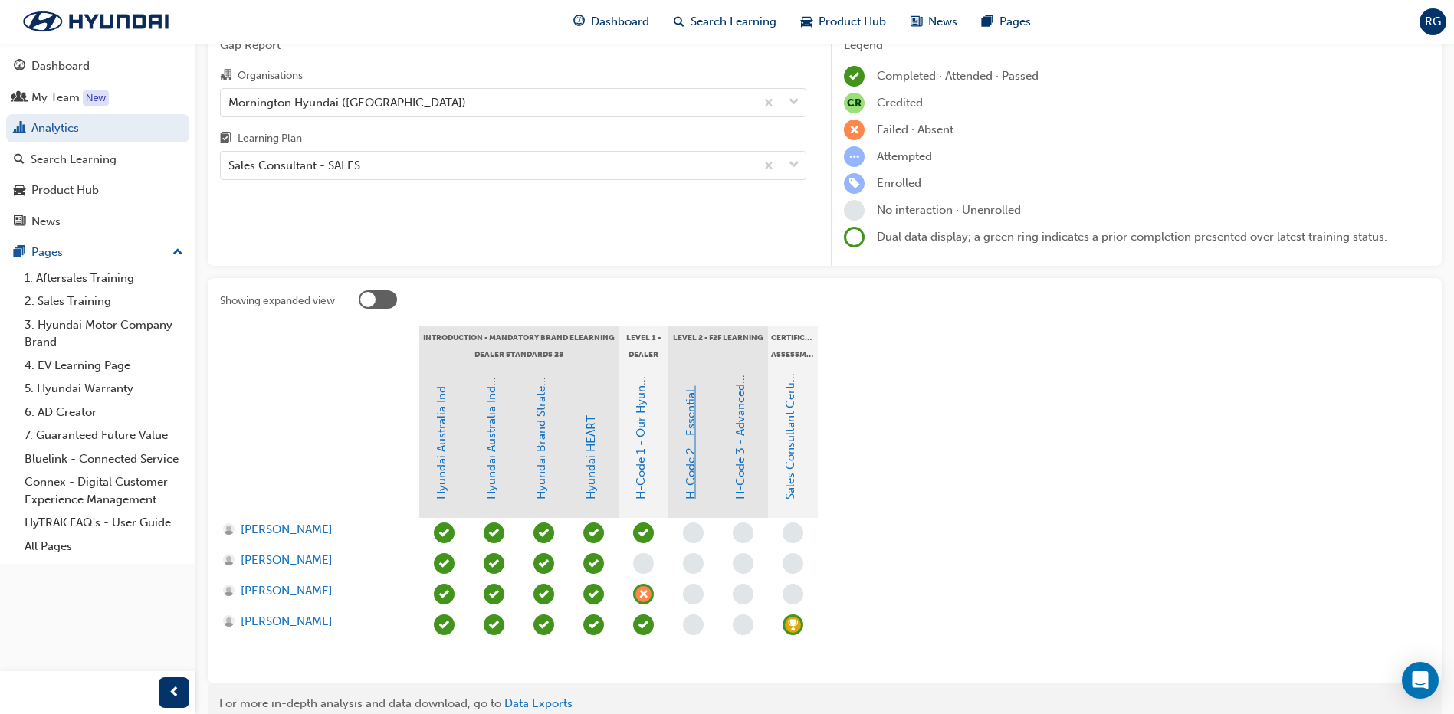
click at [688, 484] on link "H-Code 2 - Essential Sales Skills" at bounding box center [691, 415] width 14 height 170
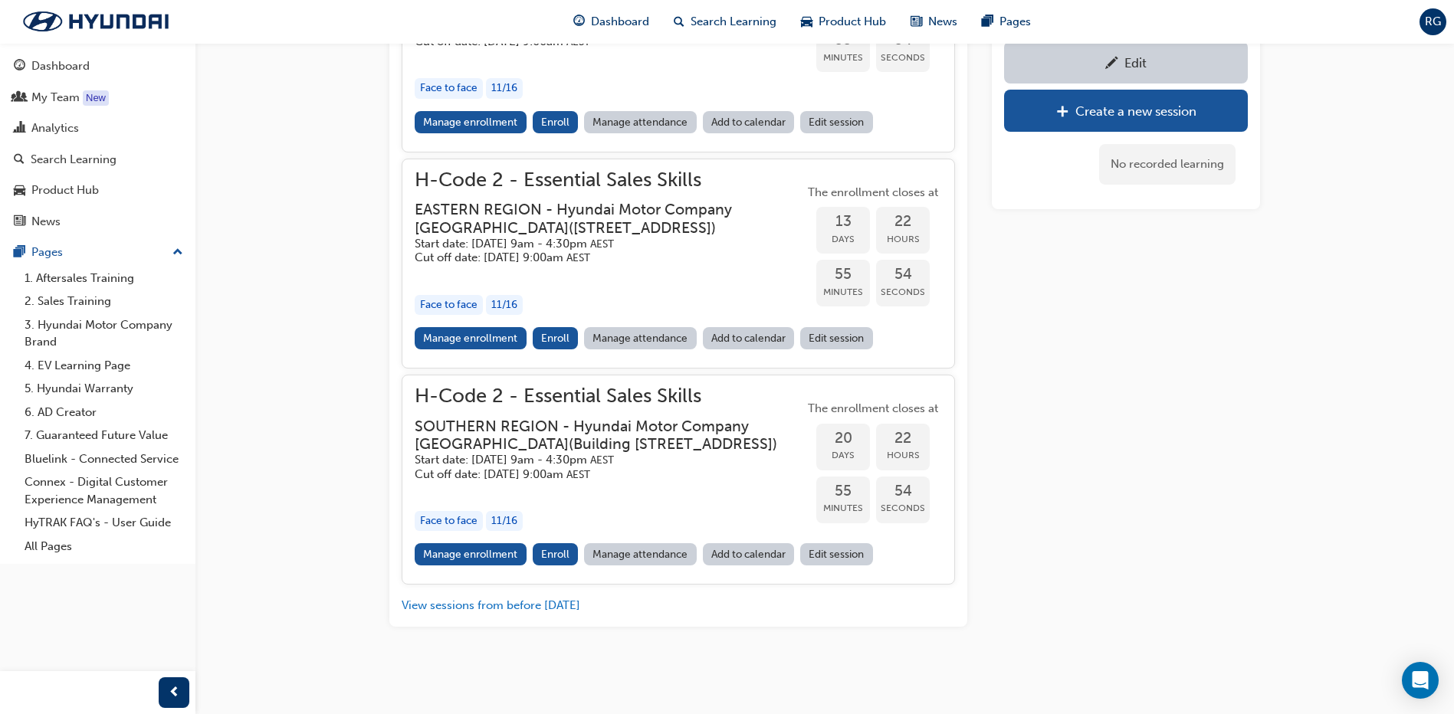
scroll to position [969, 0]
click at [464, 562] on link "Manage enrollment" at bounding box center [471, 554] width 112 height 22
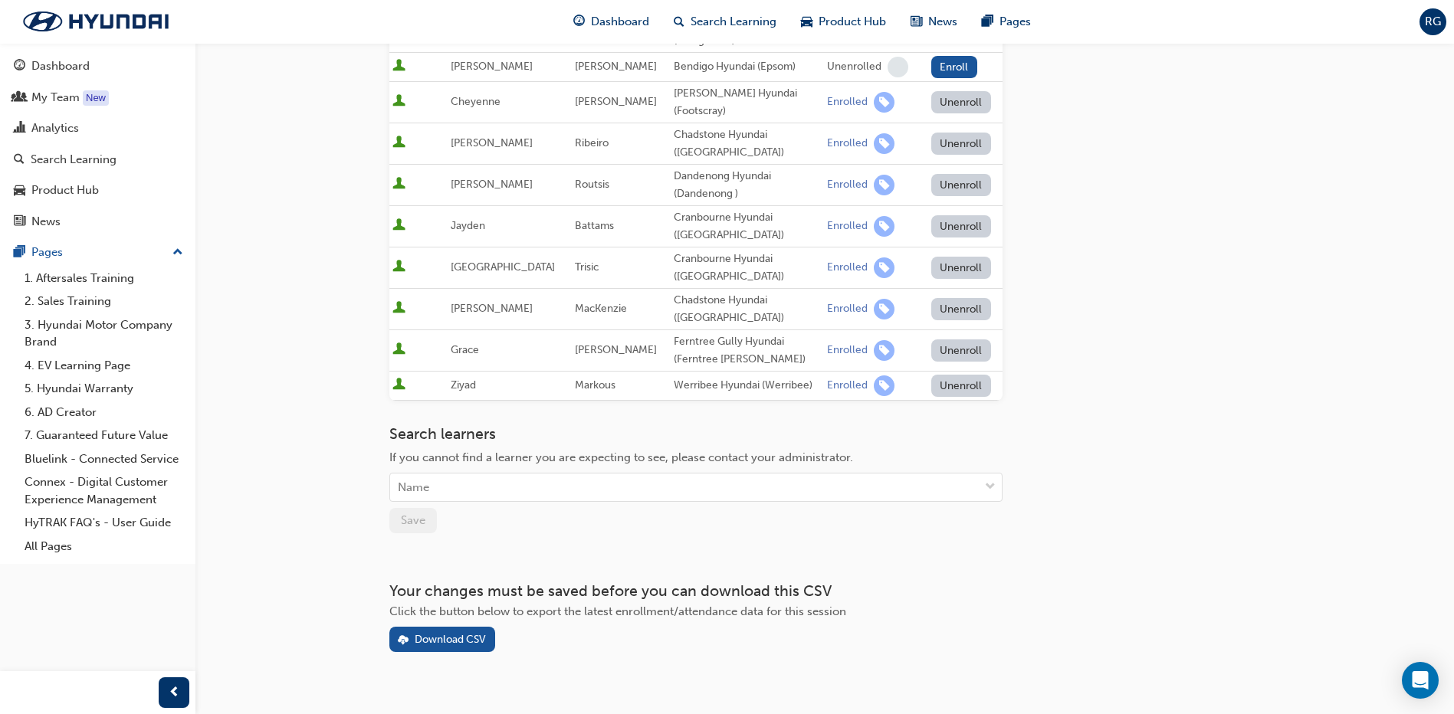
scroll to position [383, 0]
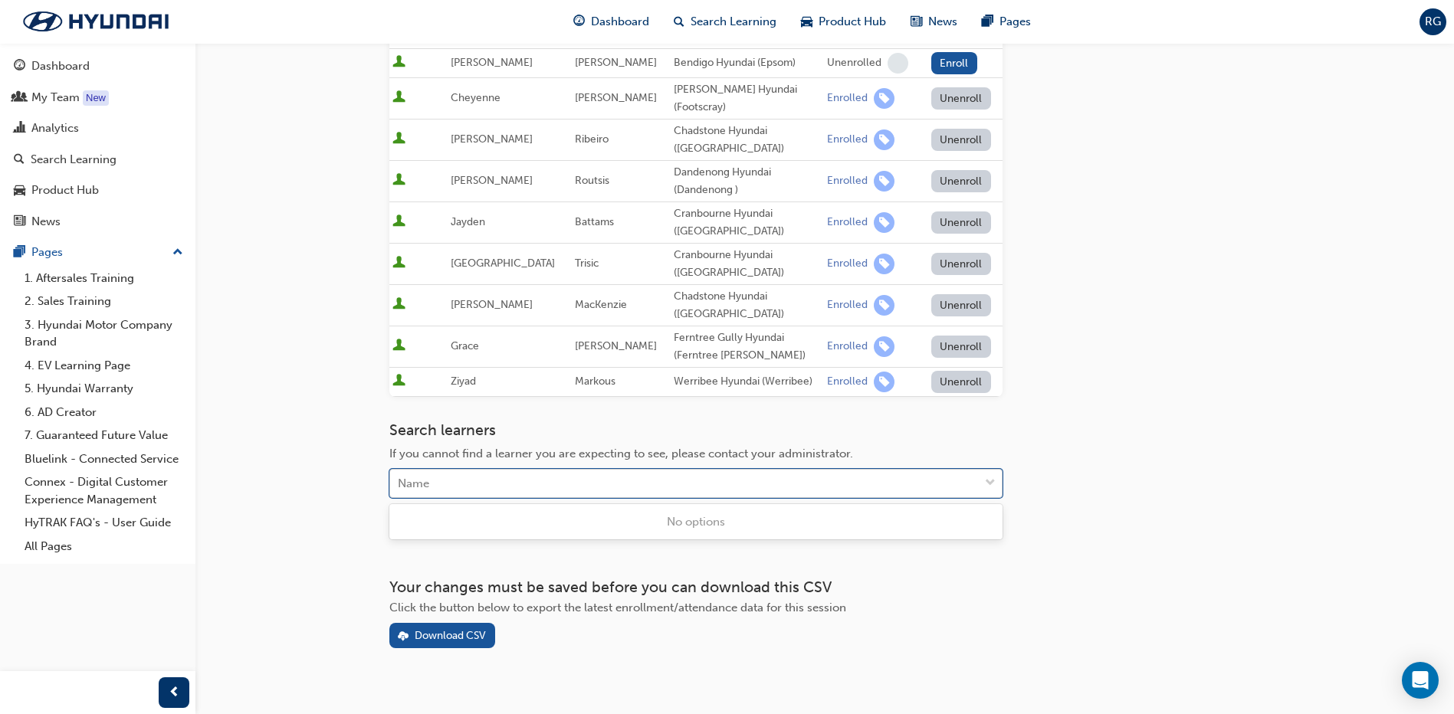
click at [435, 484] on div "Name" at bounding box center [684, 484] width 589 height 27
type input "rid"
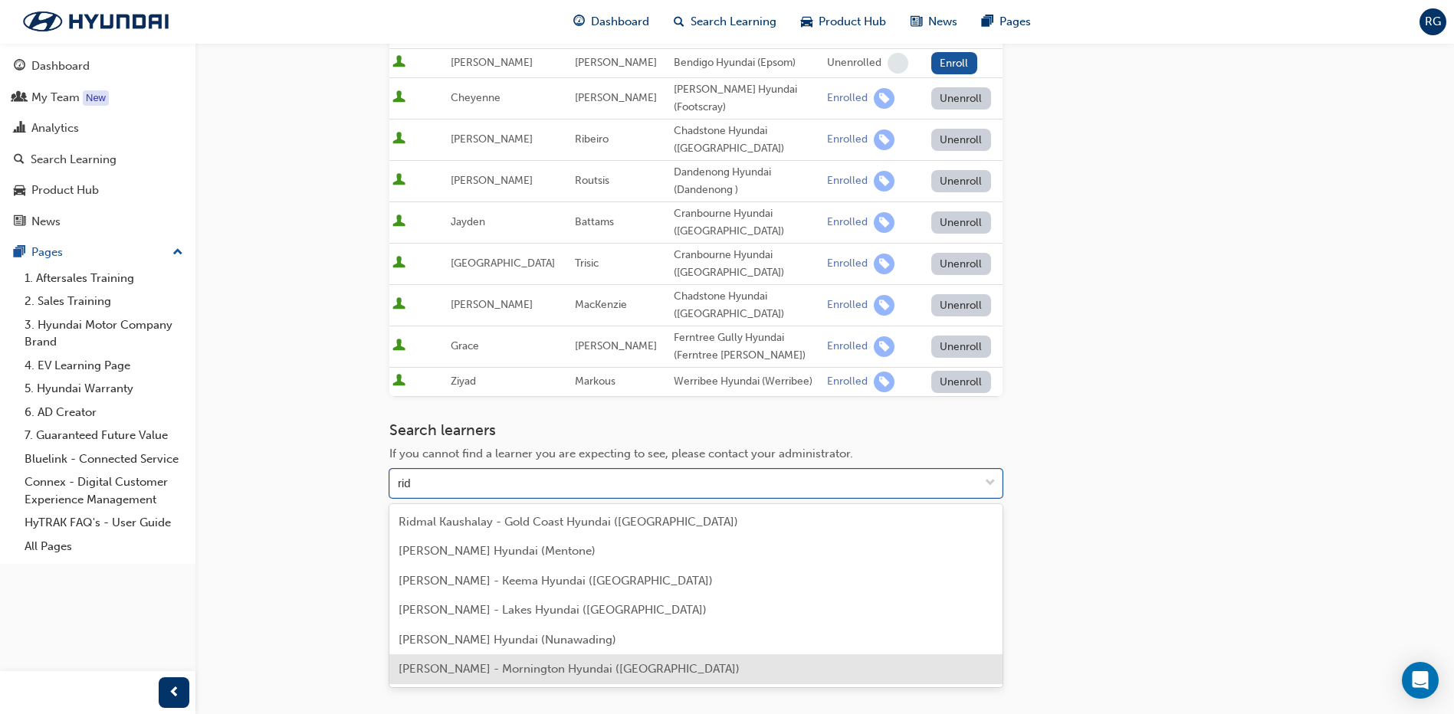
click at [504, 666] on span "[PERSON_NAME] - Mornington Hyundai ([GEOGRAPHIC_DATA])" at bounding box center [569, 669] width 341 height 14
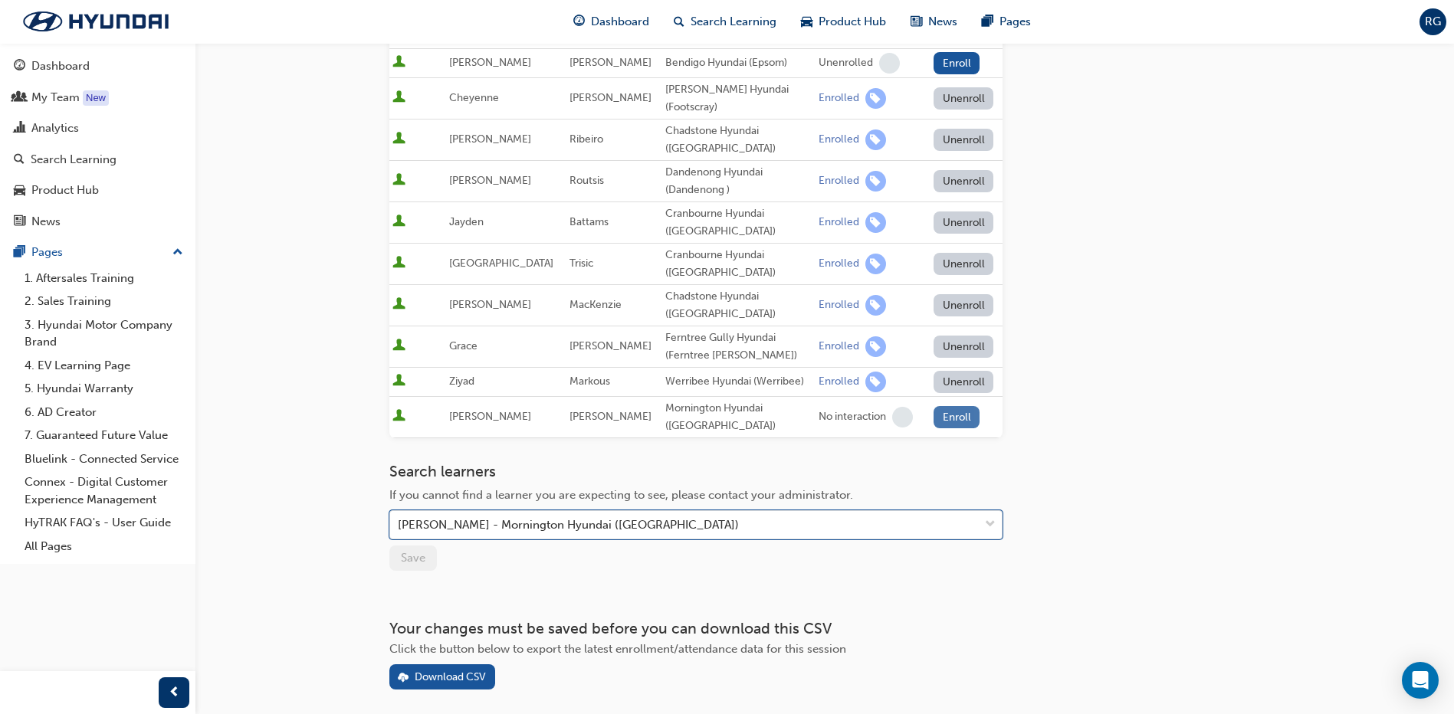
click at [953, 415] on button "Enroll" at bounding box center [957, 417] width 46 height 22
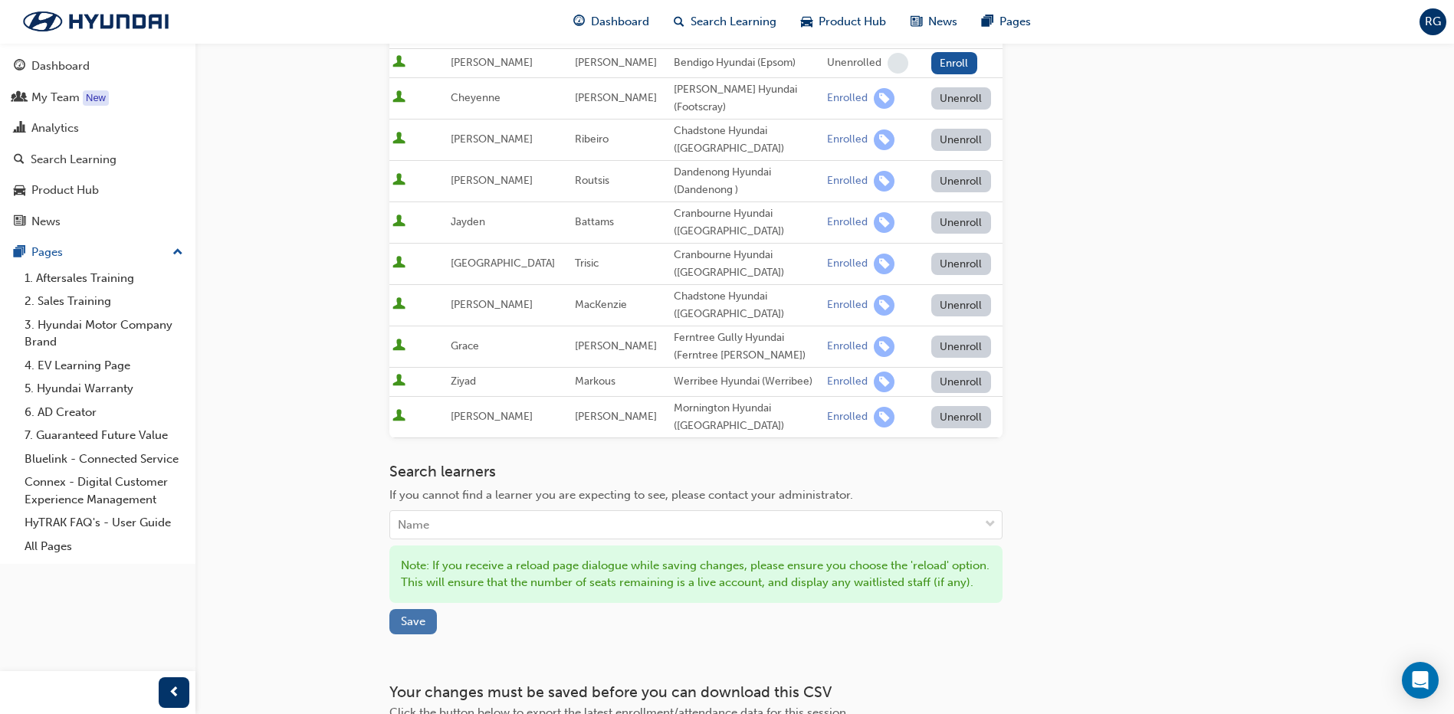
click at [409, 629] on span "Save" at bounding box center [413, 622] width 25 height 14
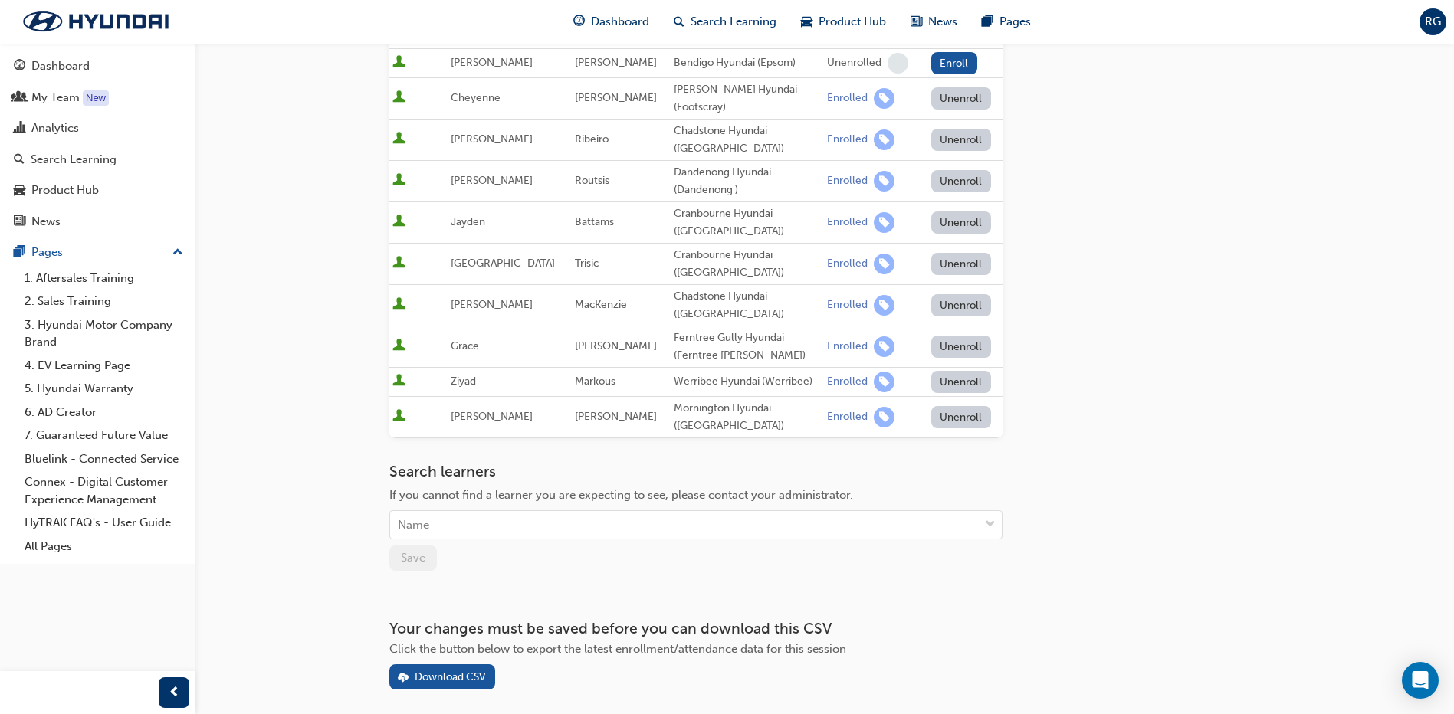
scroll to position [0, 0]
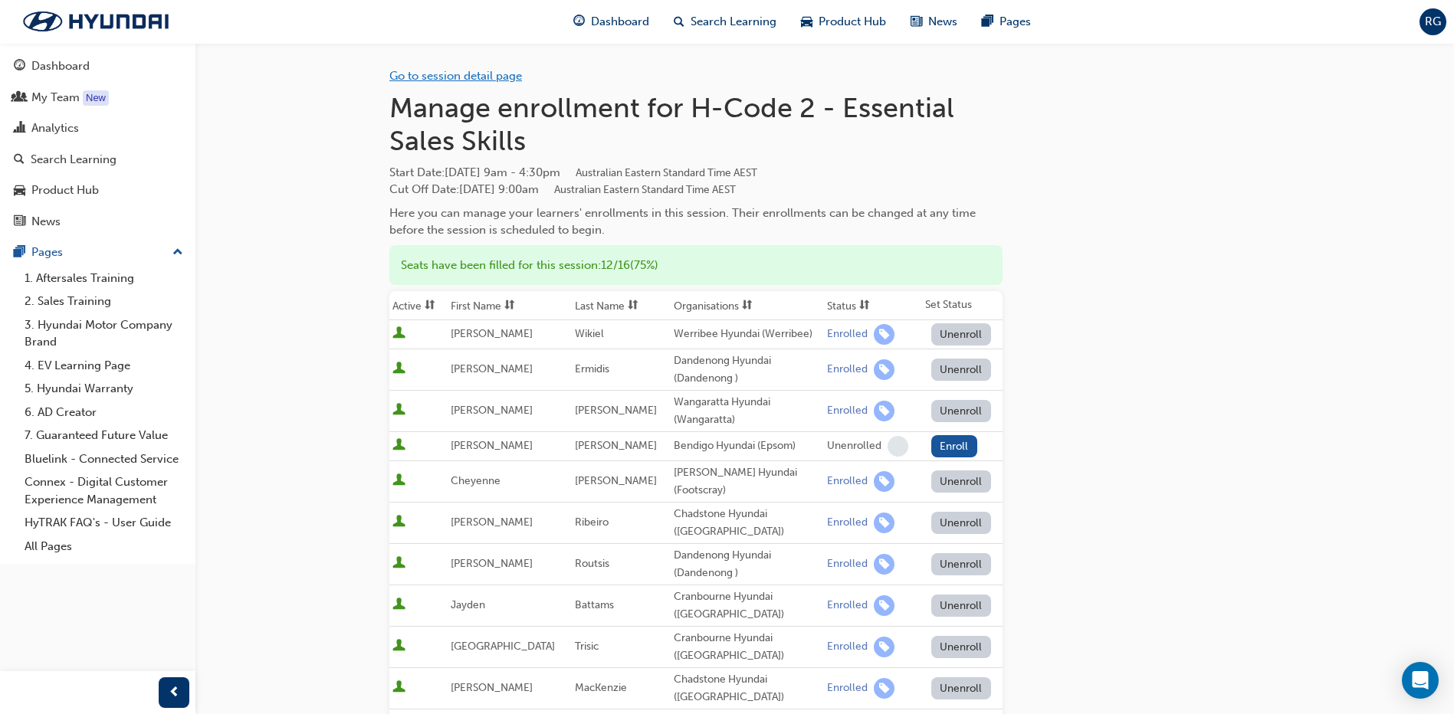
click at [438, 73] on link "Go to session detail page" at bounding box center [455, 76] width 133 height 14
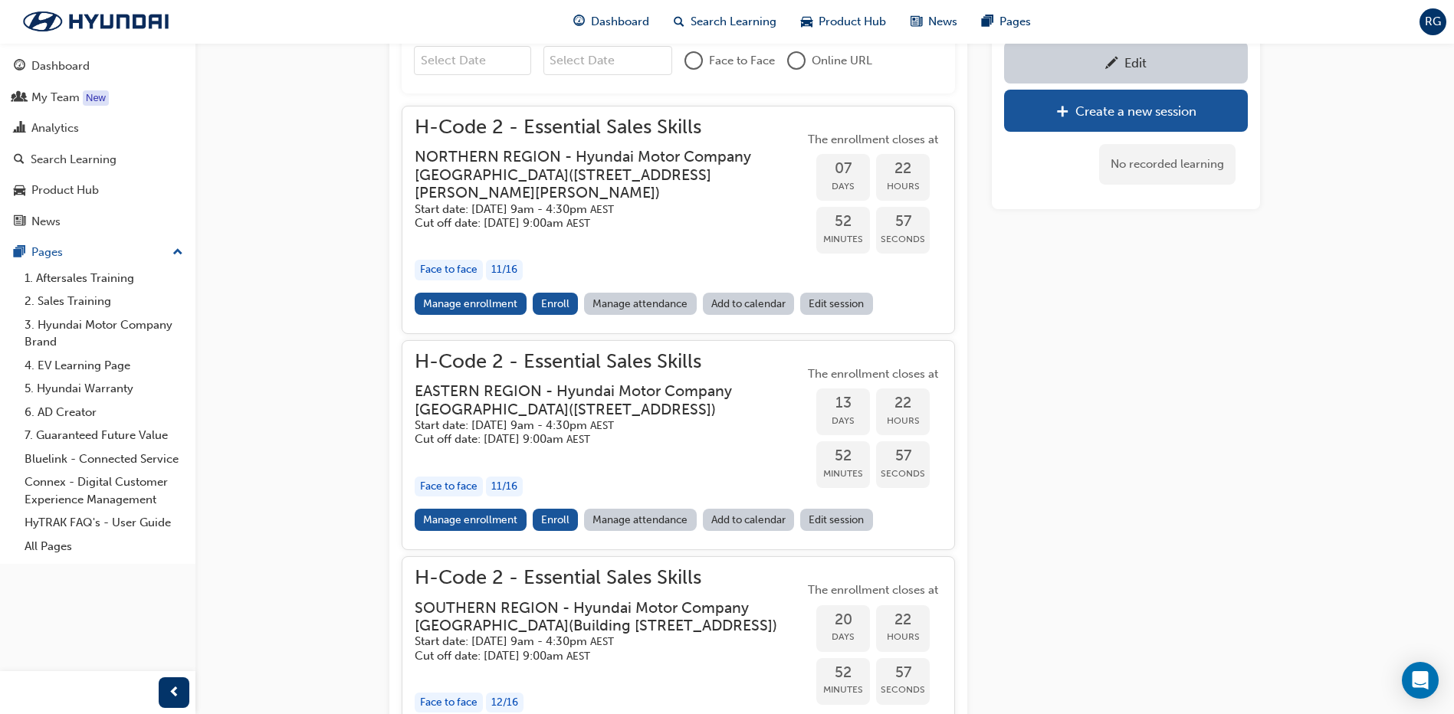
scroll to position [509, 0]
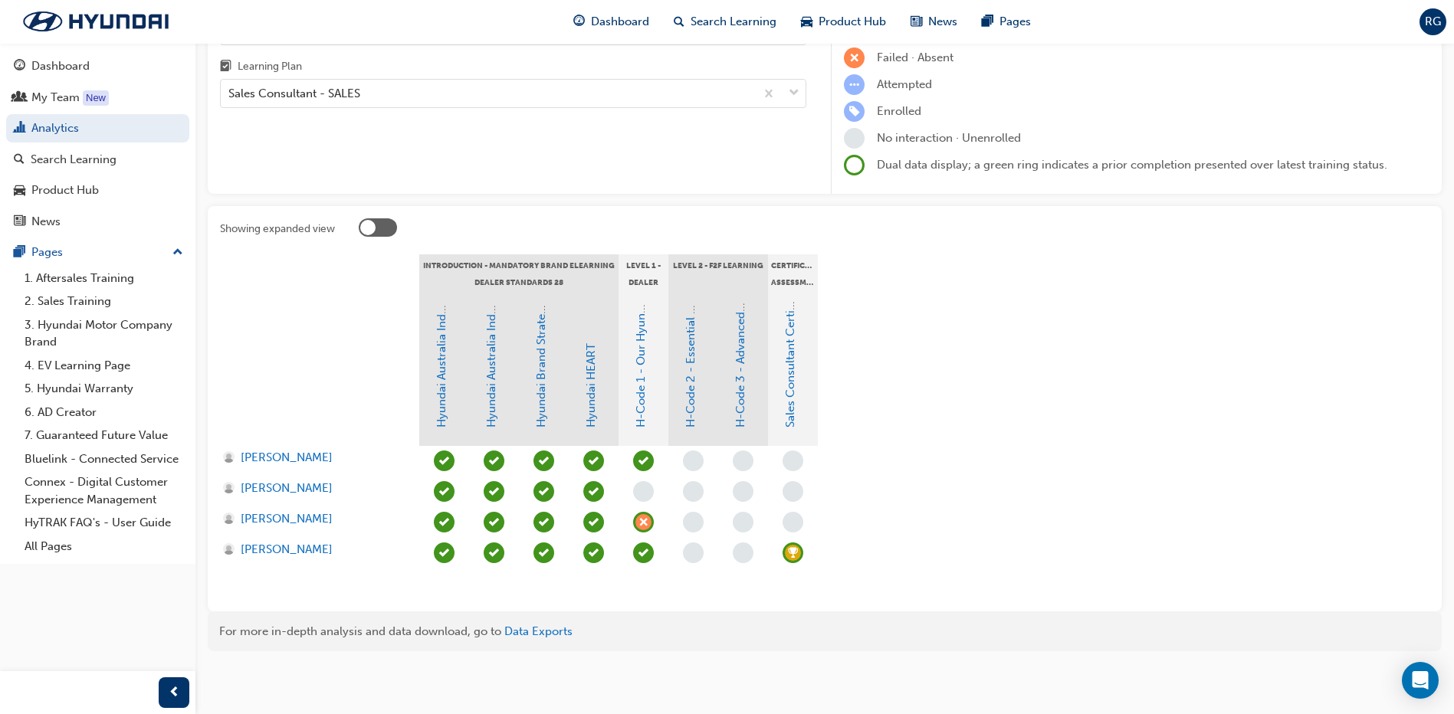
scroll to position [77, 0]
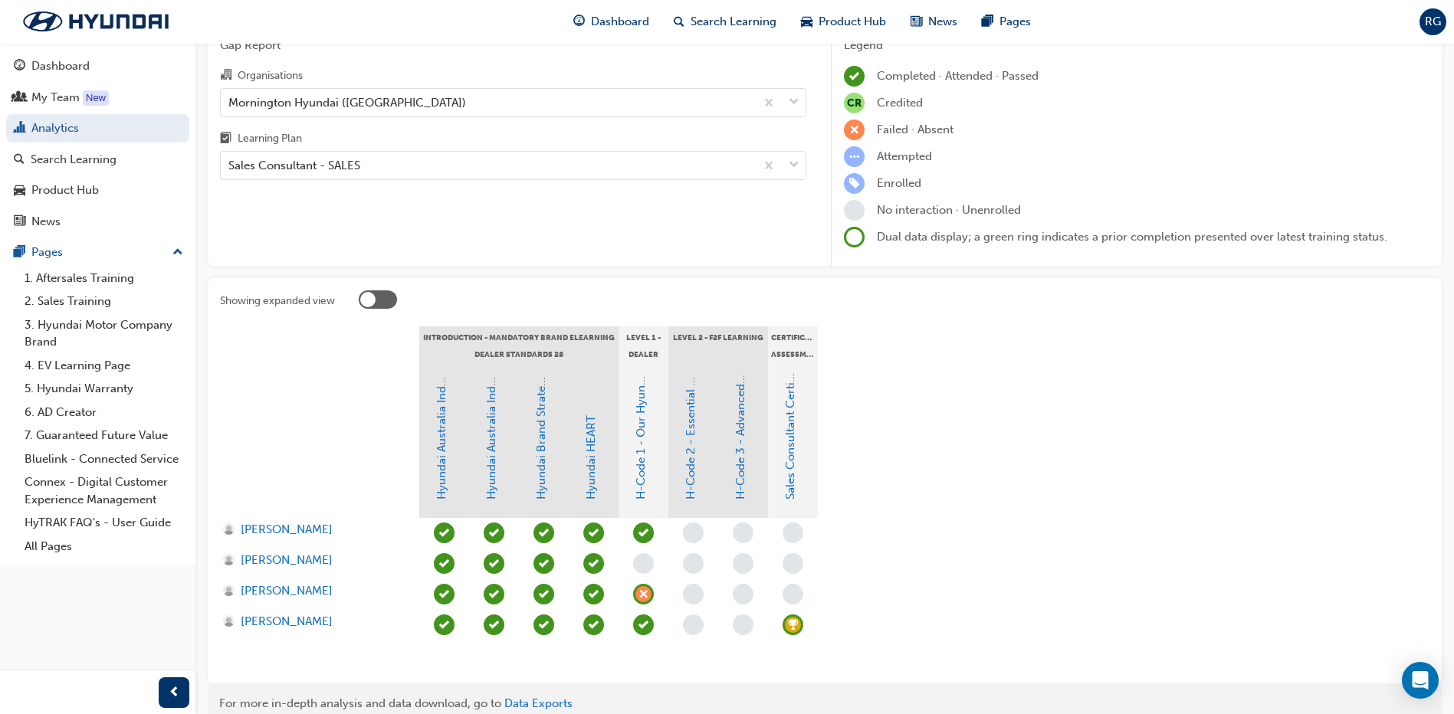
click at [743, 589] on span "learningRecordVerb_NONE-icon" at bounding box center [743, 594] width 21 height 21
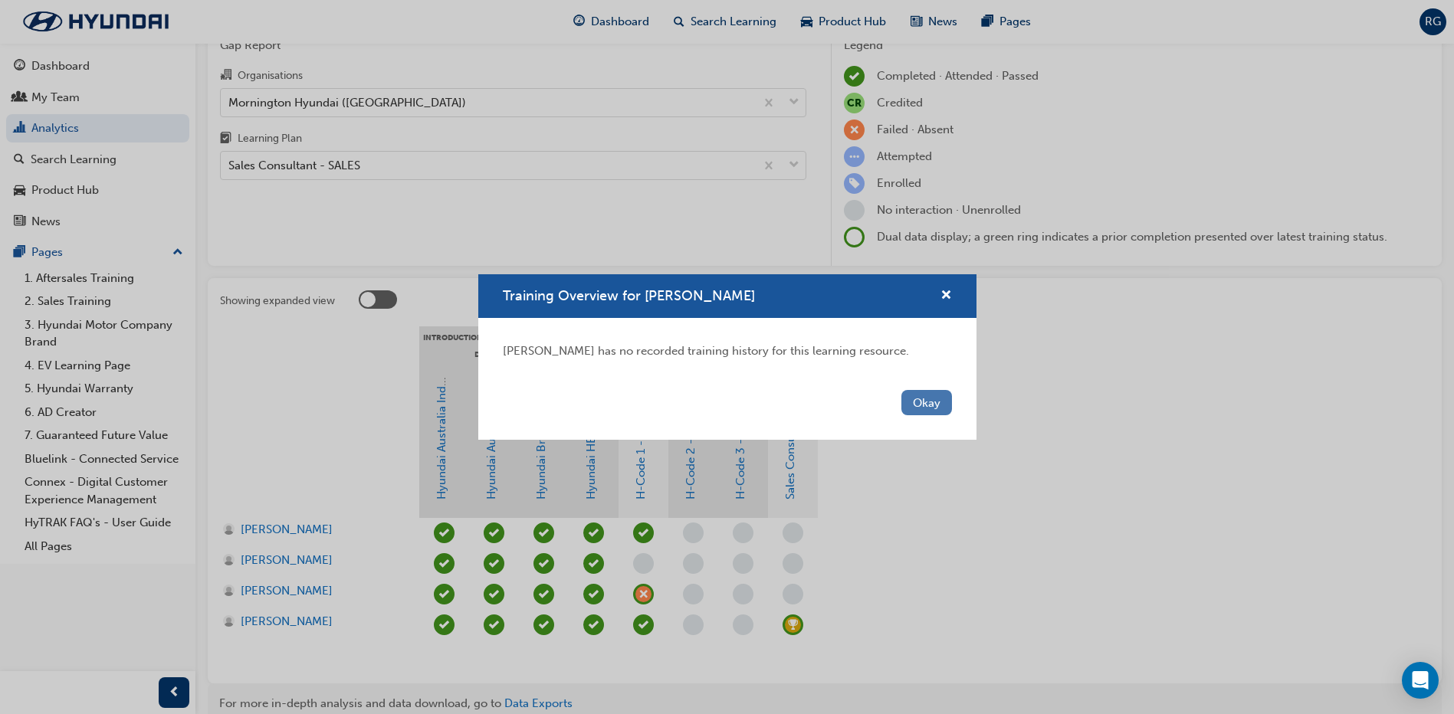
click at [923, 405] on button "Okay" at bounding box center [926, 402] width 51 height 25
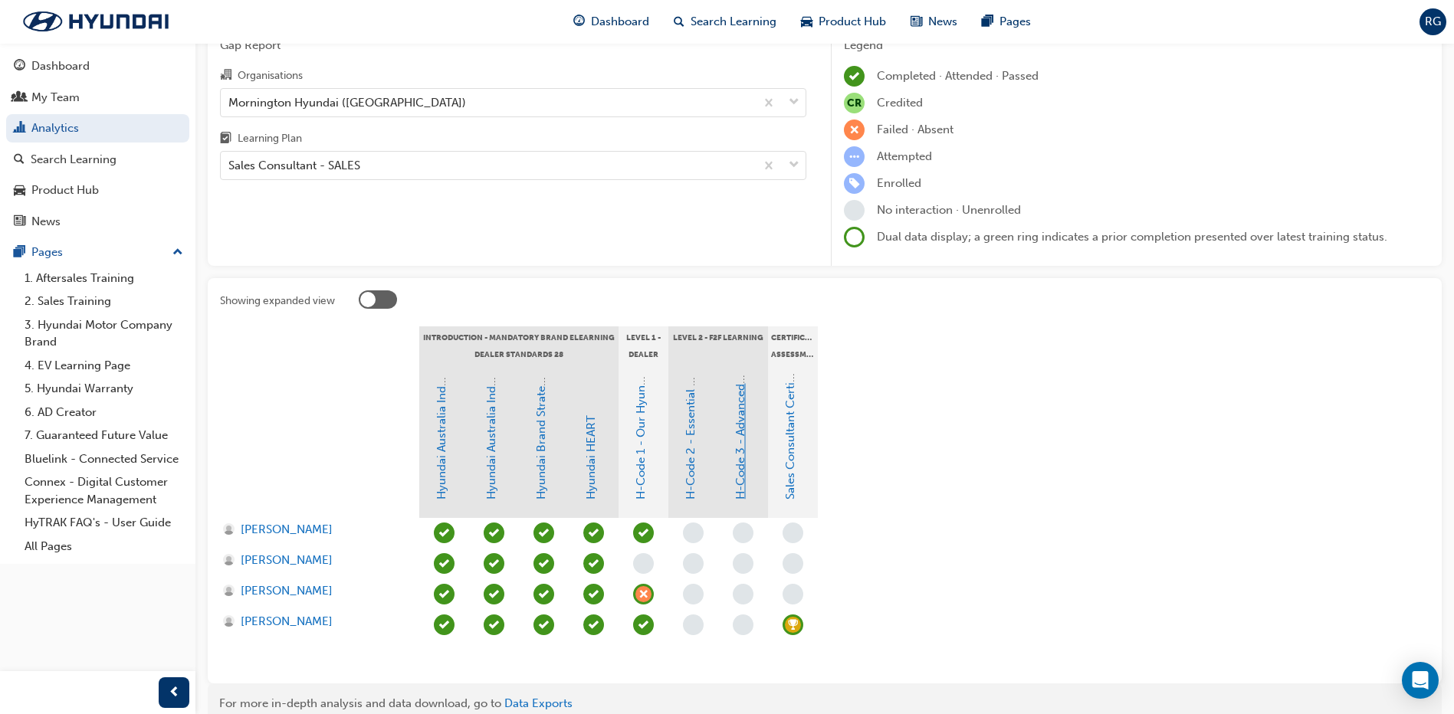
click at [744, 452] on link "H-Code 3 - Advanced Communication" at bounding box center [741, 396] width 14 height 205
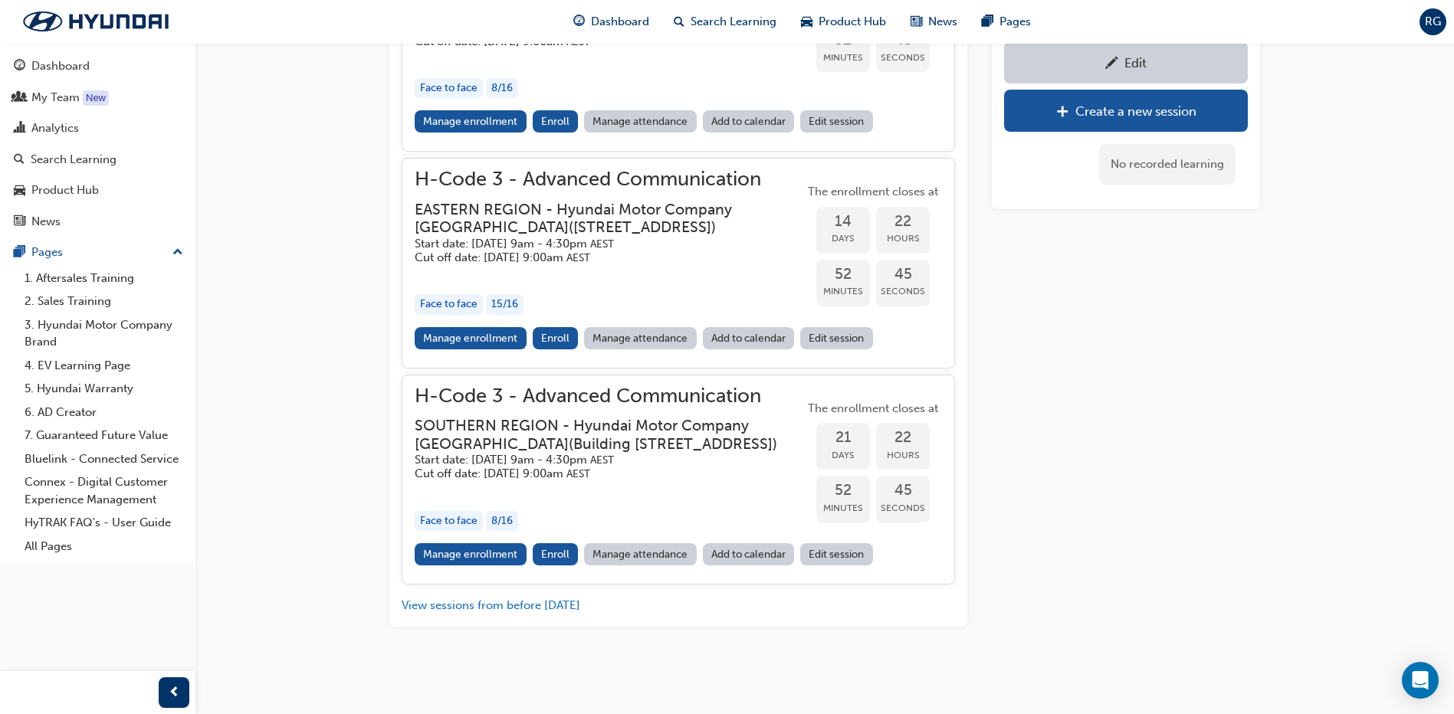
scroll to position [1136, 0]
click at [480, 550] on link "Manage enrollment" at bounding box center [471, 554] width 112 height 22
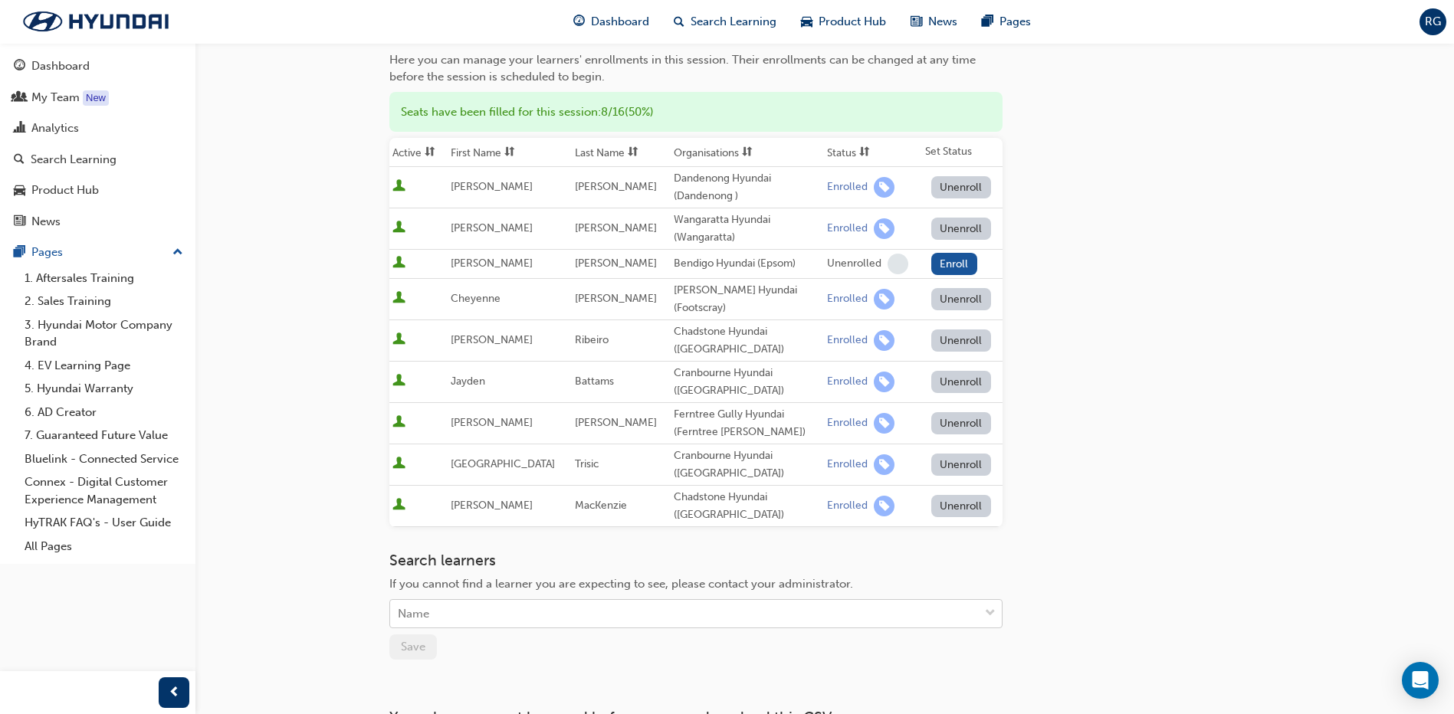
click at [449, 561] on body "Your version of Internet Explorer is outdated and not supported. Please upgrade…" at bounding box center [727, 204] width 1454 height 714
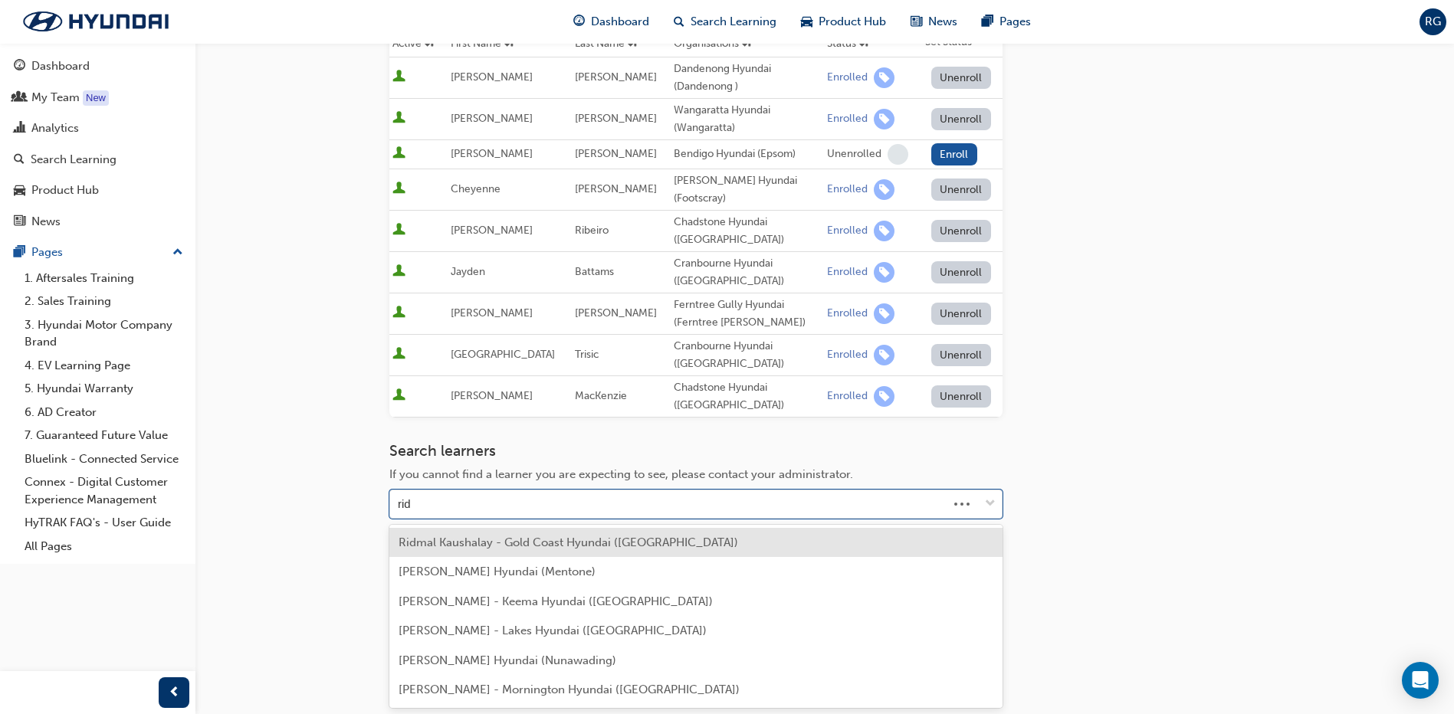
type input "[PERSON_NAME]"
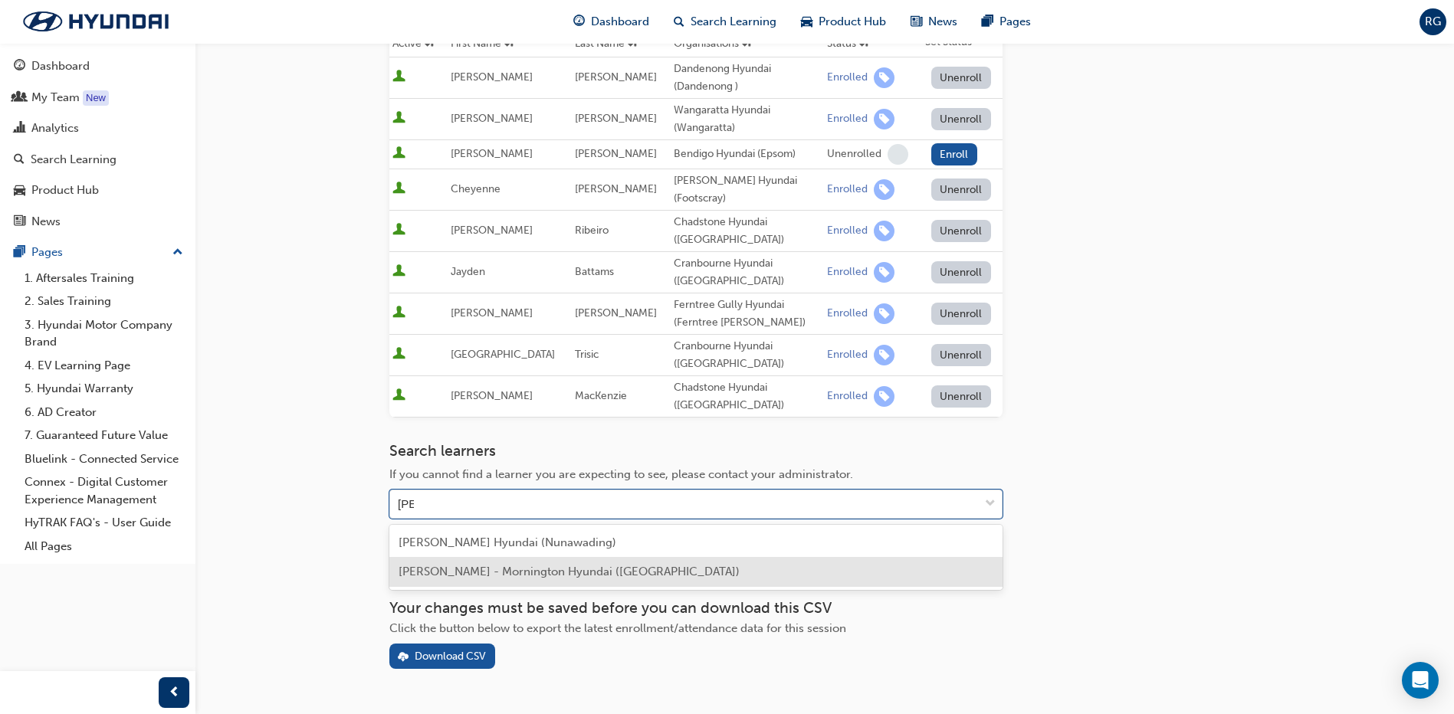
click at [427, 574] on span "[PERSON_NAME] - Mornington Hyundai ([GEOGRAPHIC_DATA])" at bounding box center [569, 572] width 341 height 14
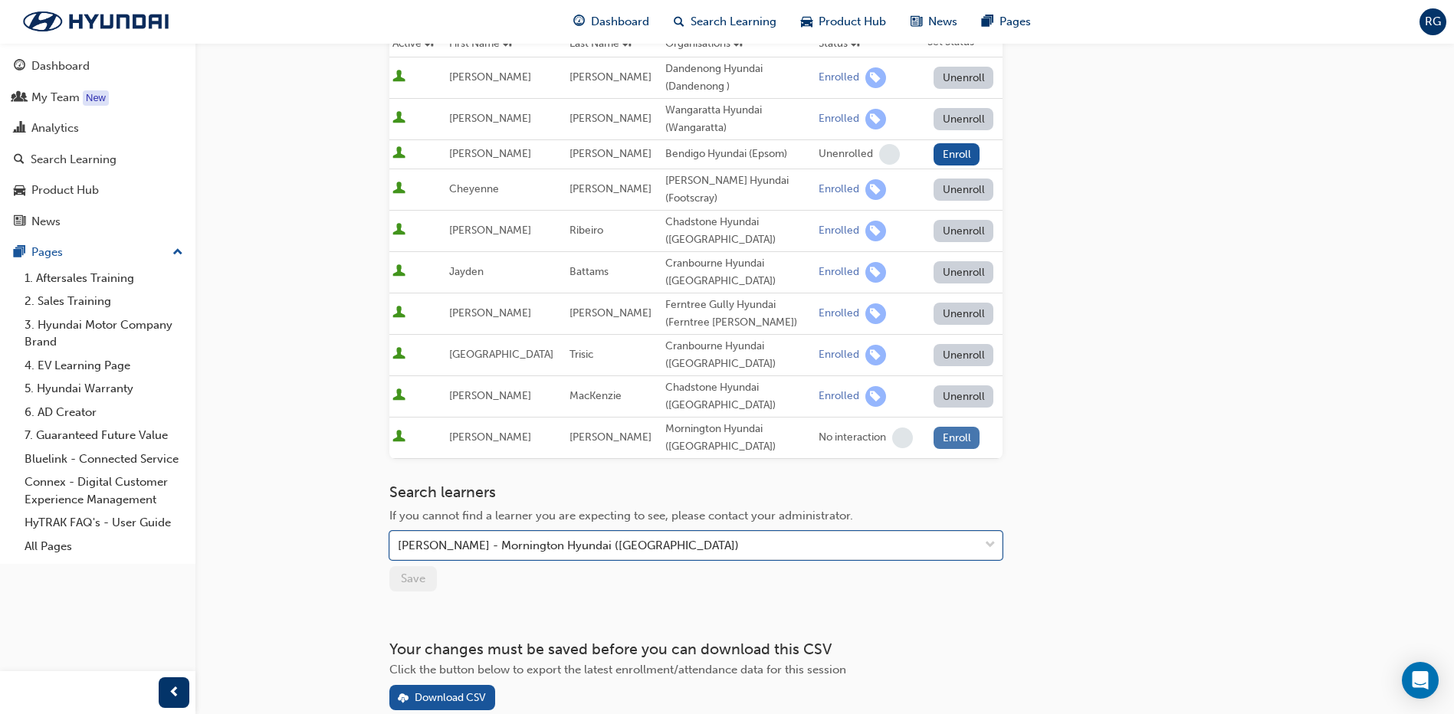
click at [957, 436] on button "Enroll" at bounding box center [957, 438] width 46 height 22
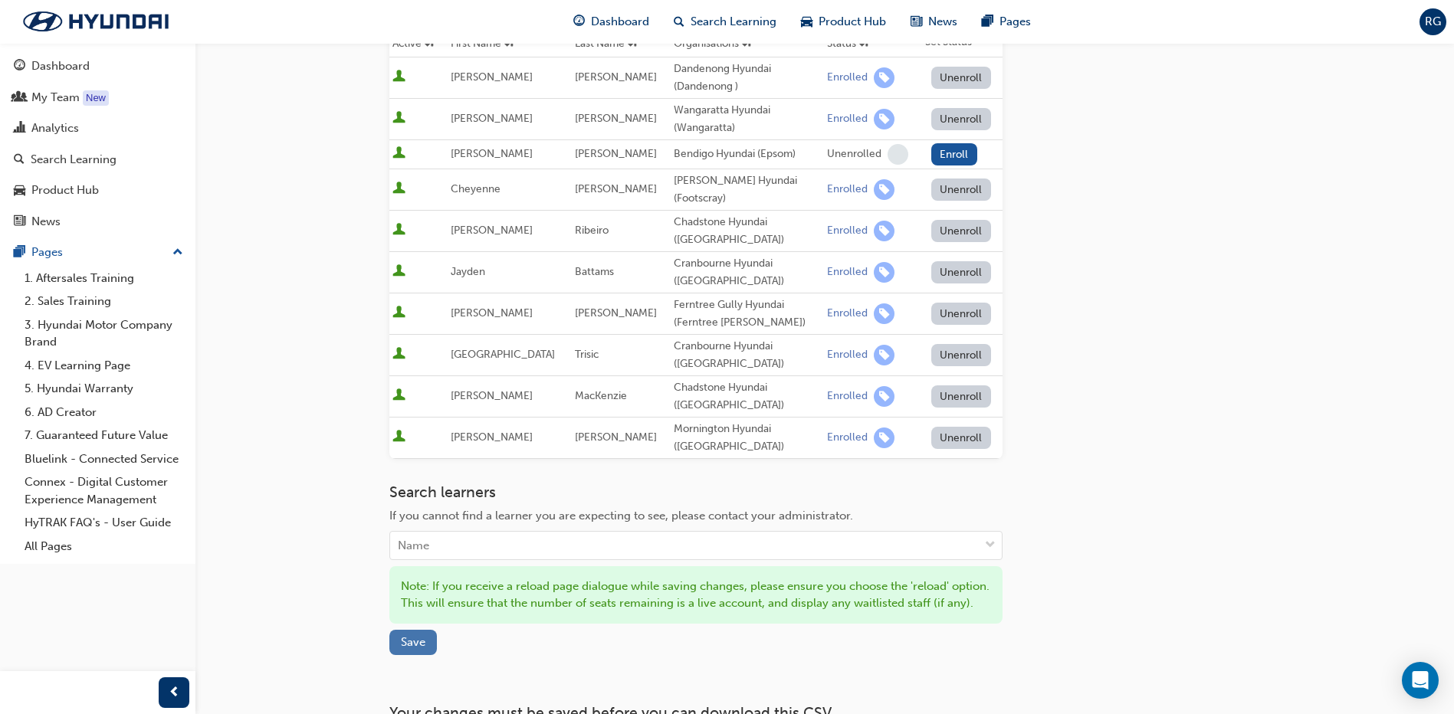
click at [404, 644] on span "Save" at bounding box center [413, 642] width 25 height 14
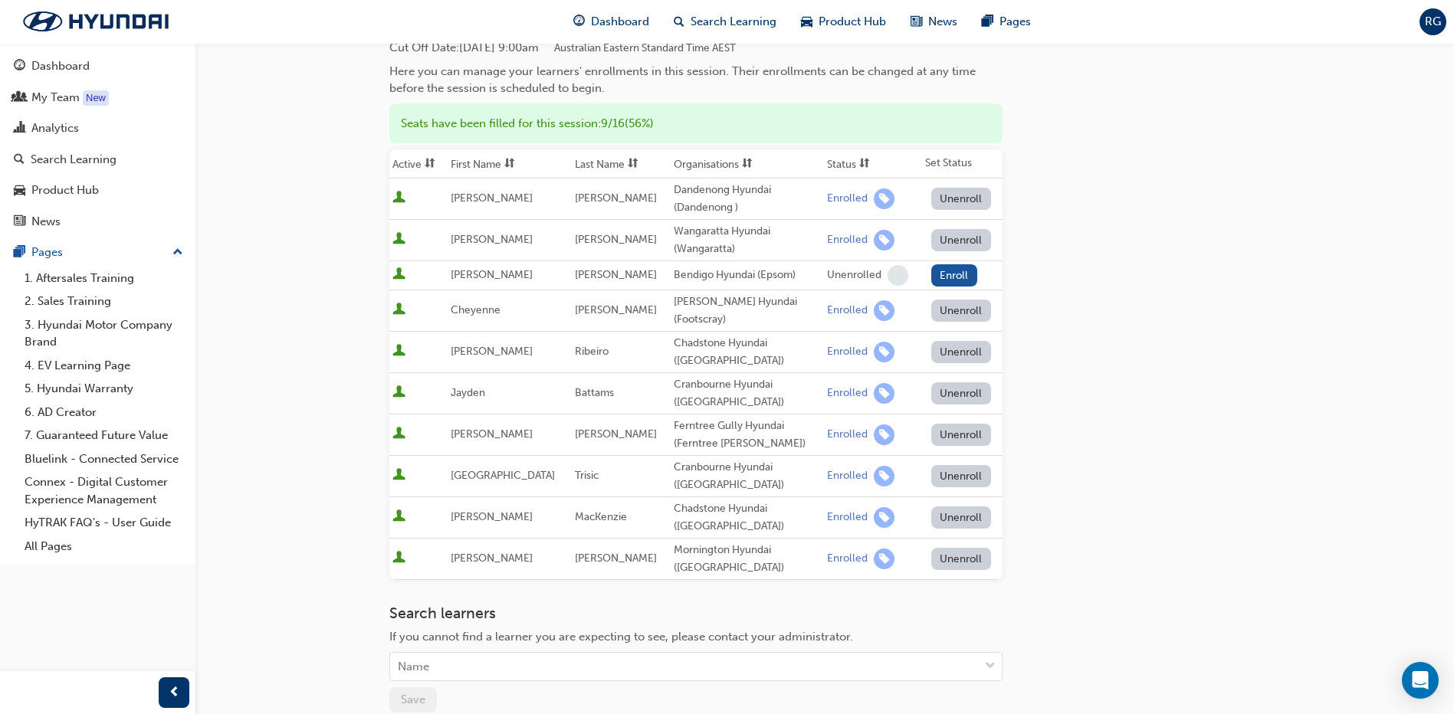
scroll to position [0, 0]
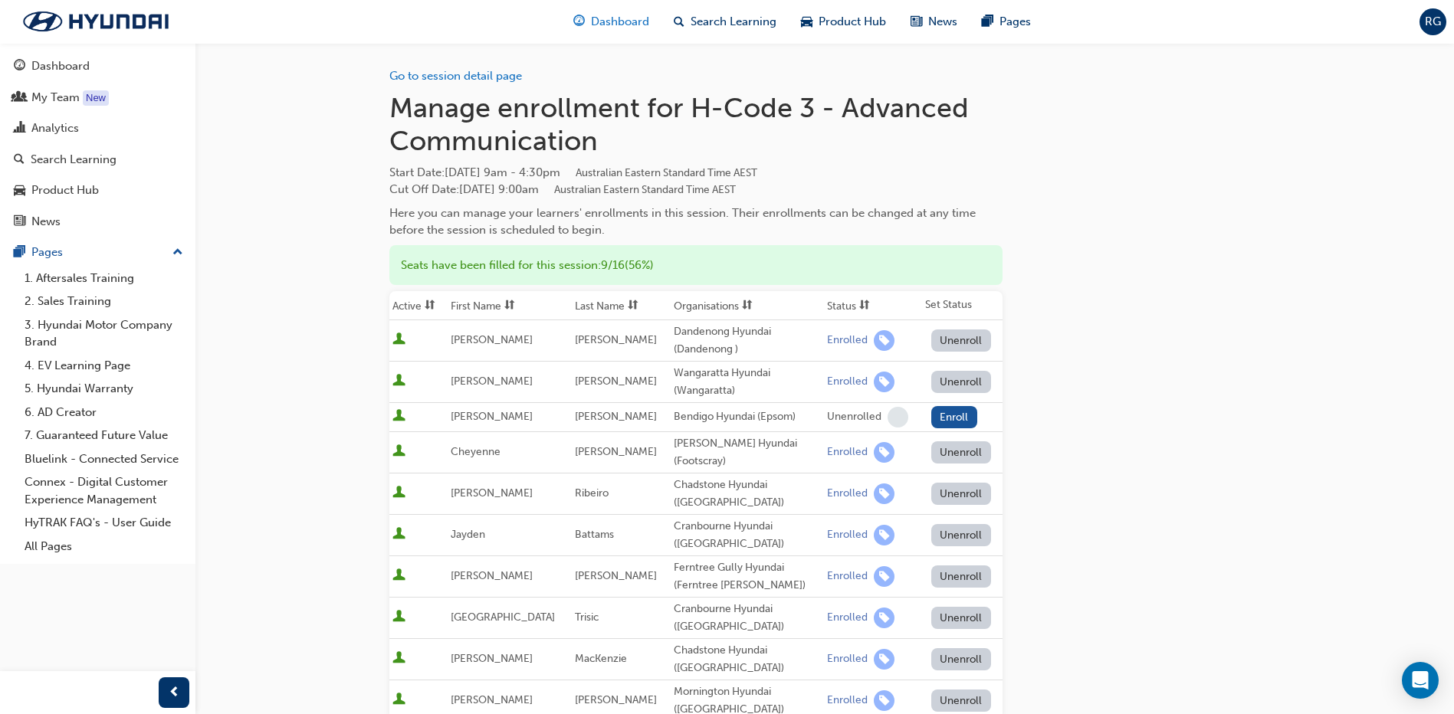
click at [613, 22] on span "Dashboard" at bounding box center [620, 22] width 58 height 18
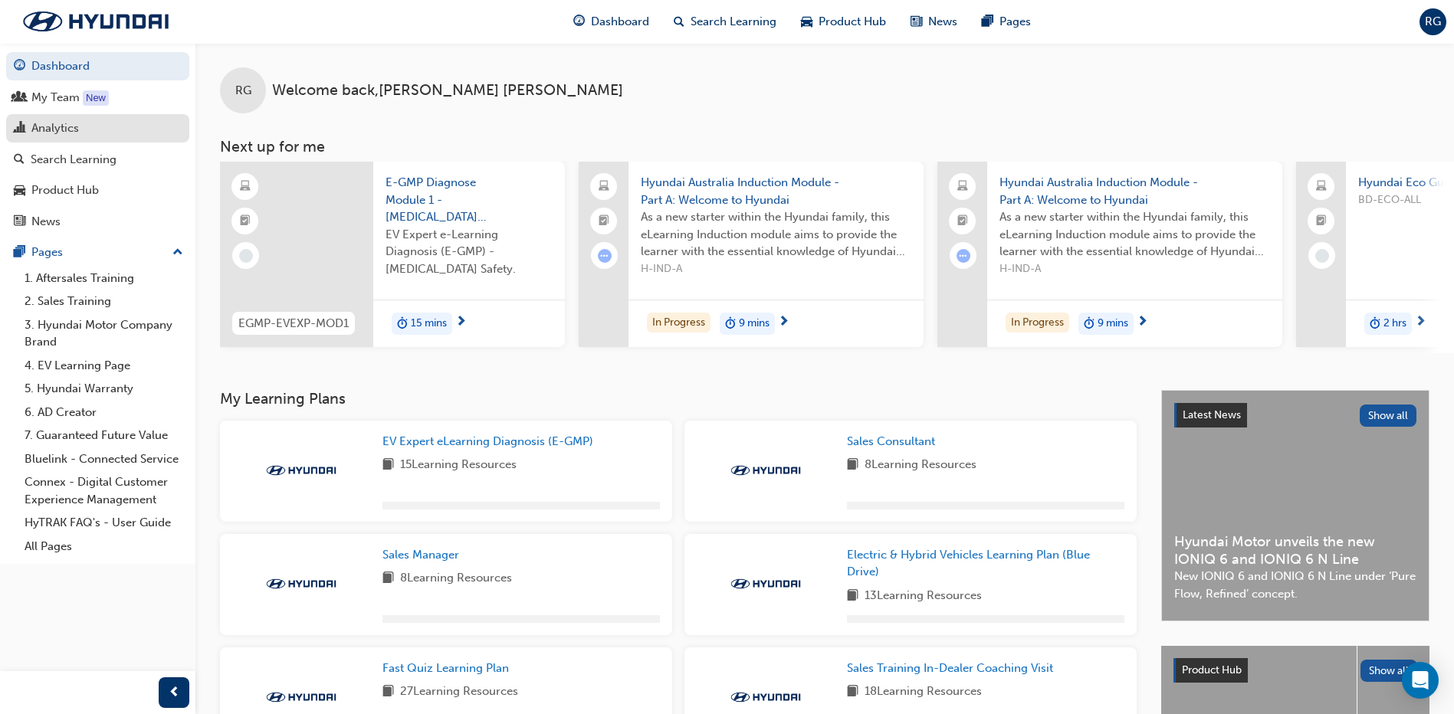
click at [70, 127] on div "Analytics" at bounding box center [55, 129] width 48 height 18
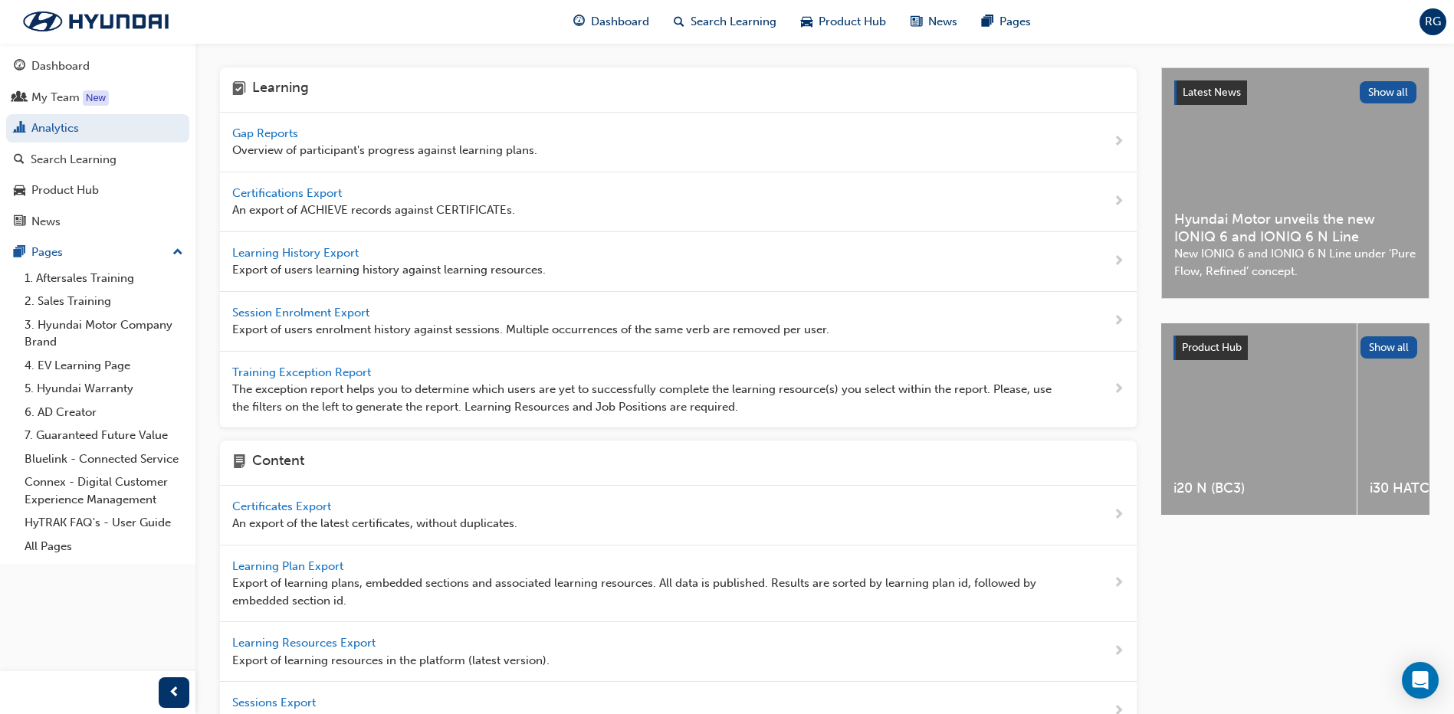
click at [266, 133] on span "Gap Reports" at bounding box center [266, 133] width 69 height 14
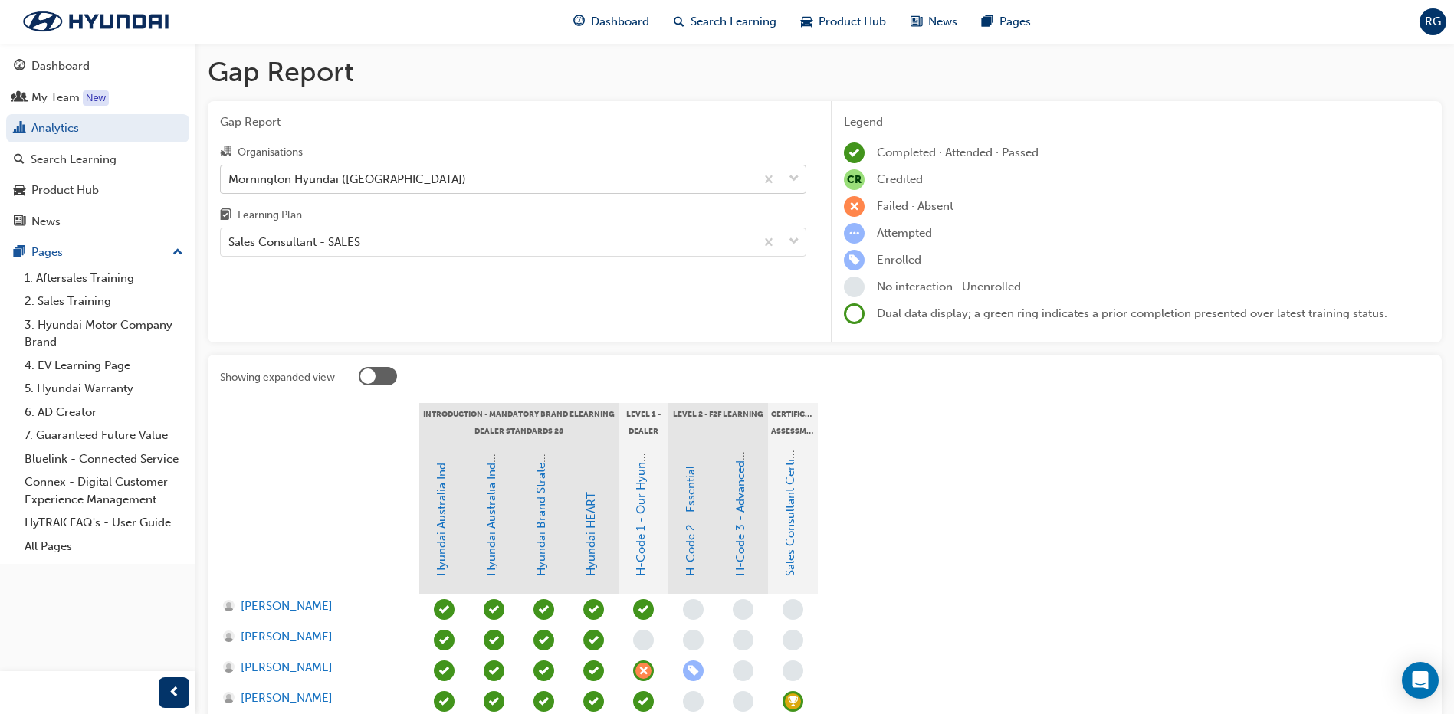
drag, startPoint x: 430, startPoint y: 176, endPoint x: 430, endPoint y: 188, distance: 11.5
click at [430, 176] on div "Mornington Hyundai ([GEOGRAPHIC_DATA])" at bounding box center [488, 179] width 534 height 27
click at [230, 176] on input "Organisations Mornington Hyundai ([GEOGRAPHIC_DATA])" at bounding box center [229, 178] width 2 height 13
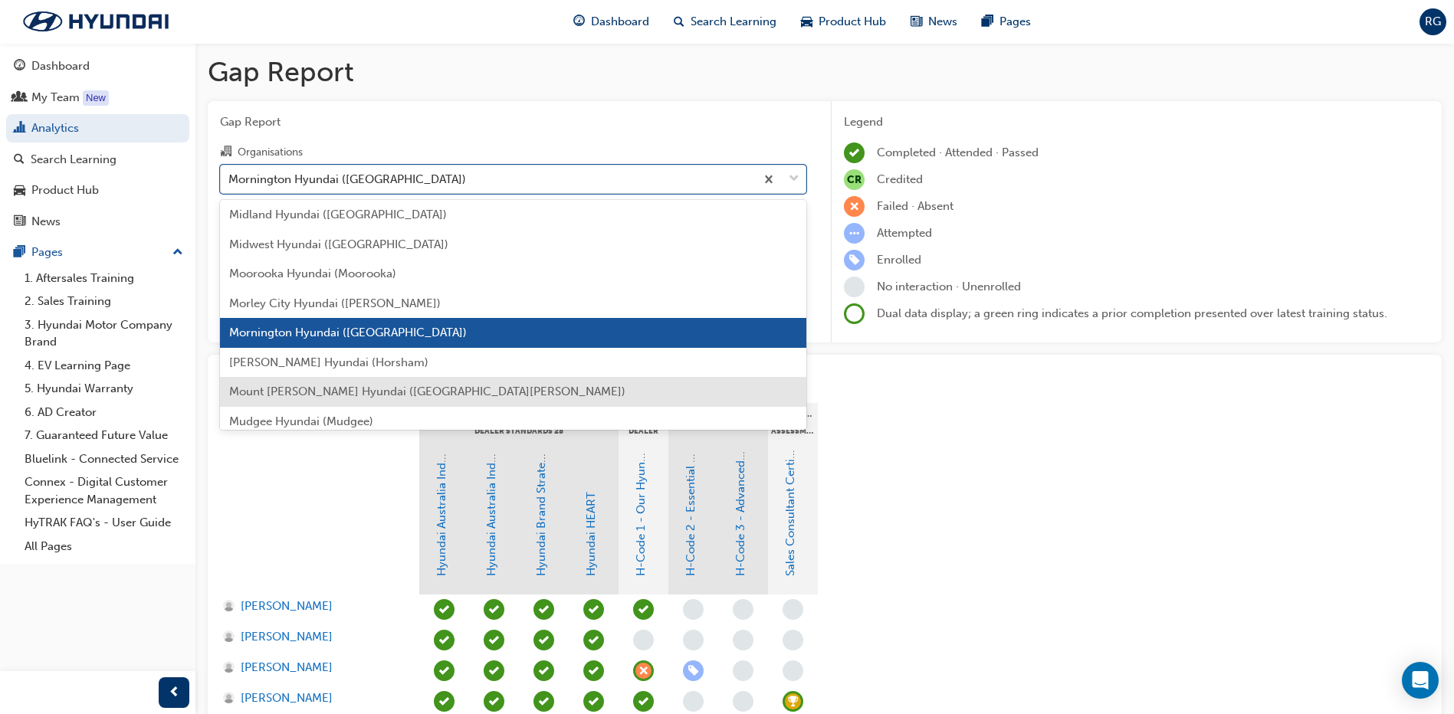
scroll to position [3065, 0]
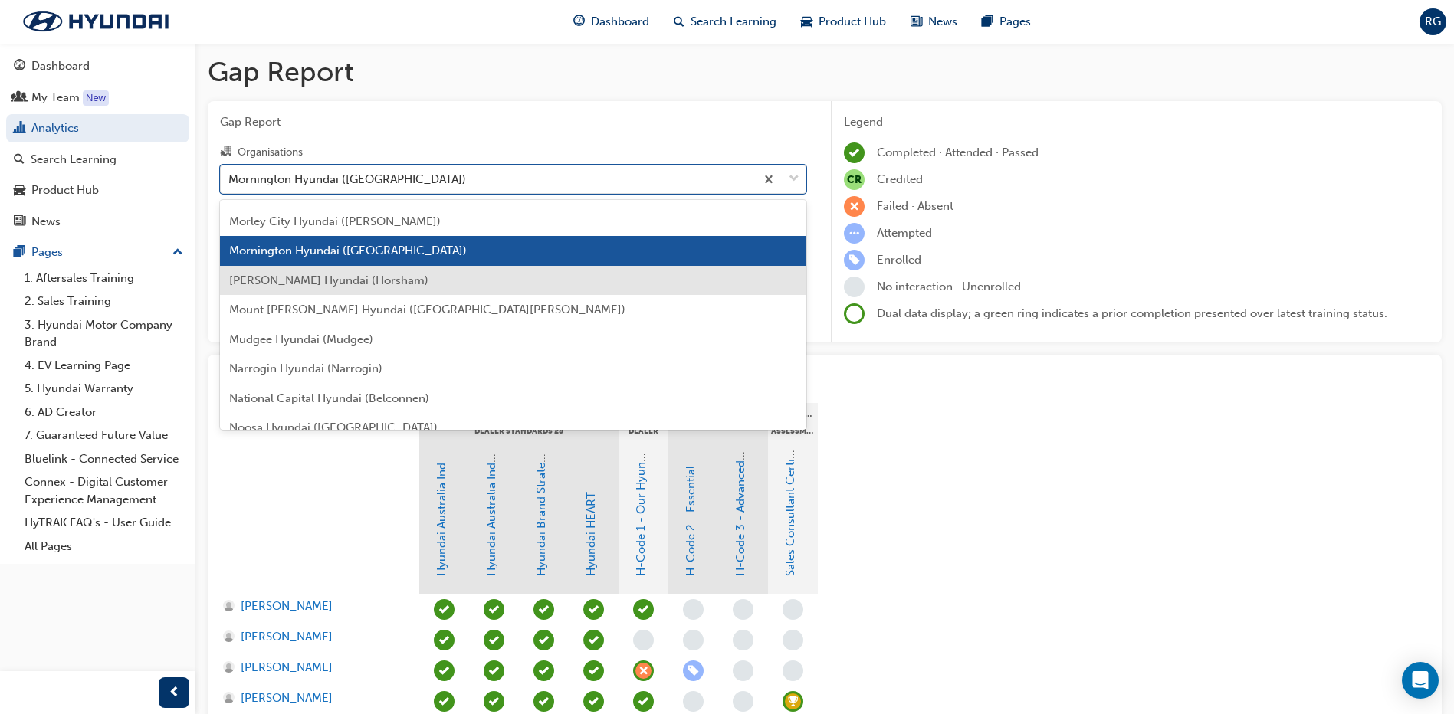
click at [289, 277] on span "[PERSON_NAME] Hyundai (Horsham)" at bounding box center [328, 281] width 199 height 14
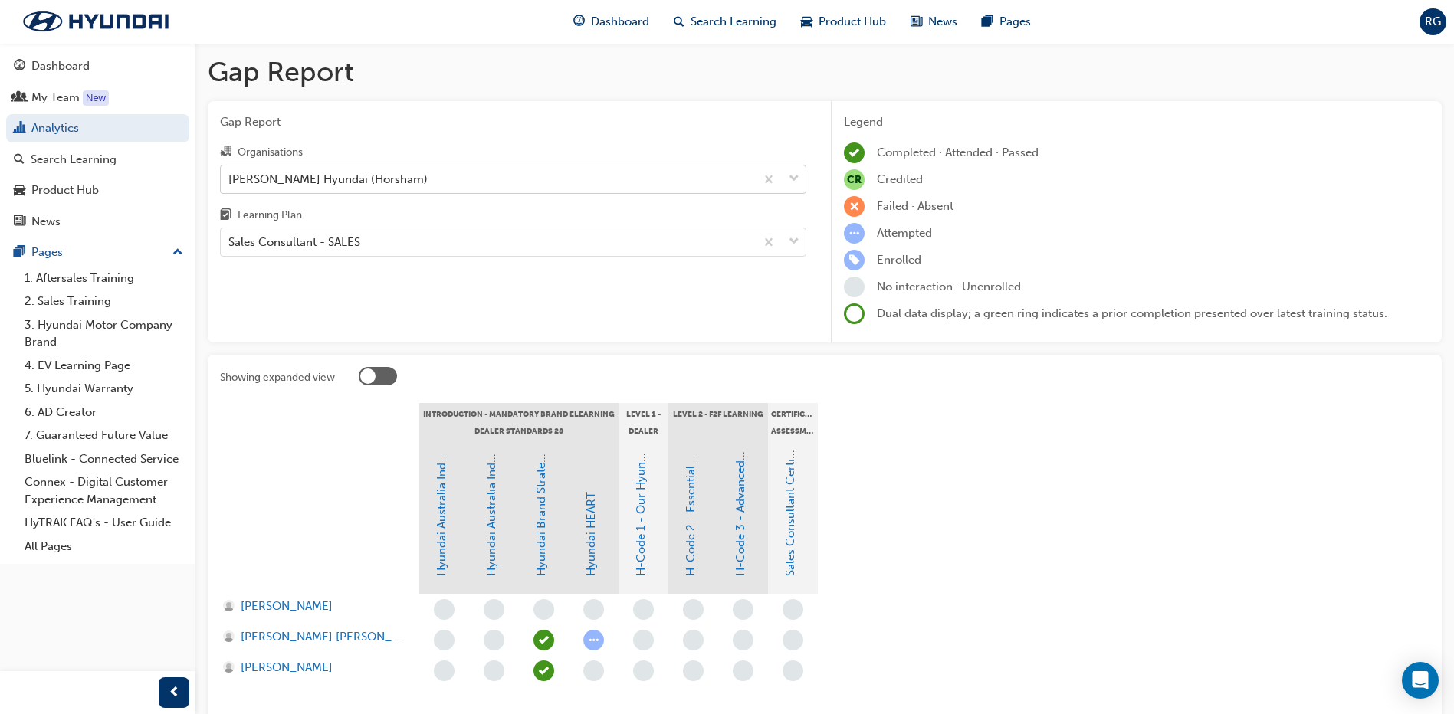
click at [410, 176] on div "[PERSON_NAME] Hyundai (Horsham)" at bounding box center [488, 179] width 534 height 27
click at [230, 176] on input "Organisations [PERSON_NAME] Hyundai (Horsham)" at bounding box center [229, 178] width 2 height 13
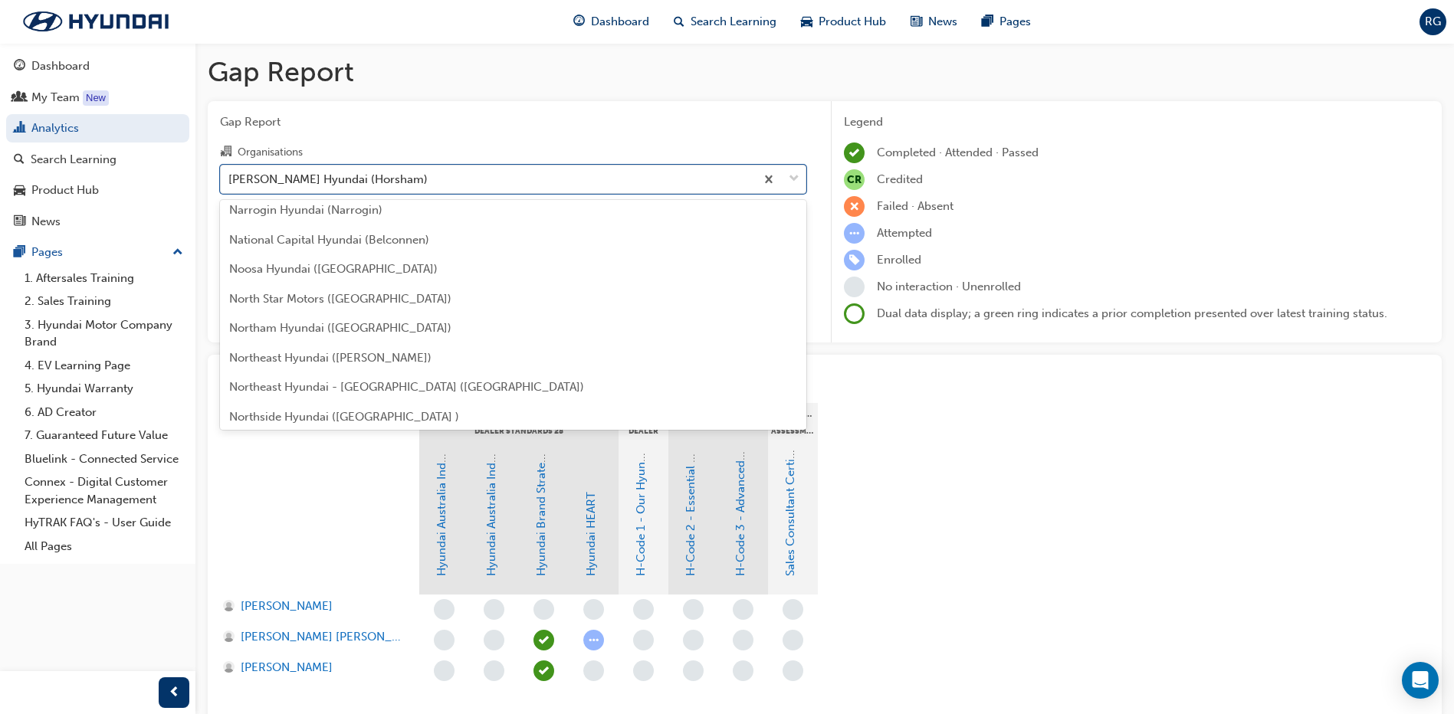
scroll to position [3248, 0]
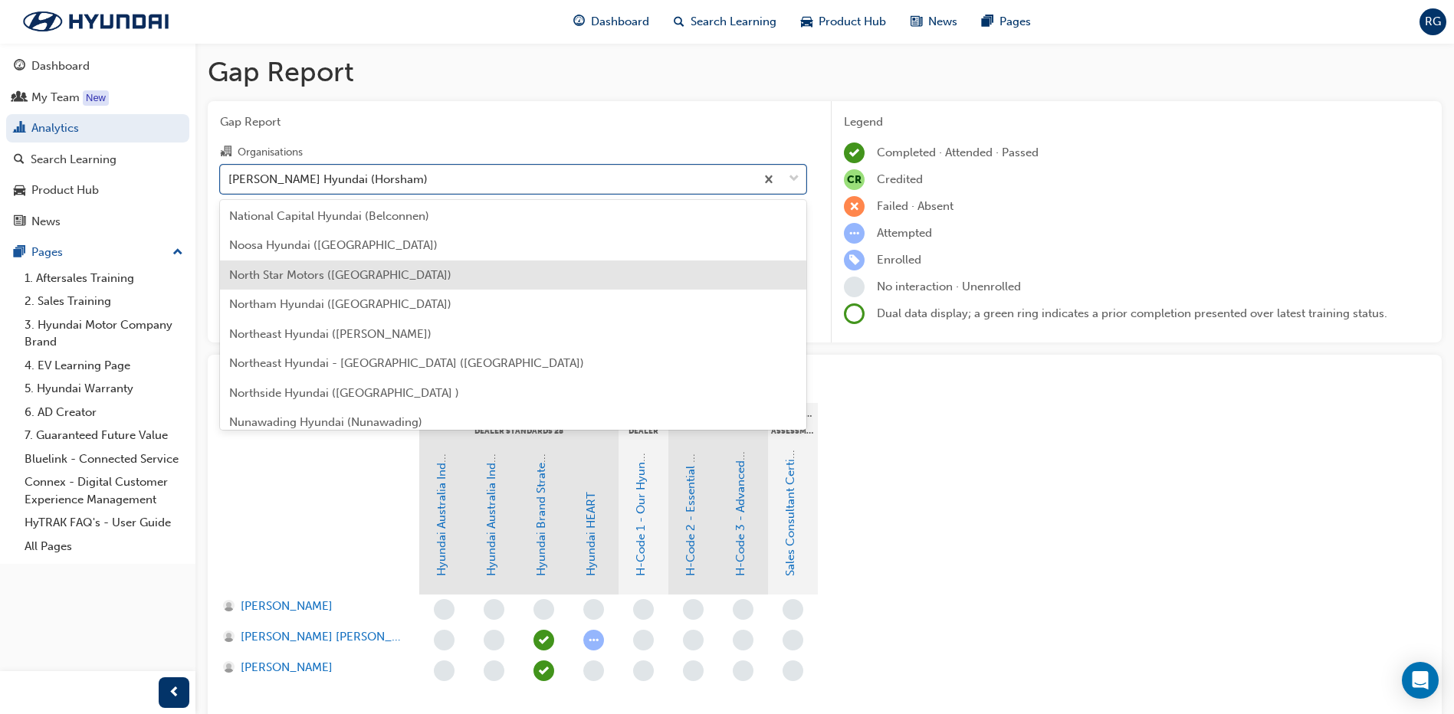
click at [298, 270] on span "North Star Motors ([GEOGRAPHIC_DATA])" at bounding box center [340, 275] width 222 height 14
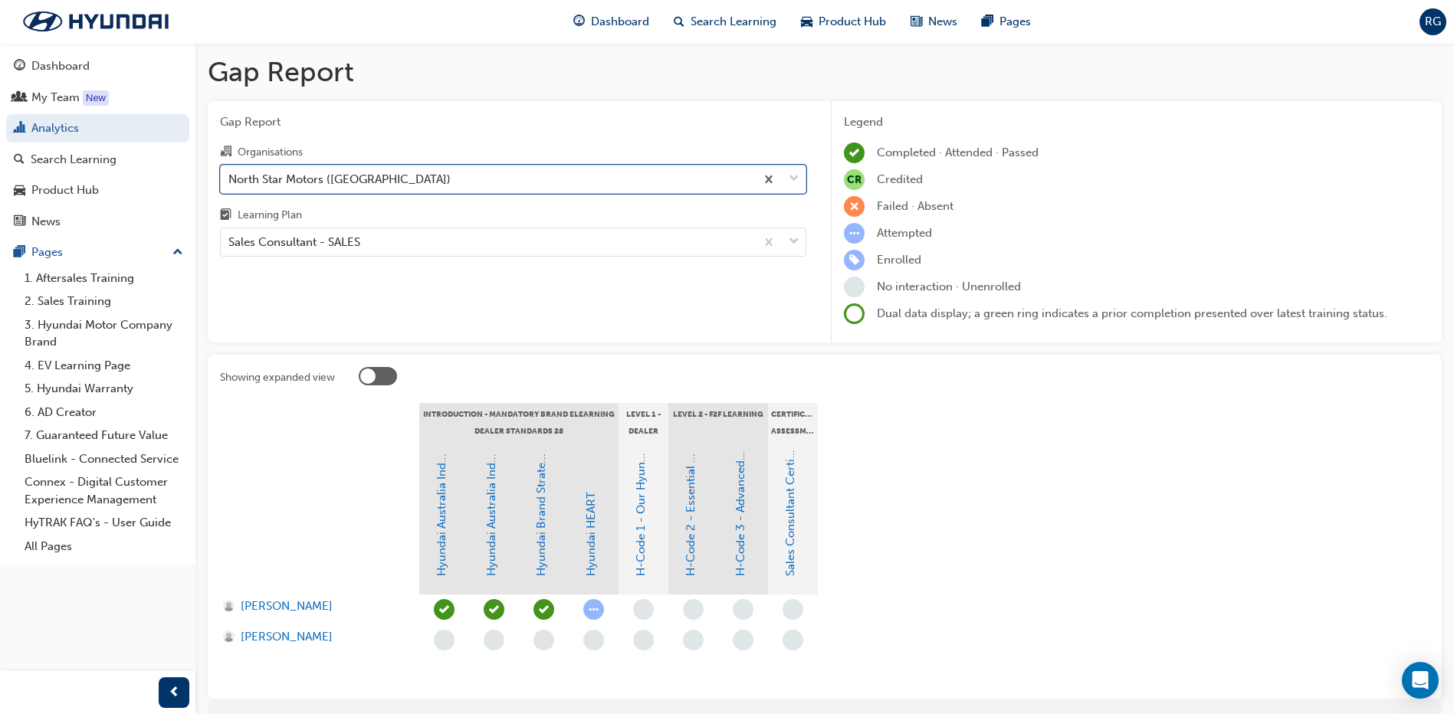
click at [459, 186] on div "North Star Motors ([GEOGRAPHIC_DATA])" at bounding box center [488, 179] width 534 height 27
click at [230, 185] on input "Organisations option North Star Motors ([GEOGRAPHIC_DATA]), selected. 0 results…" at bounding box center [229, 178] width 2 height 13
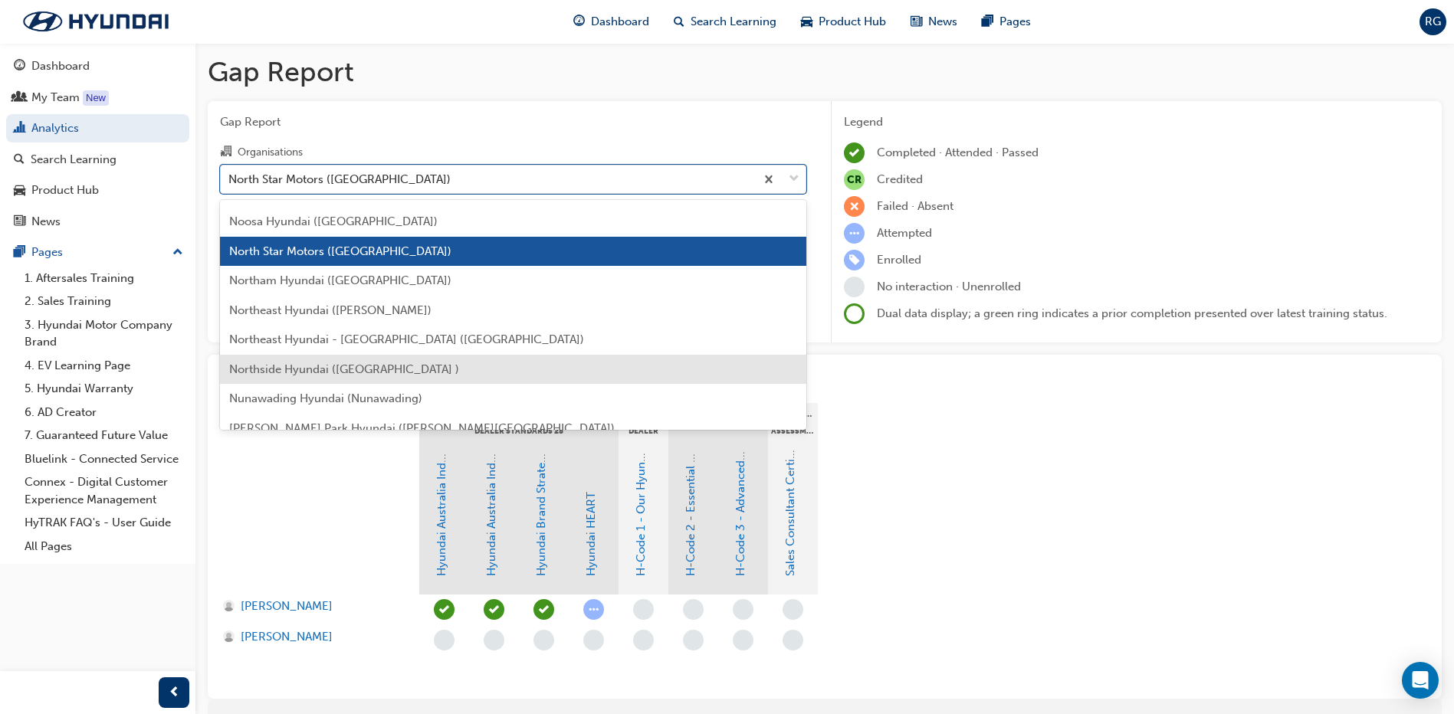
scroll to position [3348, 0]
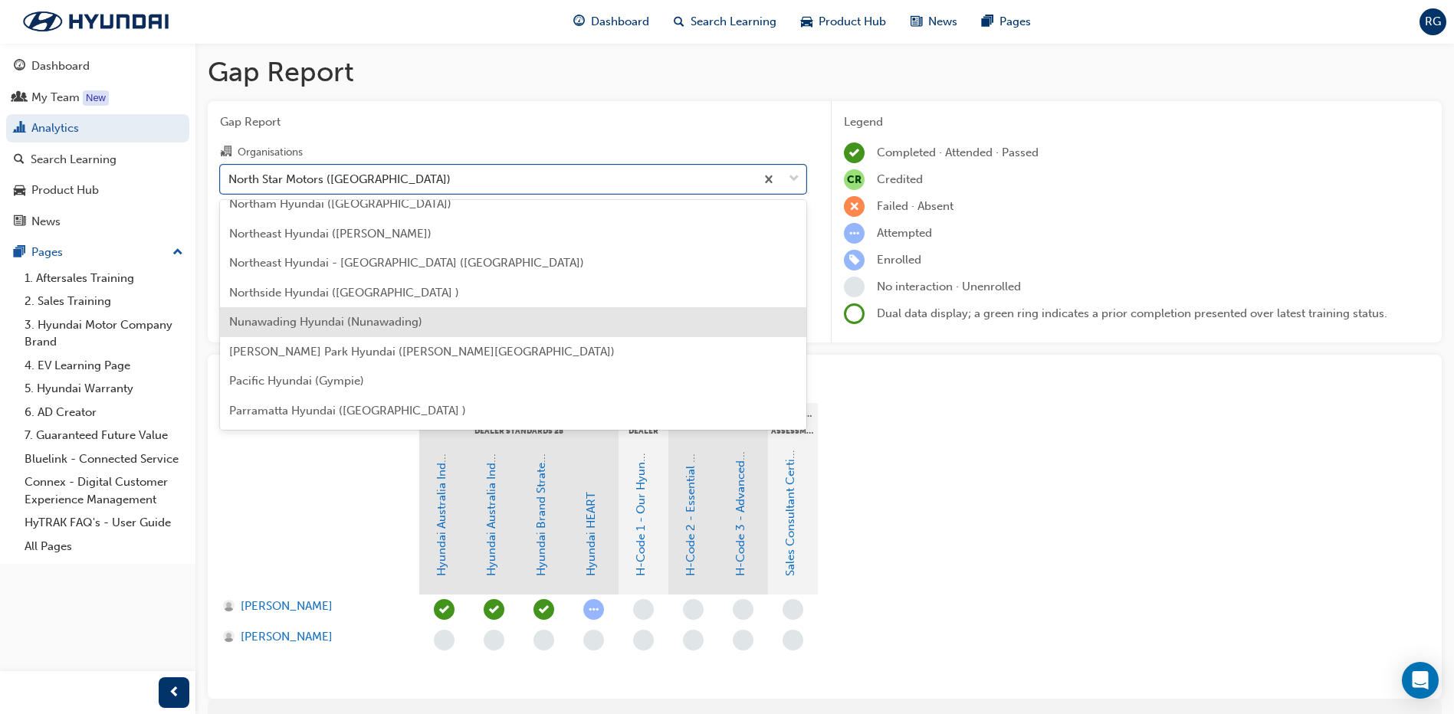
click at [332, 326] on span "Nunawading Hyundai (Nunawading)" at bounding box center [325, 322] width 193 height 14
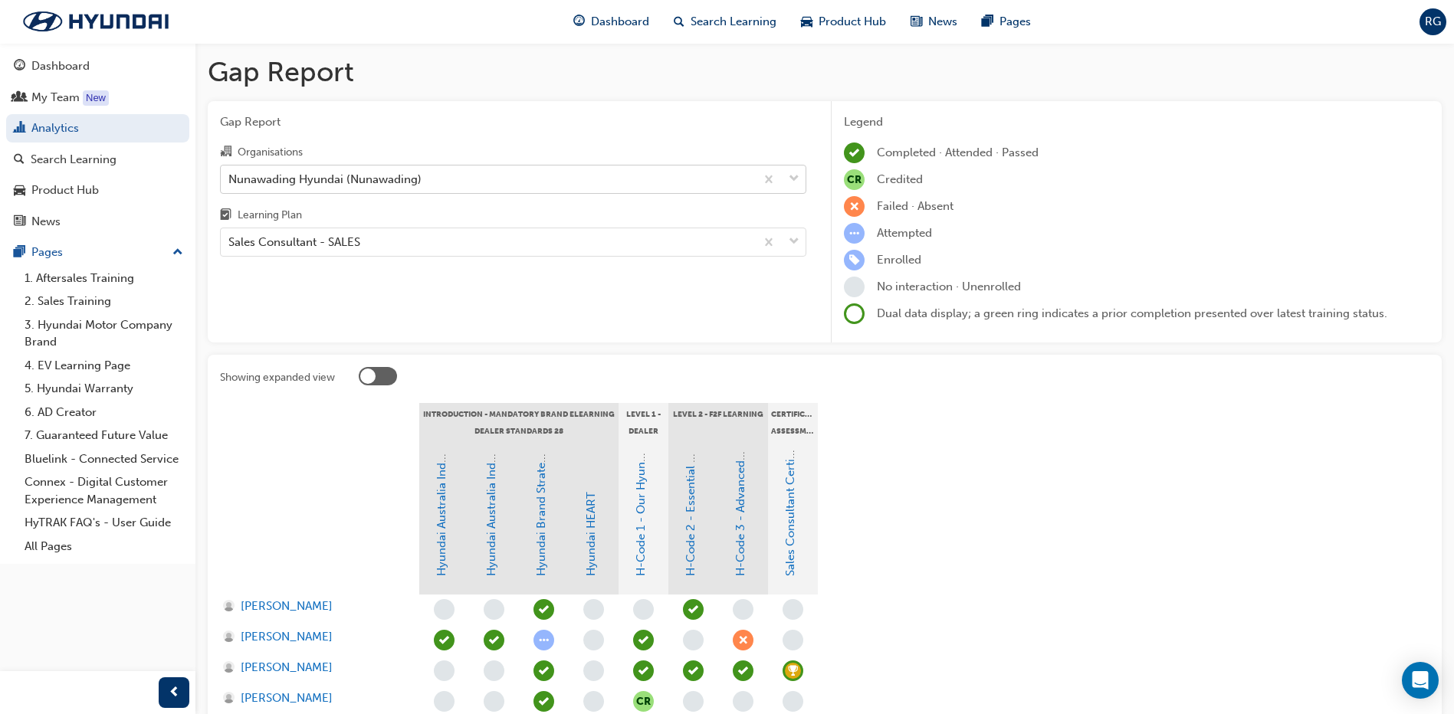
click at [397, 181] on div "Nunawading Hyundai (Nunawading)" at bounding box center [324, 179] width 193 height 18
click at [230, 181] on input "Organisations Nunawading Hyundai (Nunawading)" at bounding box center [229, 178] width 2 height 13
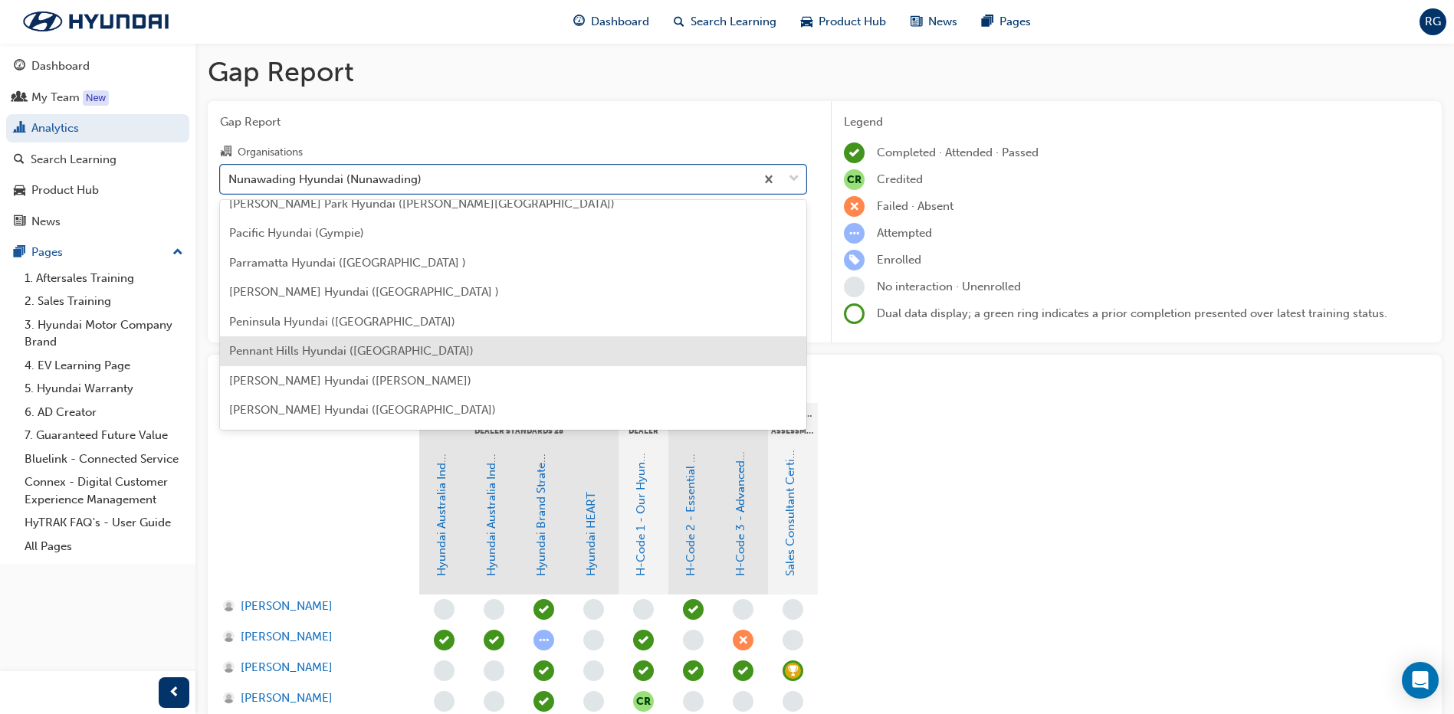
scroll to position [3573, 0]
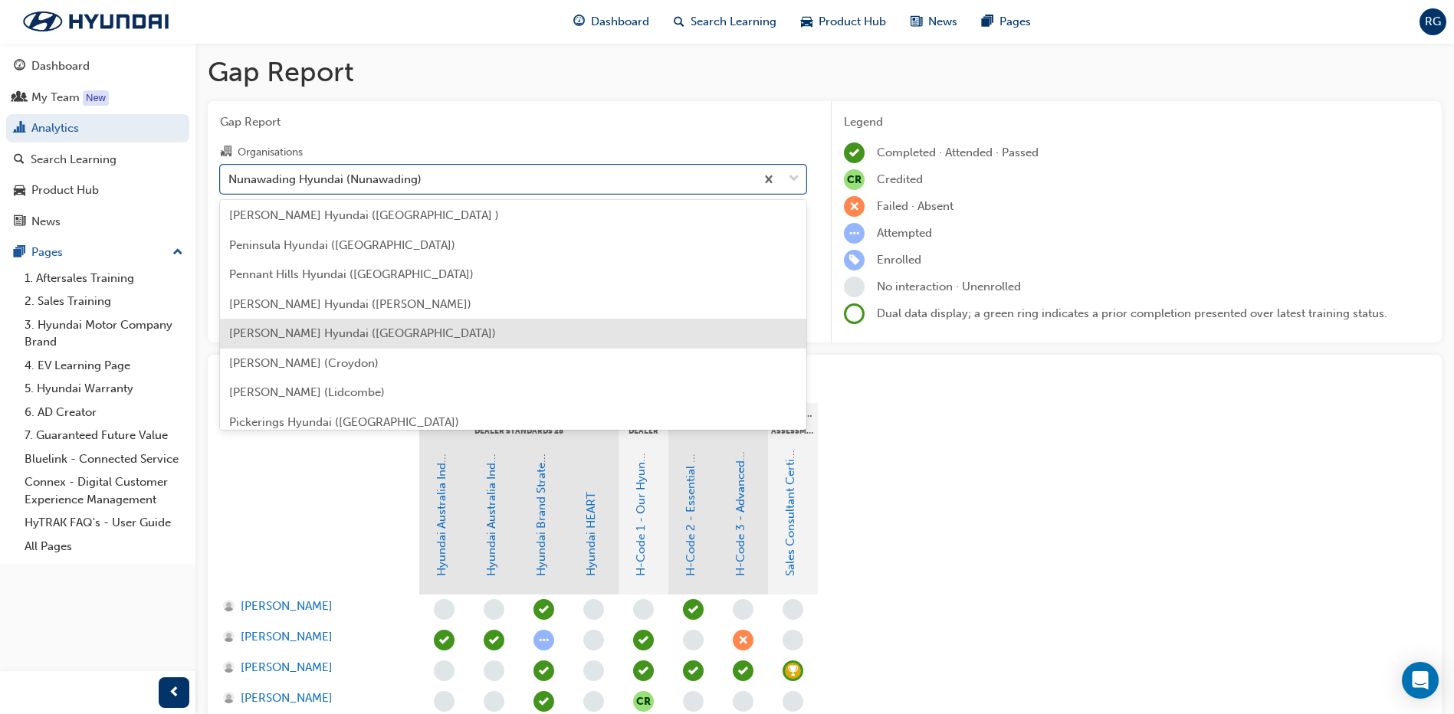
click at [359, 331] on span "[PERSON_NAME] Hyundai ([GEOGRAPHIC_DATA])" at bounding box center [362, 334] width 267 height 14
